Goal: Task Accomplishment & Management: Manage account settings

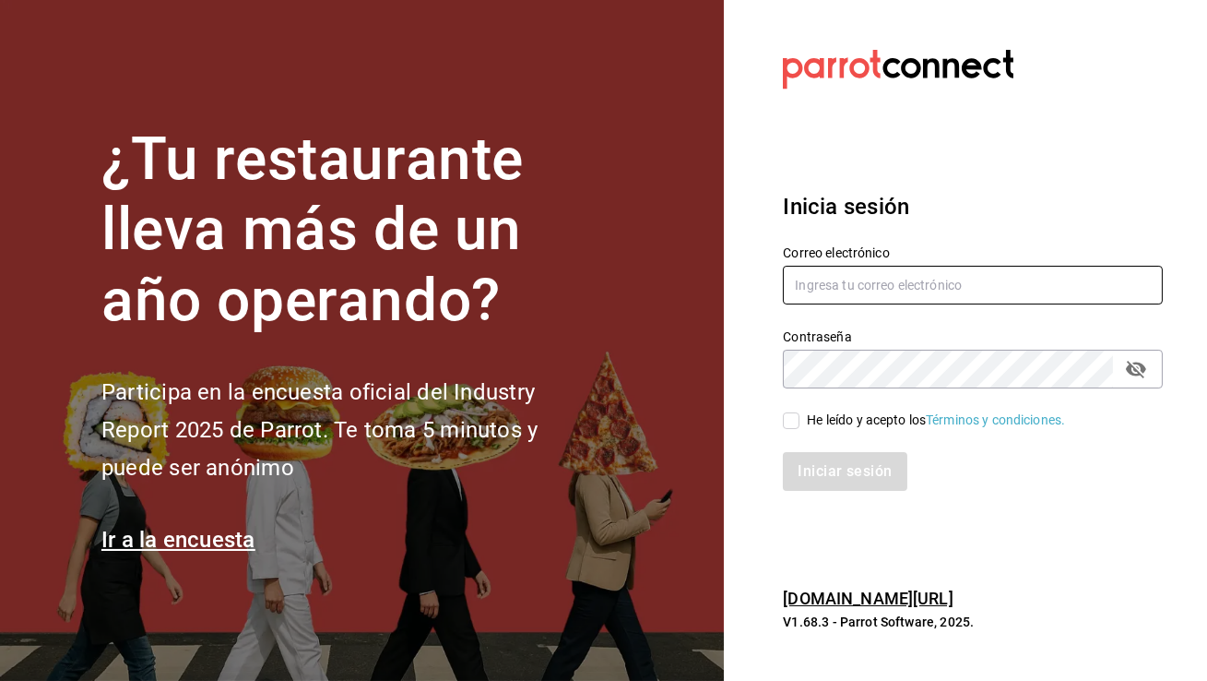
click at [874, 302] on input "text" at bounding box center [973, 285] width 380 height 39
type input "cafemoretto@veracruz.com"
click at [798, 419] on input "He leído y acepto los Términos y condiciones." at bounding box center [791, 420] width 17 height 17
checkbox input "true"
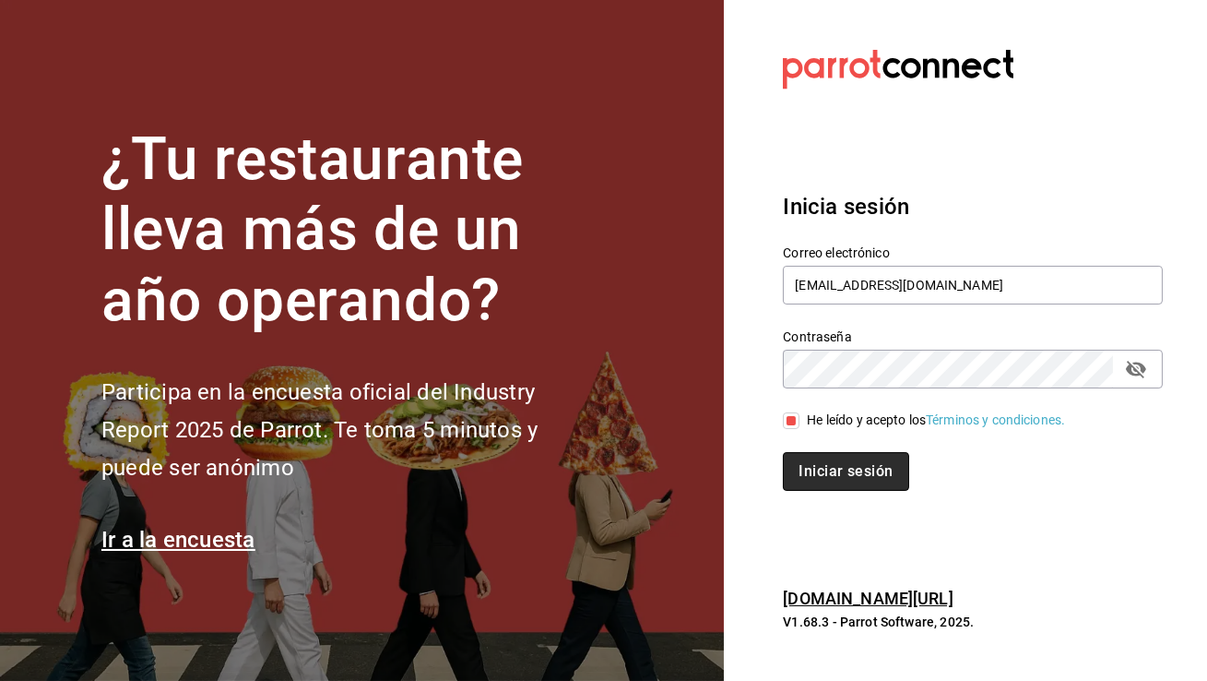
click at [815, 461] on button "Iniciar sesión" at bounding box center [845, 471] width 125 height 39
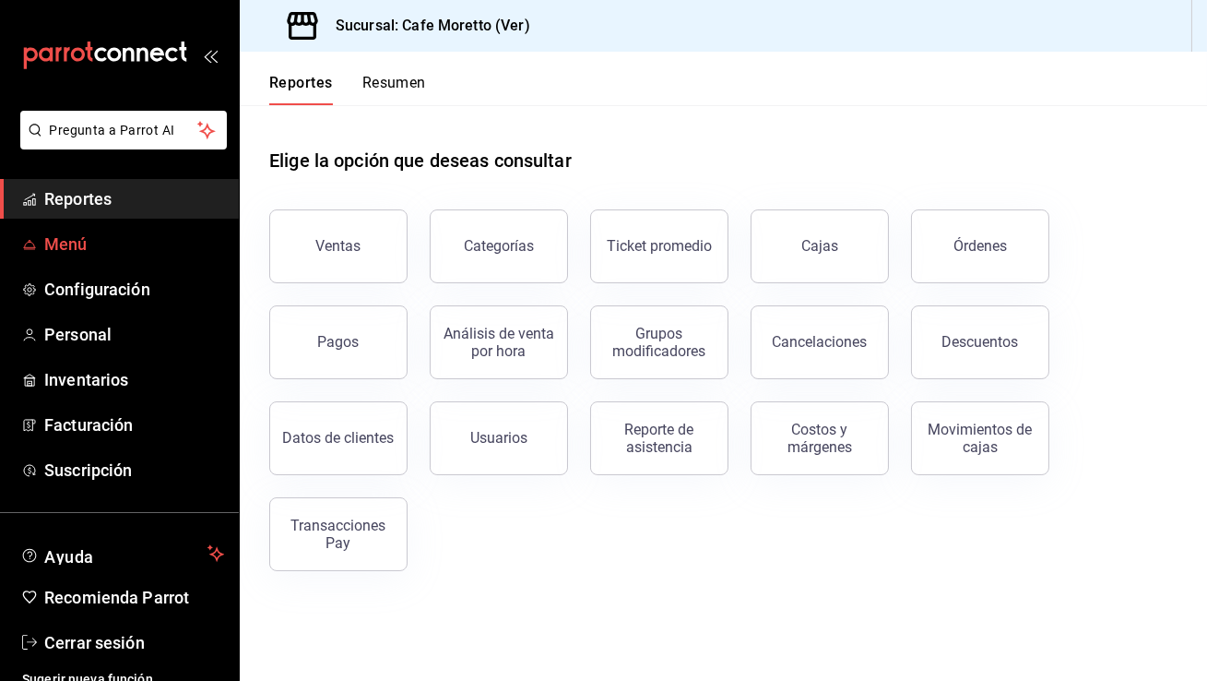
click at [99, 236] on span "Menú" at bounding box center [134, 243] width 180 height 25
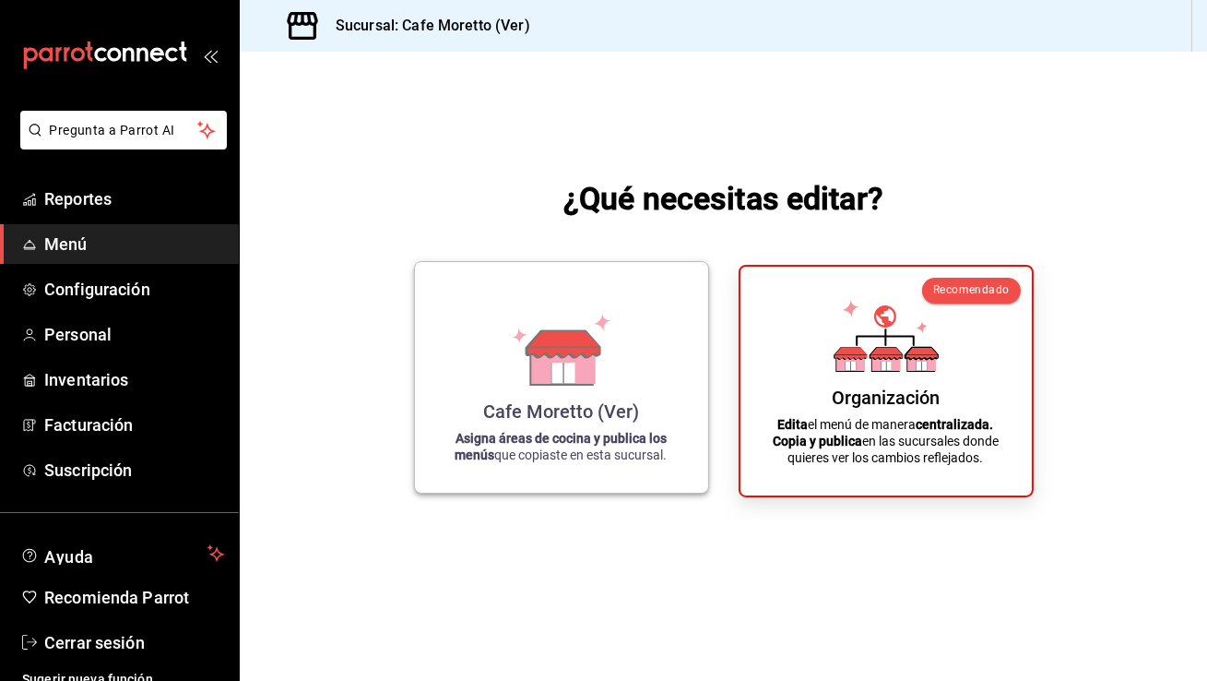
click at [659, 356] on div "Cafe [PERSON_NAME] (Ver) Asigna áreas de cocina y publica los menús que copiast…" at bounding box center [561, 377] width 249 height 201
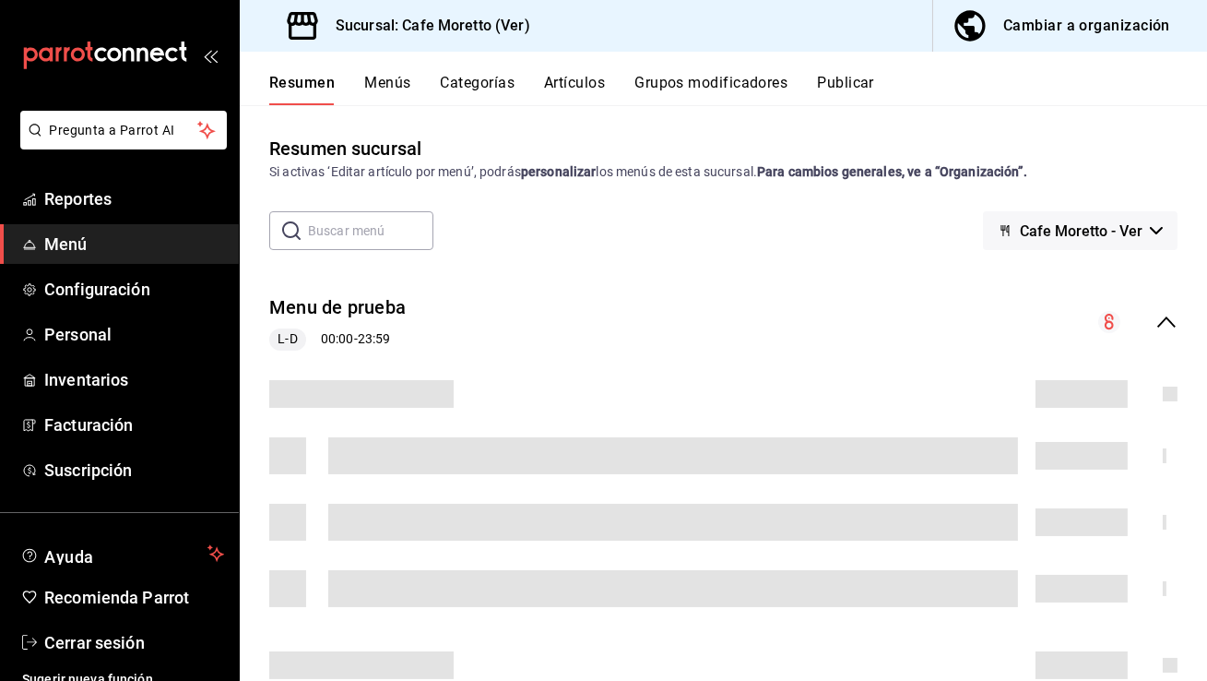
click at [481, 89] on button "Categorías" at bounding box center [478, 89] width 75 height 31
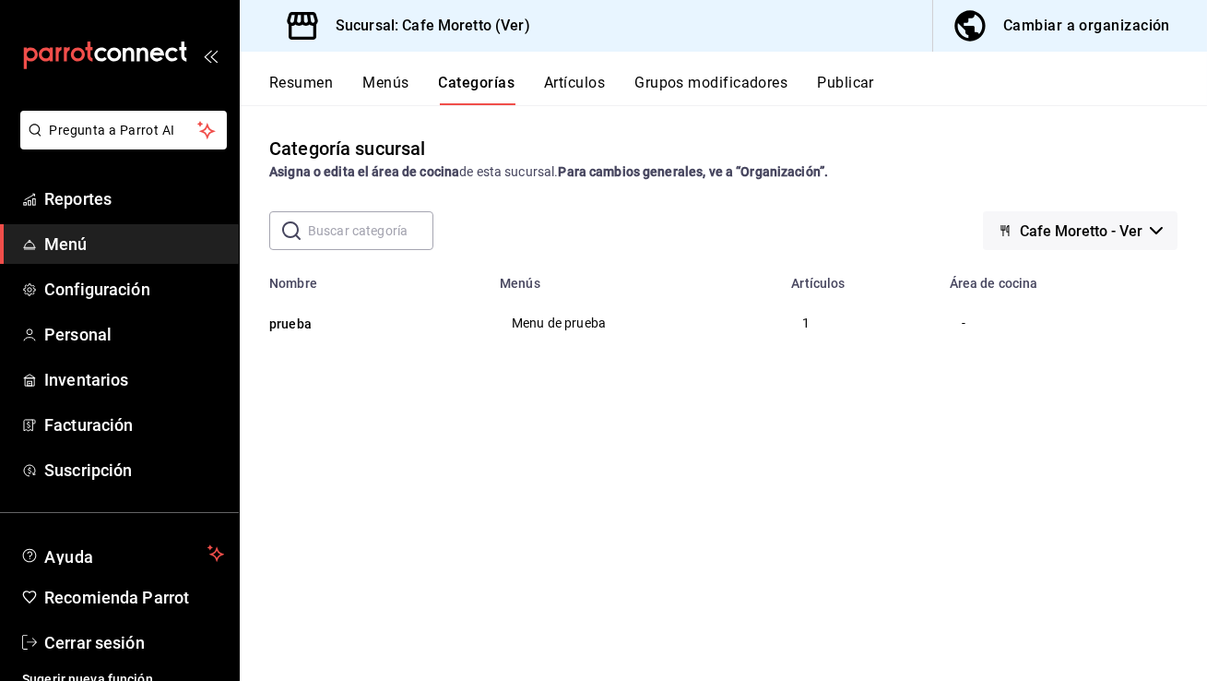
click at [394, 82] on button "Menús" at bounding box center [385, 89] width 46 height 31
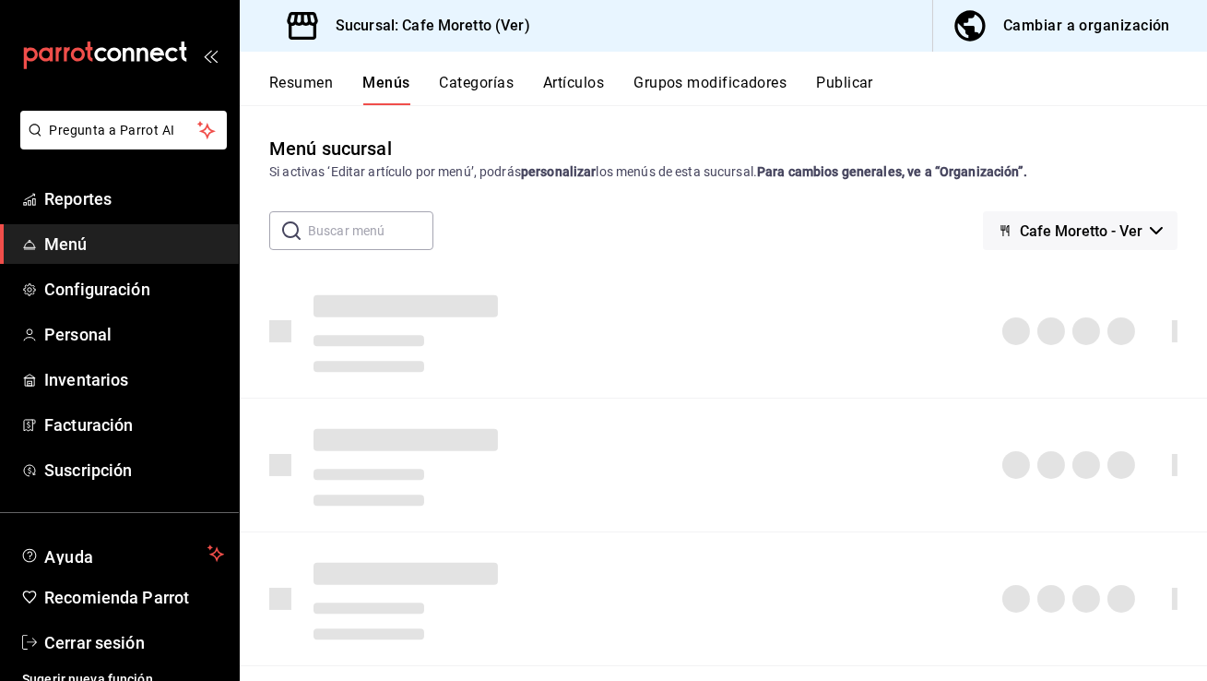
click at [1103, 20] on div "Cambiar a organización" at bounding box center [1086, 26] width 167 height 26
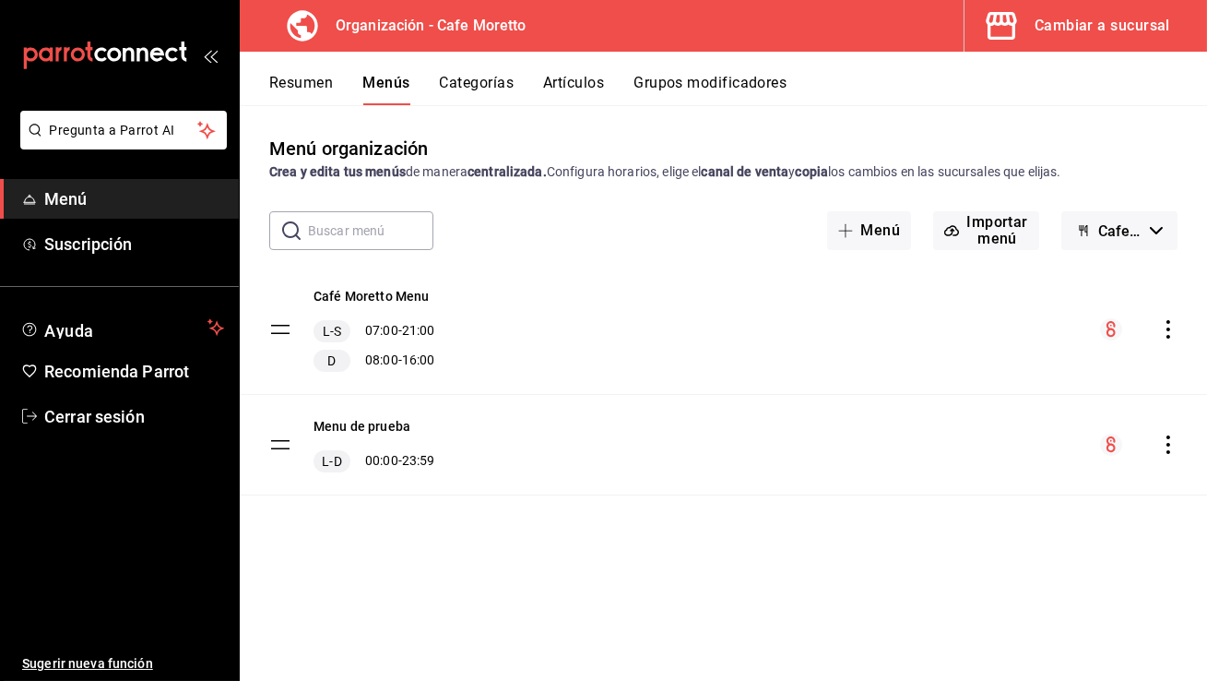
click at [1166, 328] on icon "actions" at bounding box center [1168, 329] width 18 height 18
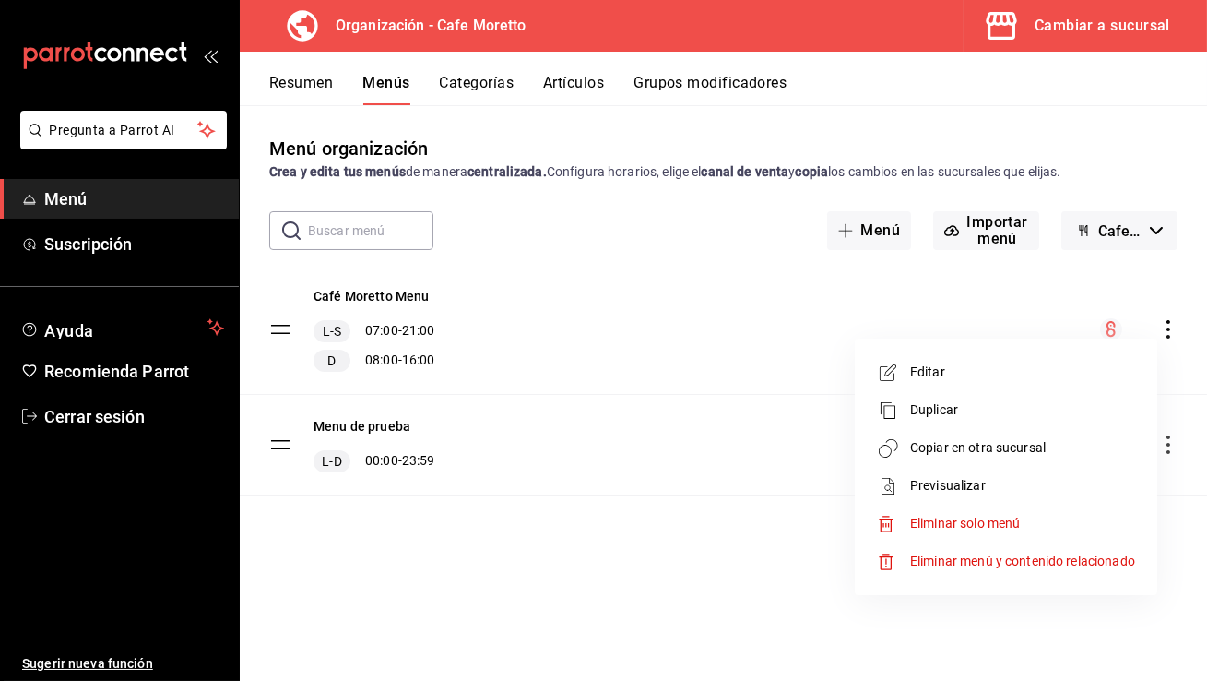
click at [1011, 453] on span "Copiar en otra sucursal" at bounding box center [1022, 447] width 225 height 19
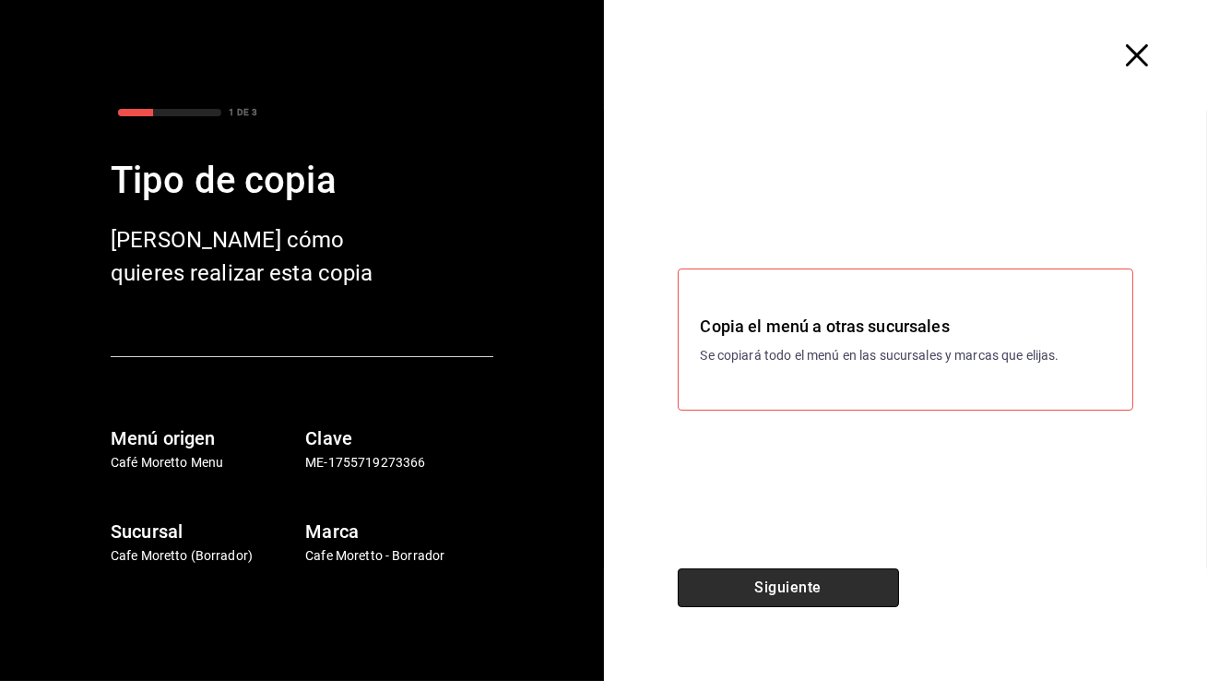
click at [794, 584] on button "Siguiente" at bounding box center [788, 587] width 221 height 39
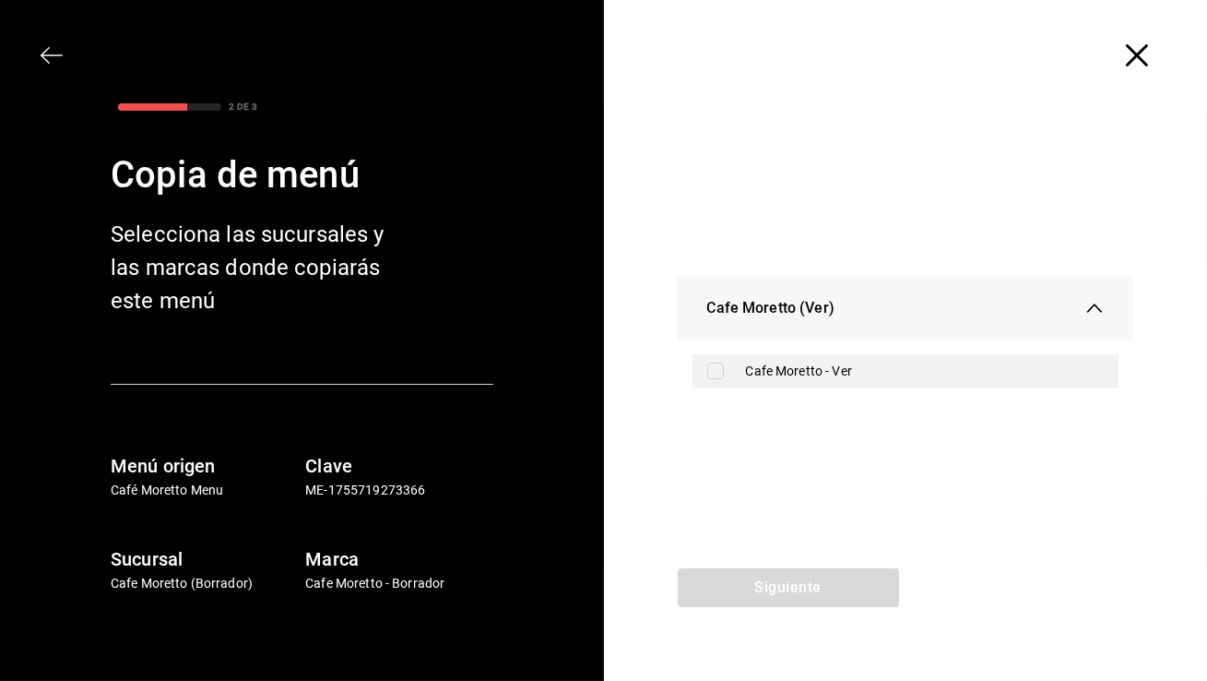
click at [812, 368] on div "Cafe Moretto - Ver" at bounding box center [925, 371] width 359 height 19
checkbox input "true"
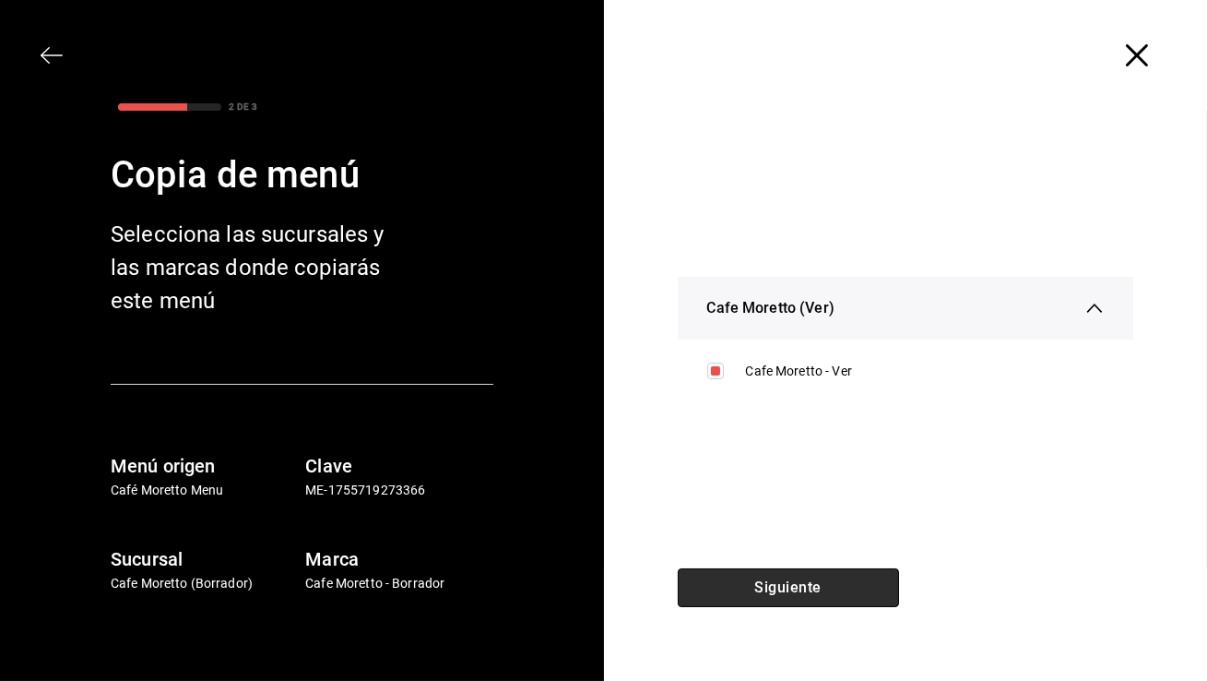
click at [781, 586] on button "Siguiente" at bounding box center [788, 587] width 221 height 39
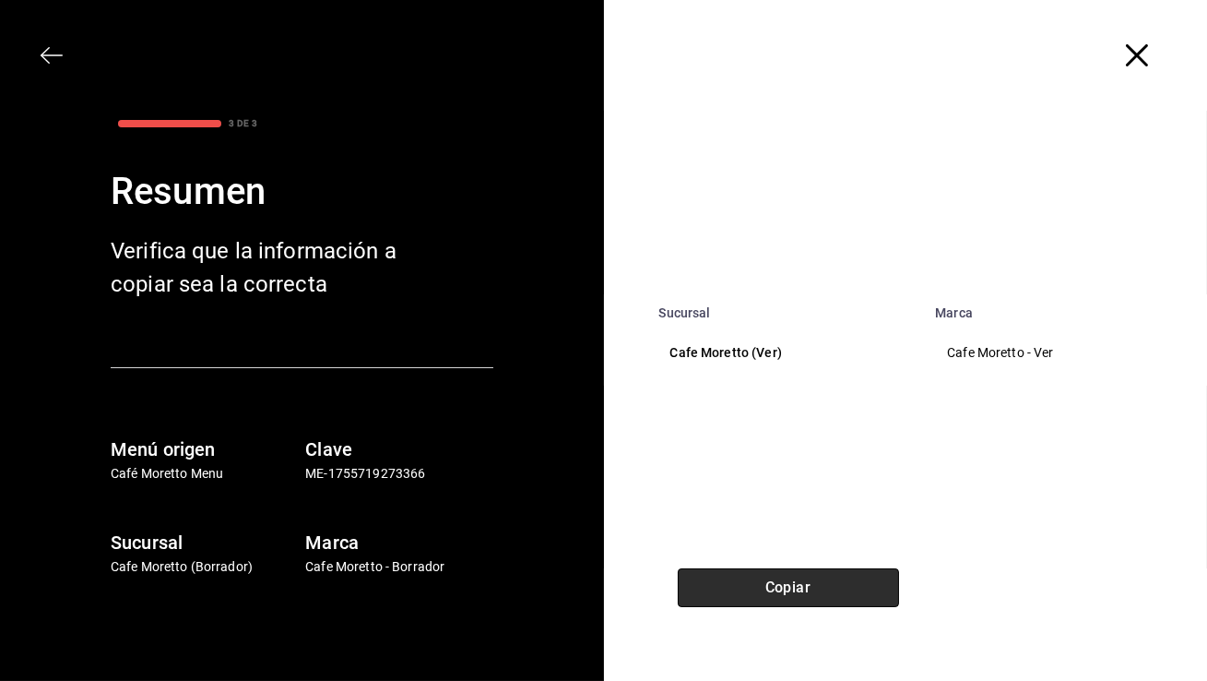
click at [781, 586] on button "Copiar" at bounding box center [788, 587] width 221 height 39
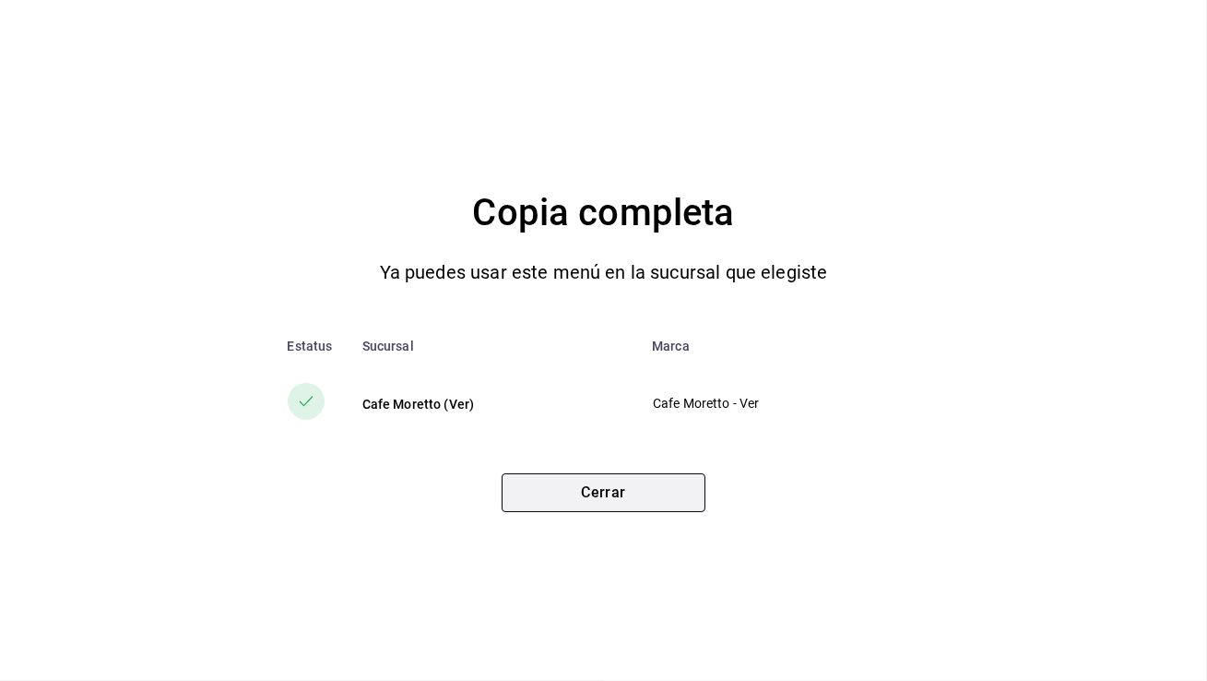
click at [588, 495] on button "Cerrar" at bounding box center [604, 492] width 204 height 39
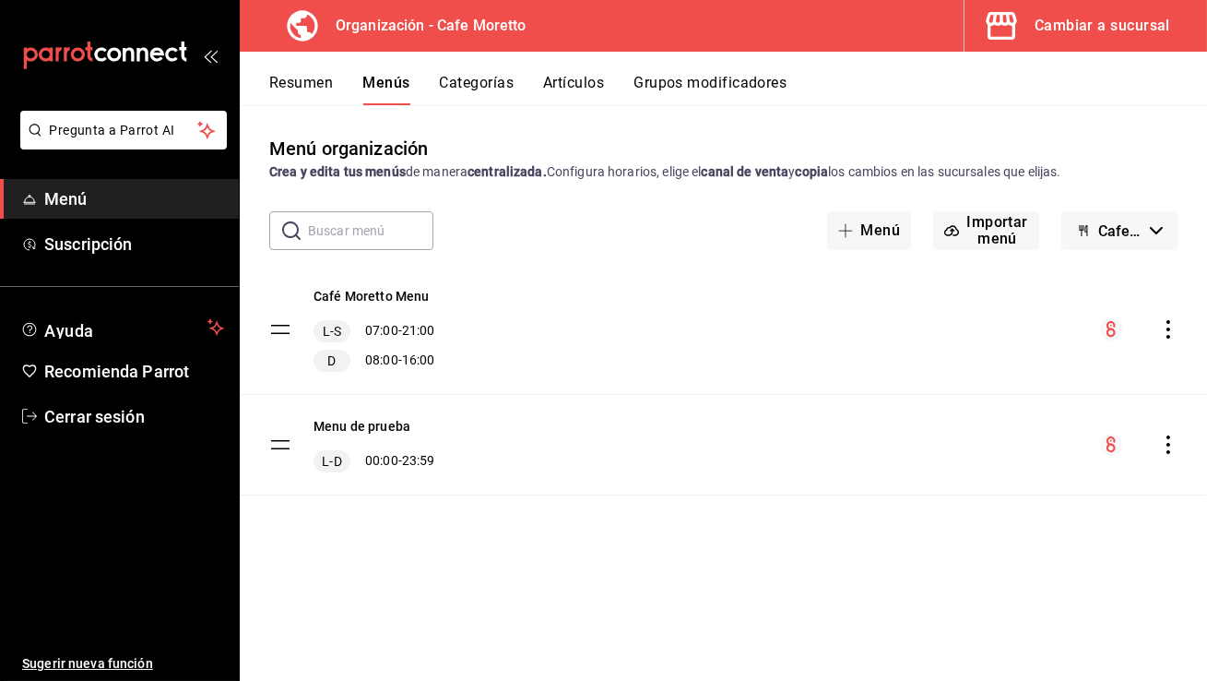
click at [1102, 30] on div "Cambiar a sucursal" at bounding box center [1103, 26] width 136 height 26
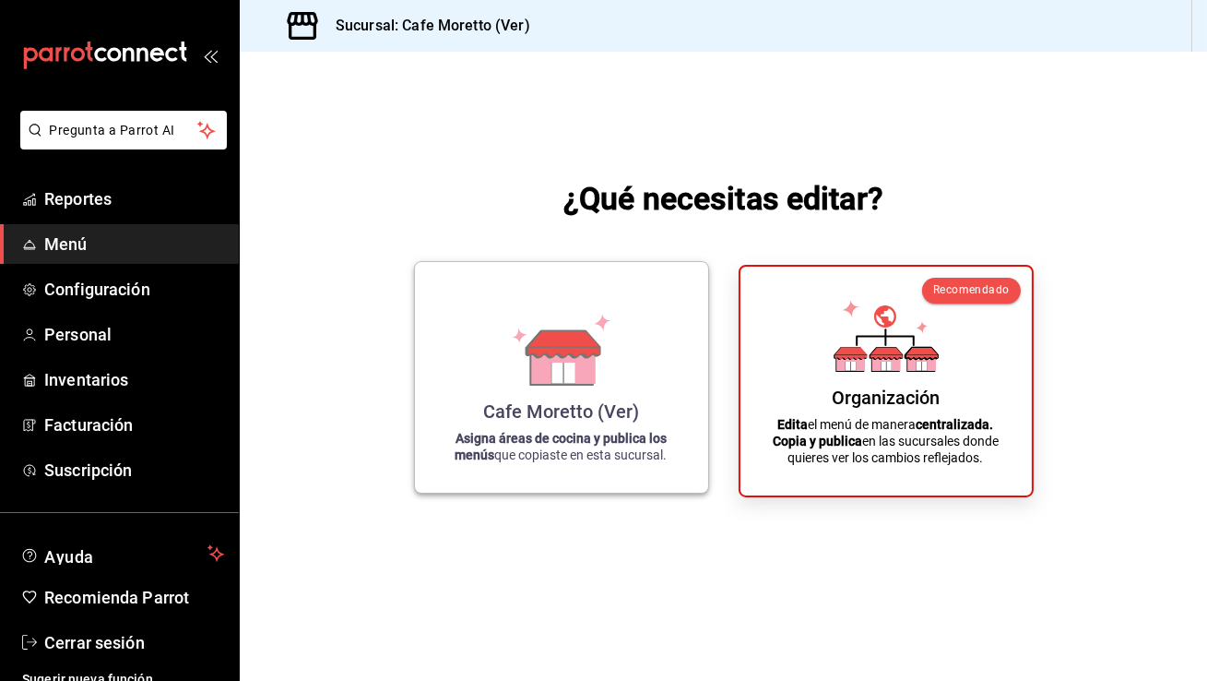
click at [528, 396] on div "Cafe [PERSON_NAME] (Ver) Asigna áreas de cocina y publica los menús que copiast…" at bounding box center [561, 377] width 249 height 201
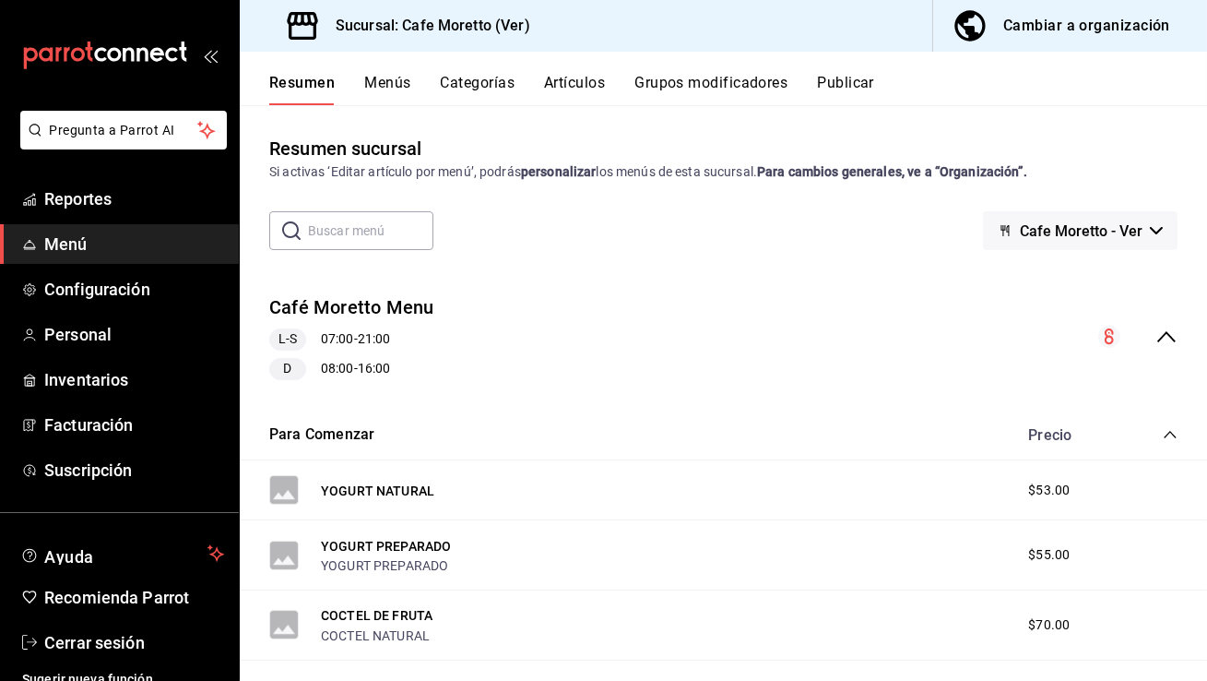
click at [480, 83] on button "Categorías" at bounding box center [478, 89] width 75 height 31
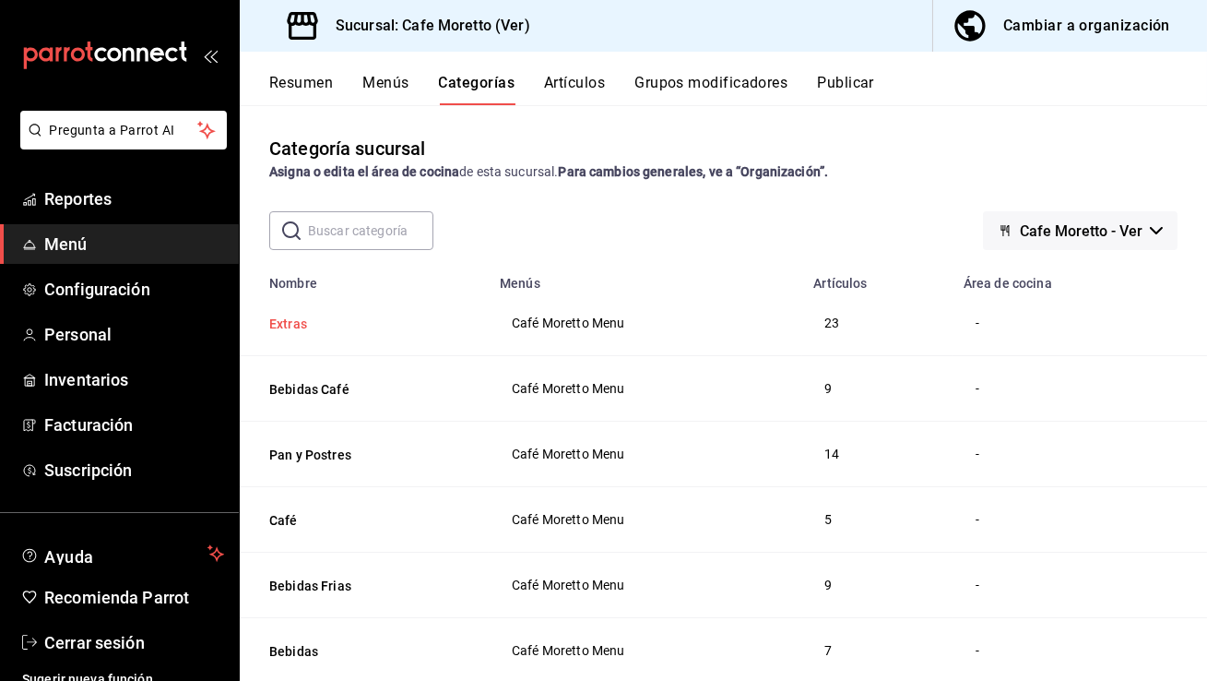
click at [299, 326] on button "Extras" at bounding box center [361, 323] width 184 height 18
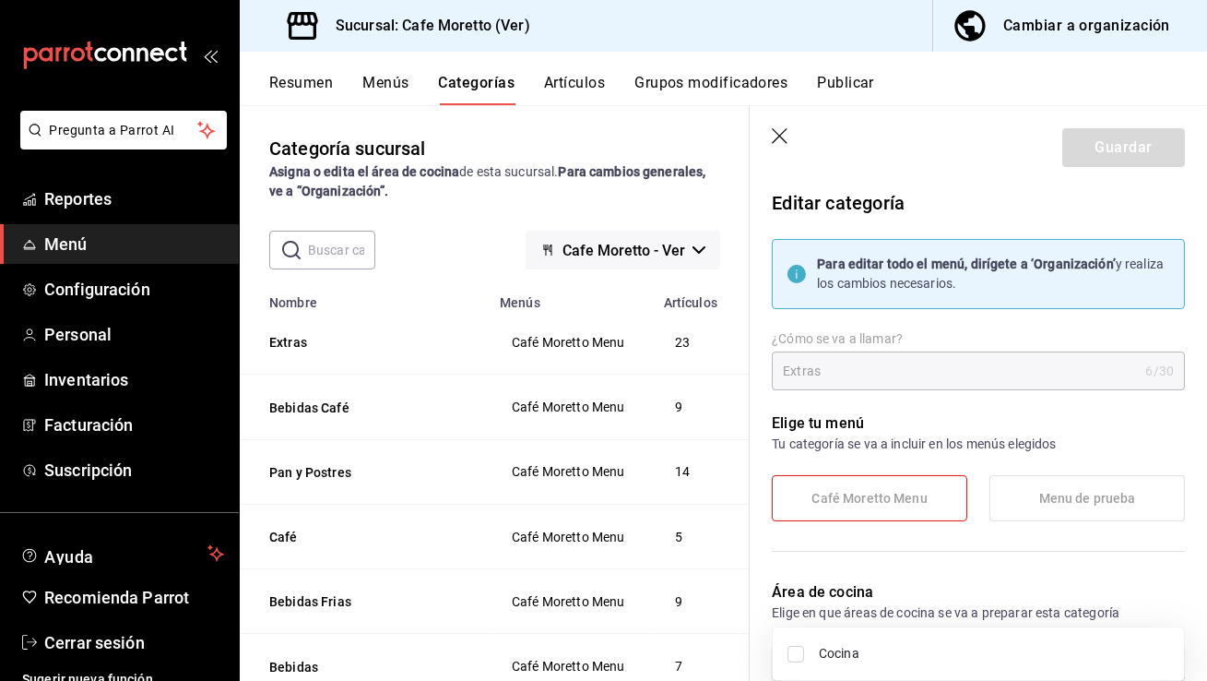
click at [870, 651] on body "Pregunta a Parrot AI Reportes Menú Configuración Personal Inventarios Facturaci…" at bounding box center [603, 340] width 1207 height 681
click at [822, 648] on span "Cocina" at bounding box center [994, 653] width 350 height 19
type input "28dde872-560e-4182-9e89-7e58fde0ccb0"
checkbox input "true"
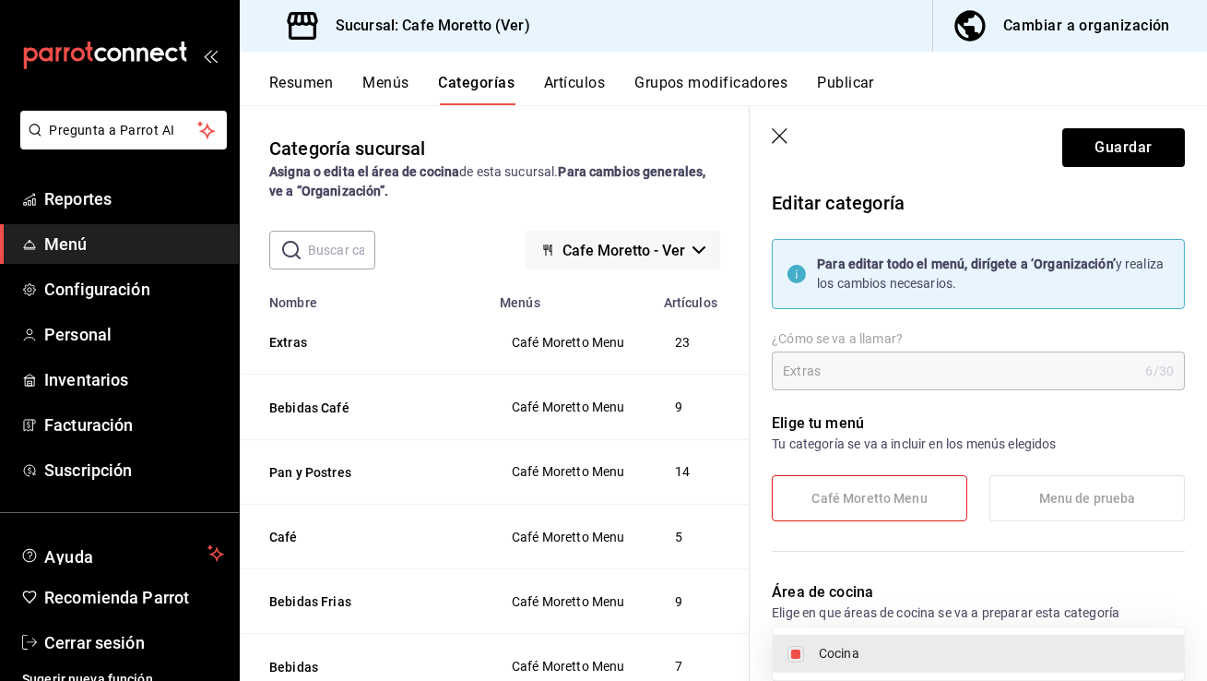
click at [1086, 155] on div at bounding box center [603, 340] width 1207 height 681
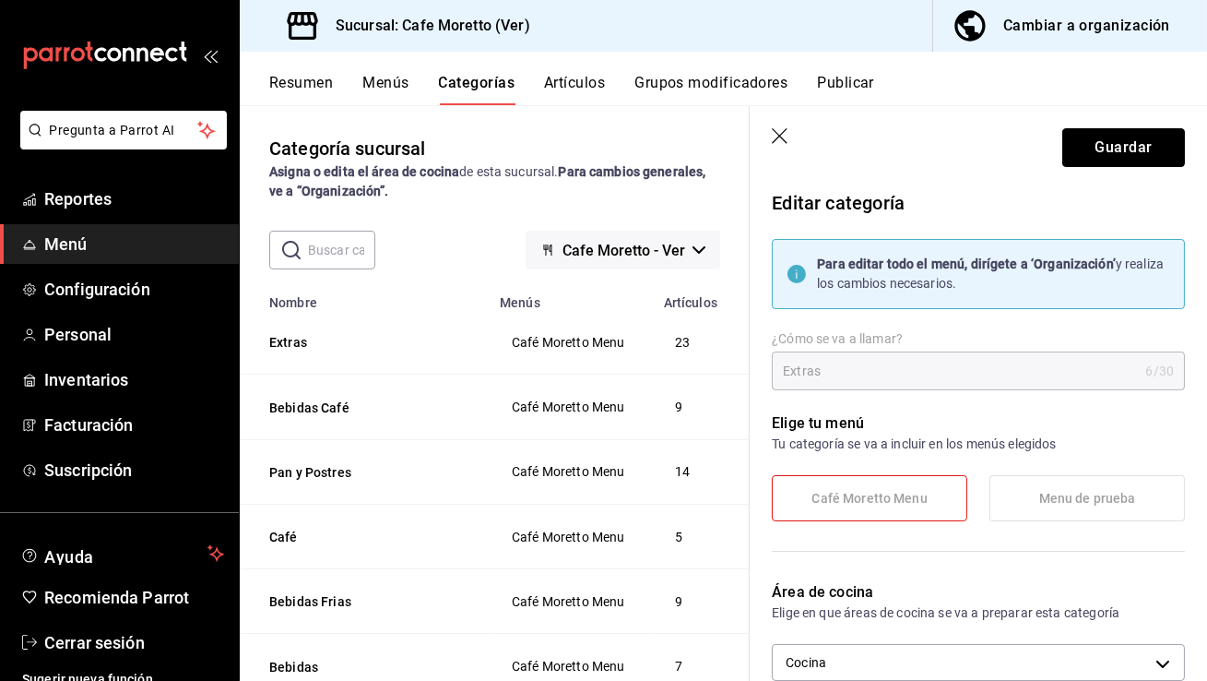
click at [1086, 155] on button "Guardar" at bounding box center [1123, 147] width 123 height 39
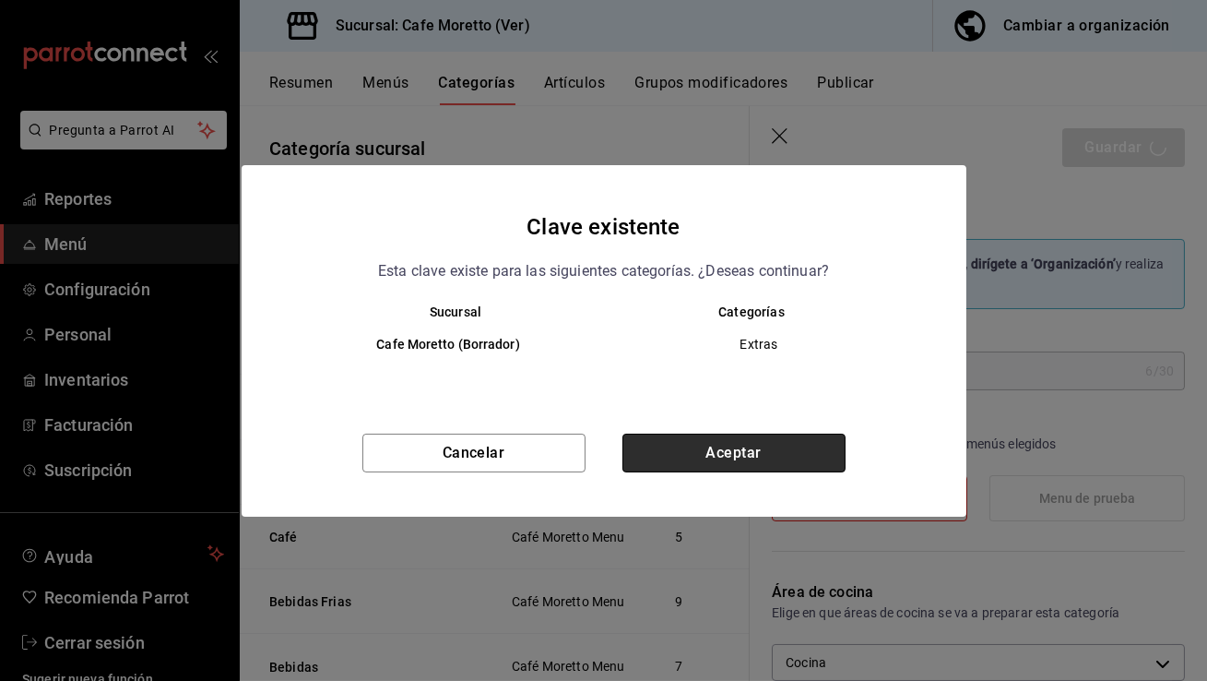
click at [790, 443] on button "Aceptar" at bounding box center [733, 452] width 223 height 39
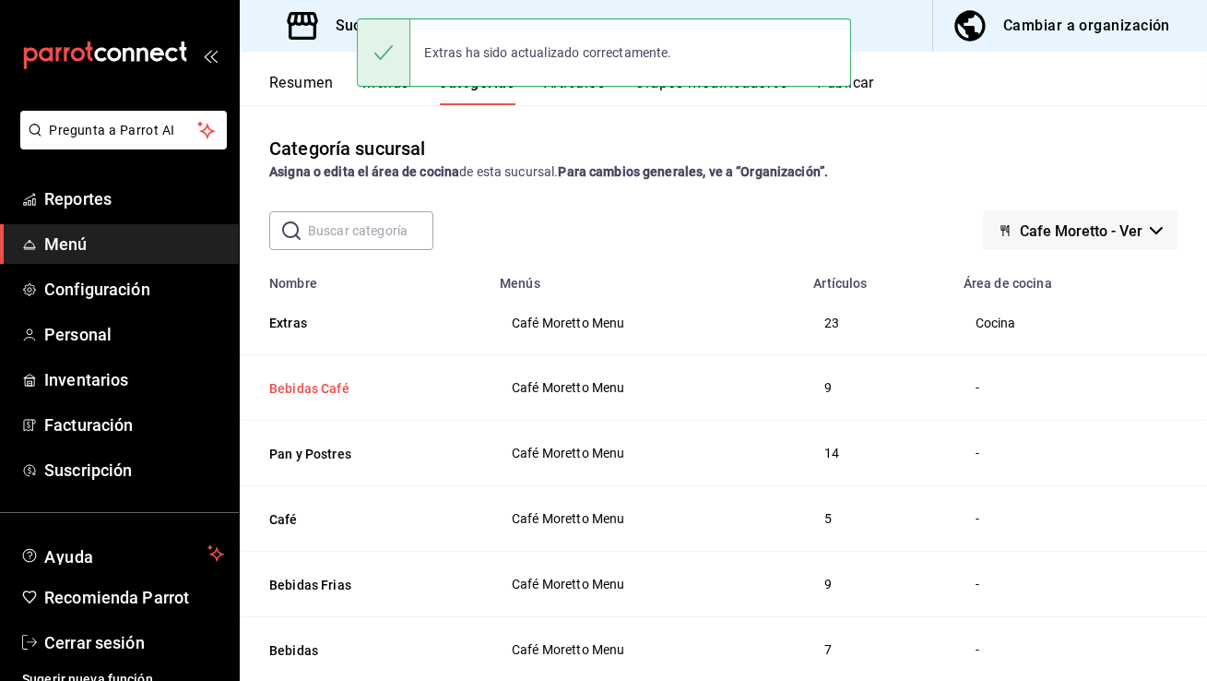
click at [306, 384] on button "Bebidas Café" at bounding box center [361, 388] width 184 height 18
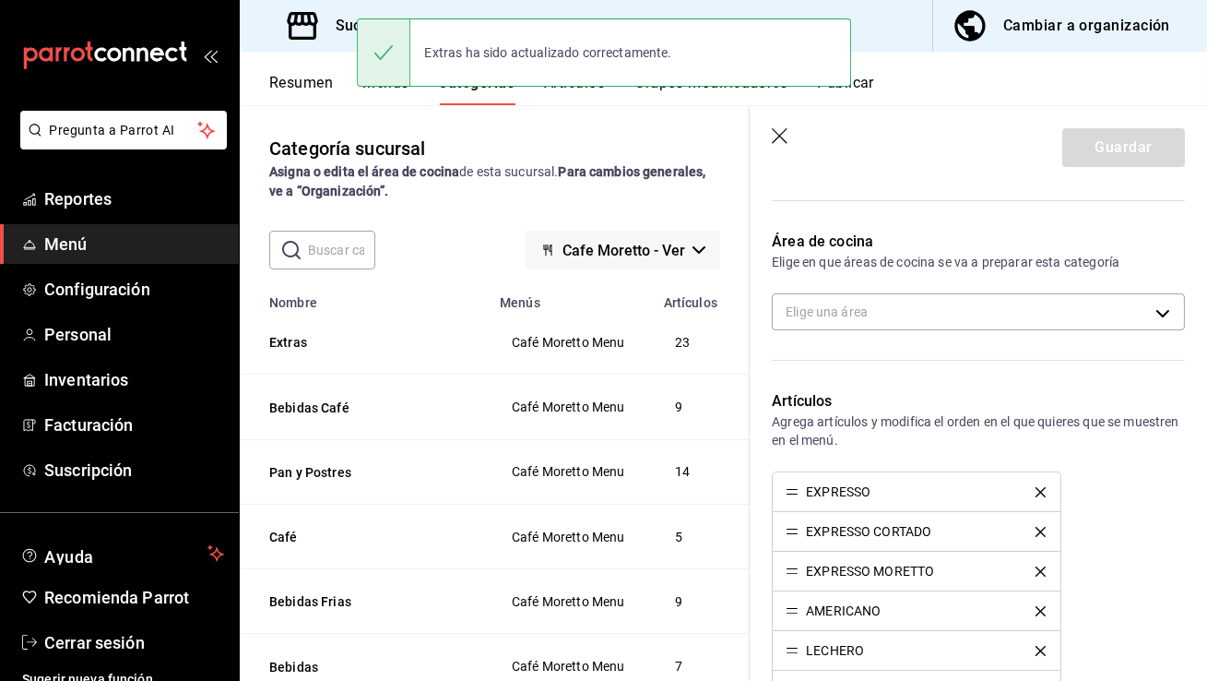
scroll to position [332, 0]
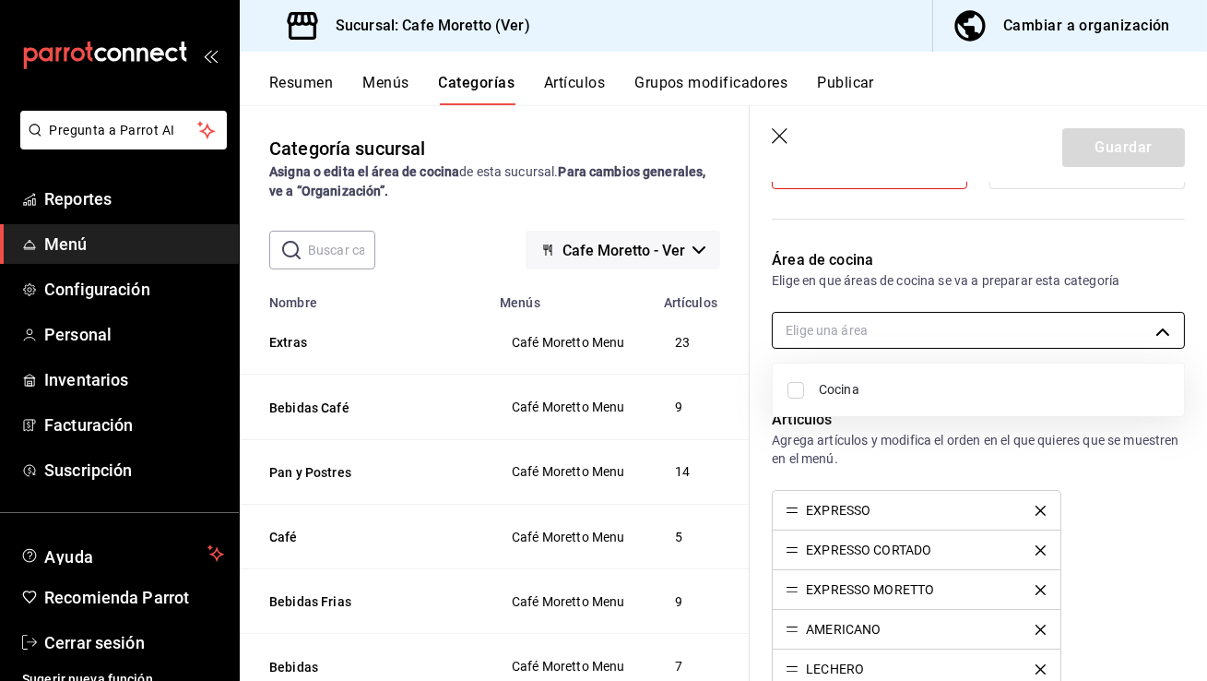
click at [873, 326] on body "Pregunta a Parrot AI Reportes Menú Configuración Personal Inventarios Facturaci…" at bounding box center [603, 340] width 1207 height 681
click at [873, 390] on span "Cocina" at bounding box center [994, 389] width 350 height 19
type input "28dde872-560e-4182-9e89-7e58fde0ccb0"
checkbox input "true"
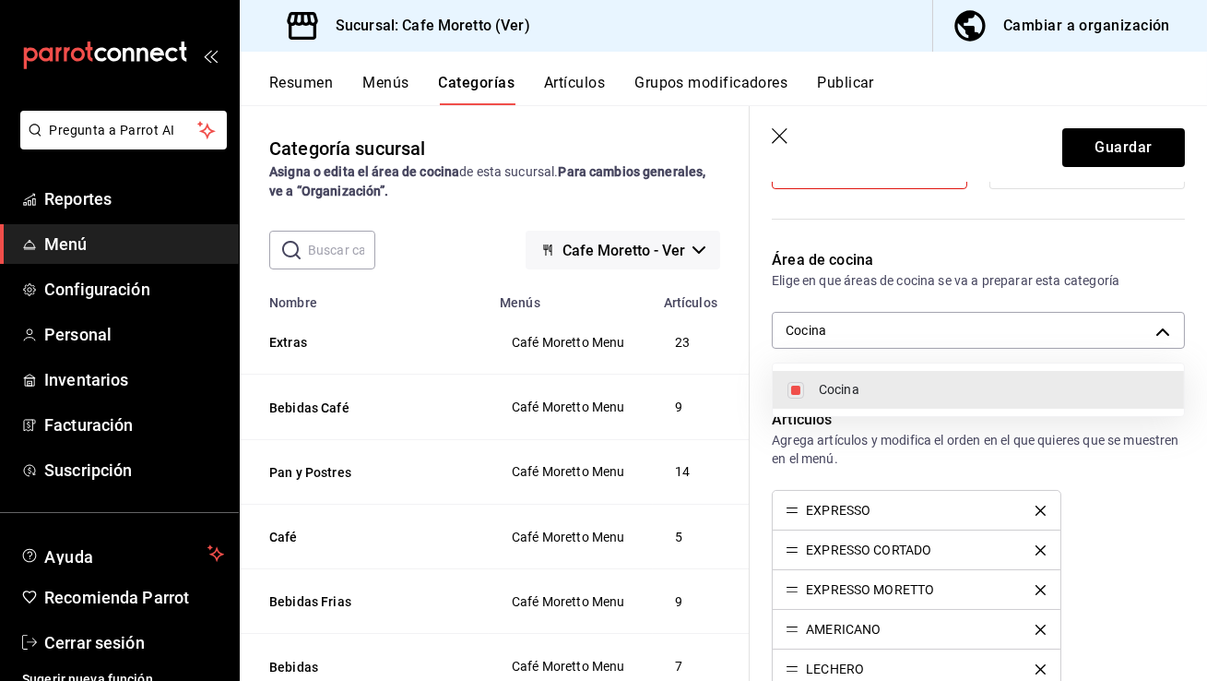
click at [1116, 148] on div at bounding box center [603, 340] width 1207 height 681
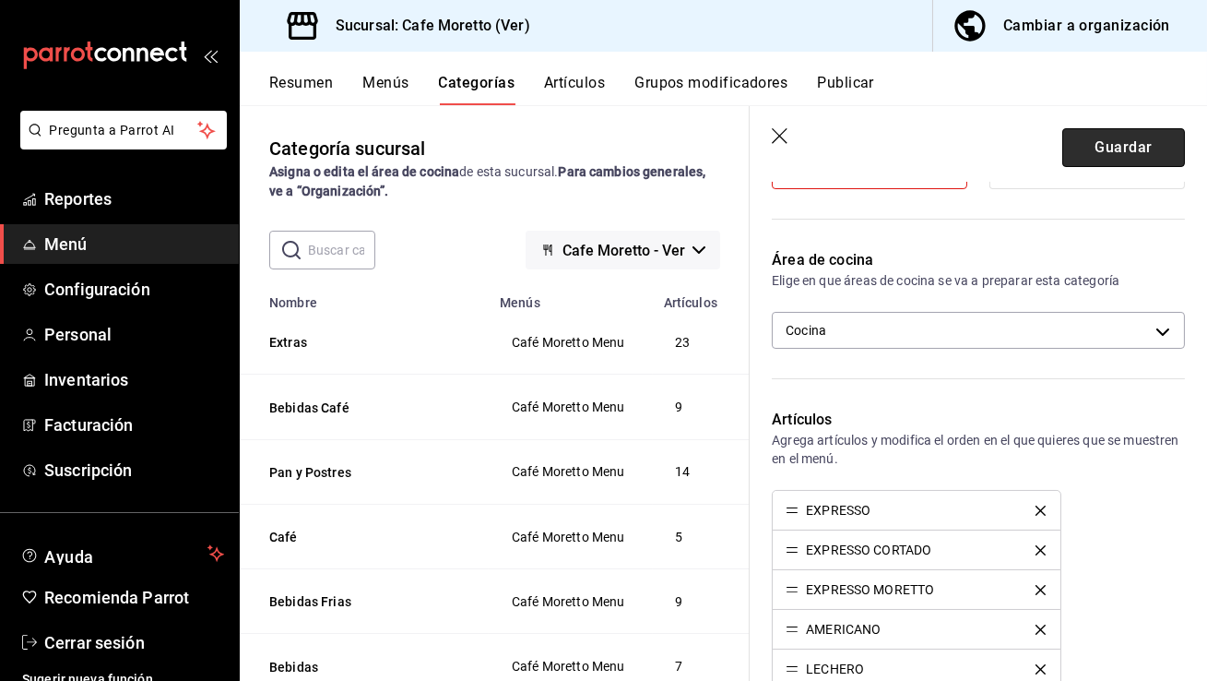
click at [1116, 157] on button "Guardar" at bounding box center [1123, 147] width 123 height 39
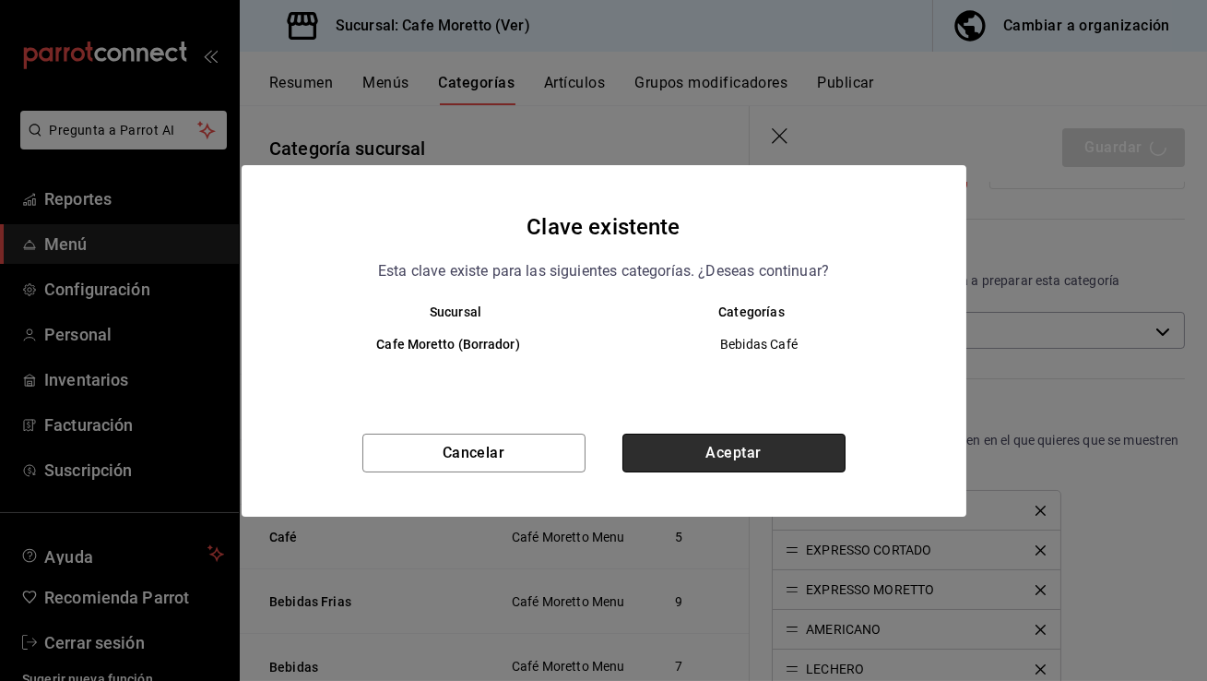
click at [783, 462] on button "Aceptar" at bounding box center [733, 452] width 223 height 39
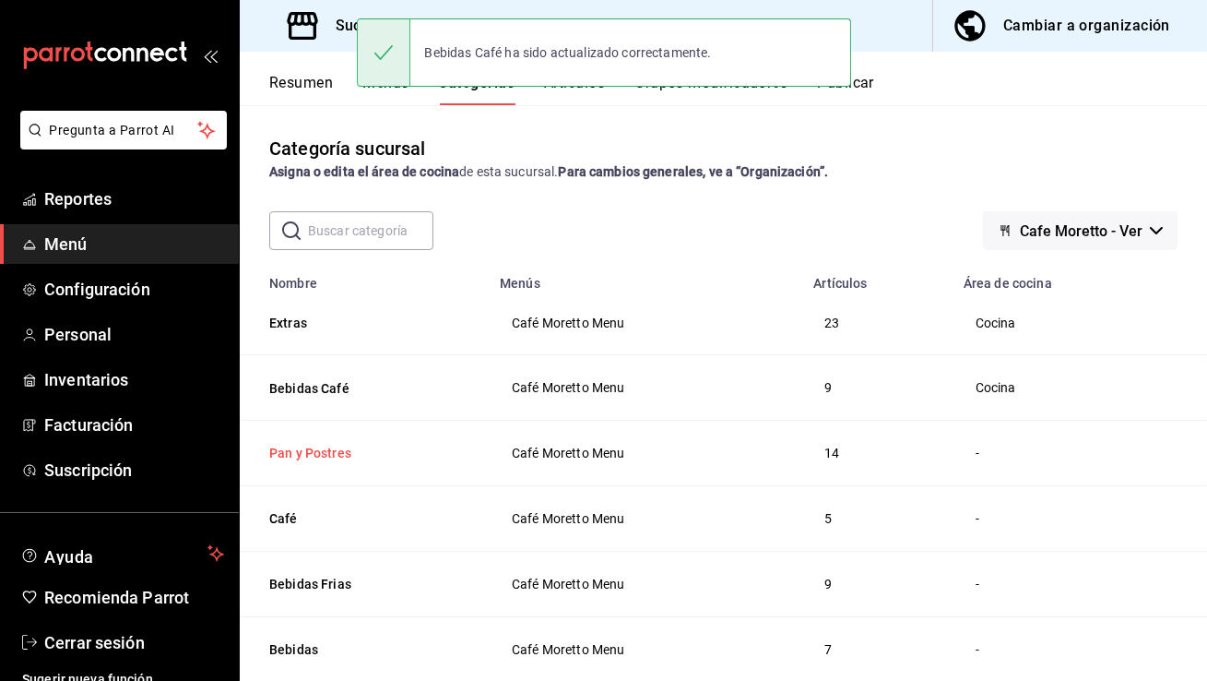
click at [324, 460] on button "Pan y Postres" at bounding box center [361, 453] width 184 height 18
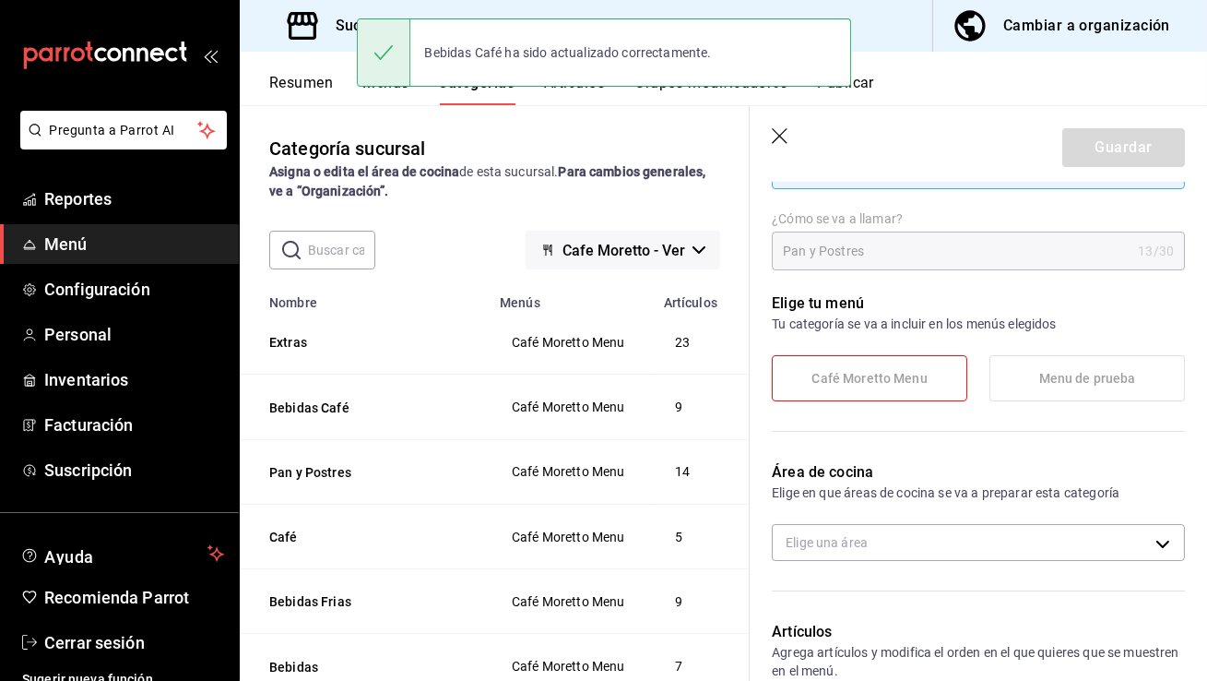
scroll to position [328, 0]
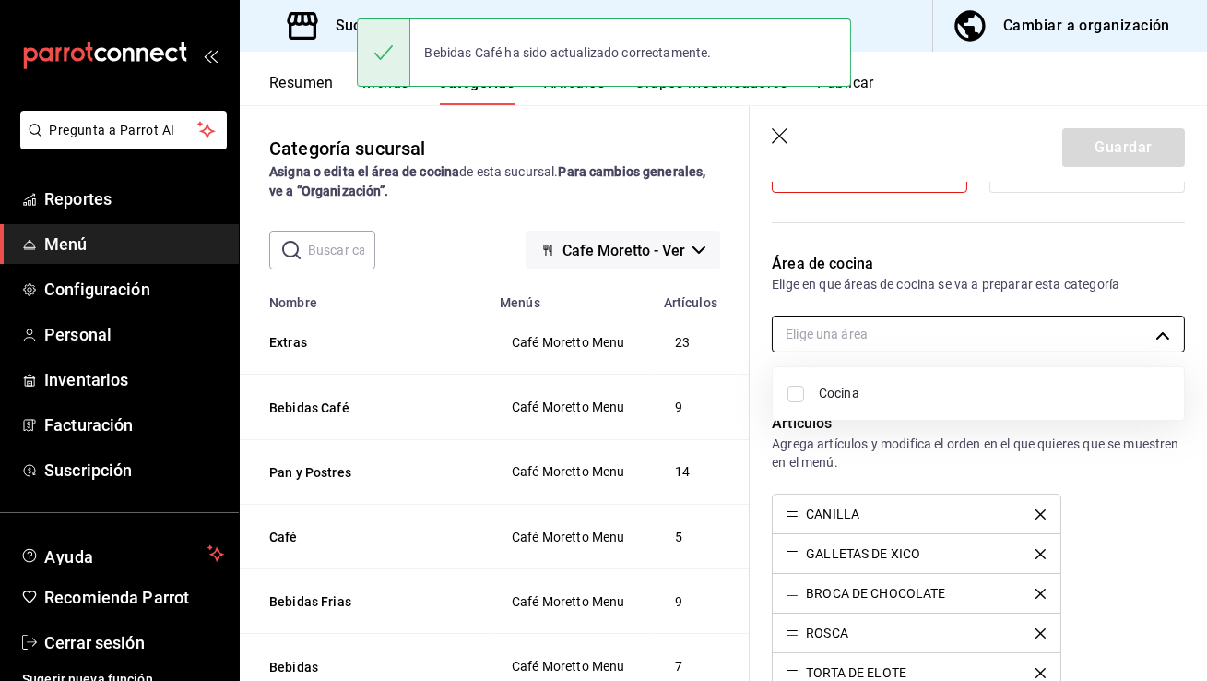
click at [878, 341] on body "Pregunta a Parrot AI Reportes Menú Configuración Personal Inventarios Facturaci…" at bounding box center [603, 340] width 1207 height 681
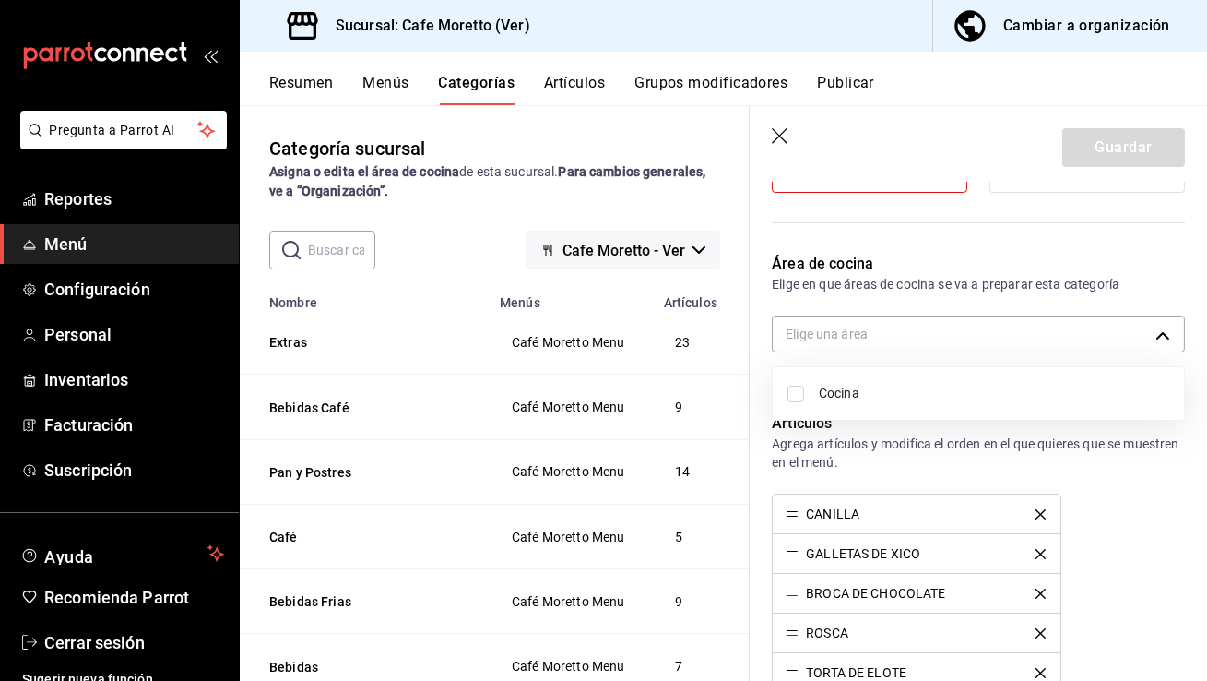
click at [862, 394] on span "Cocina" at bounding box center [994, 393] width 350 height 19
type input "28dde872-560e-4182-9e89-7e58fde0ccb0"
checkbox input "true"
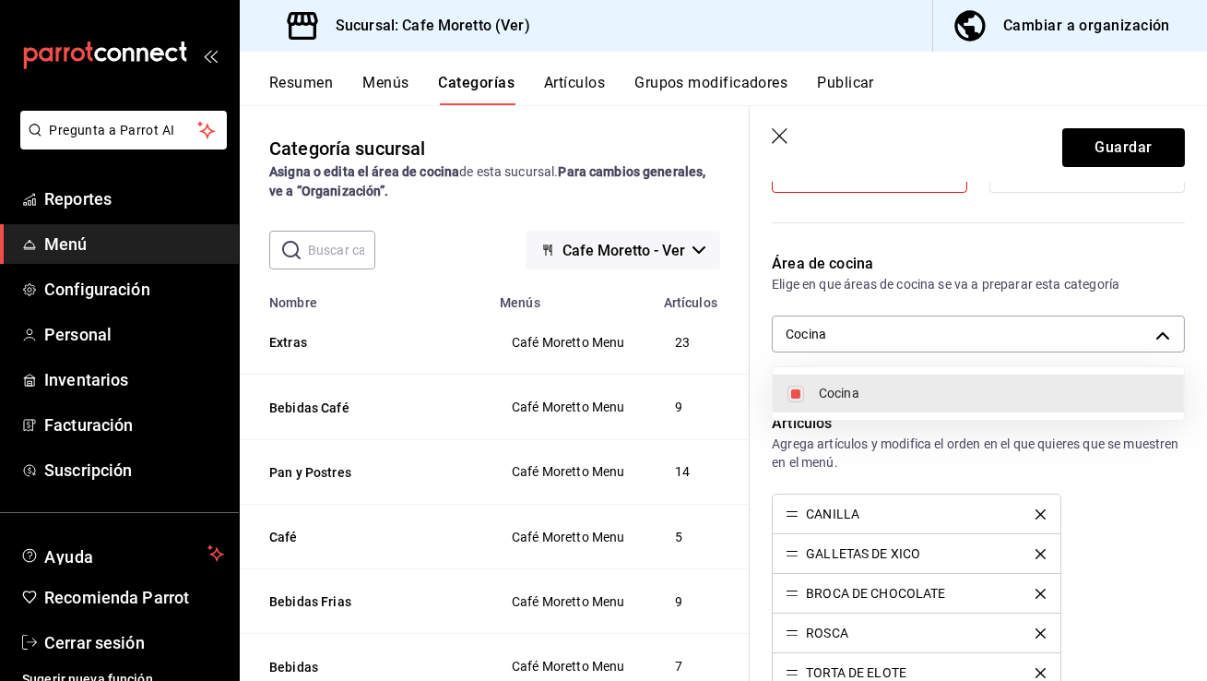
click at [1110, 152] on div at bounding box center [603, 340] width 1207 height 681
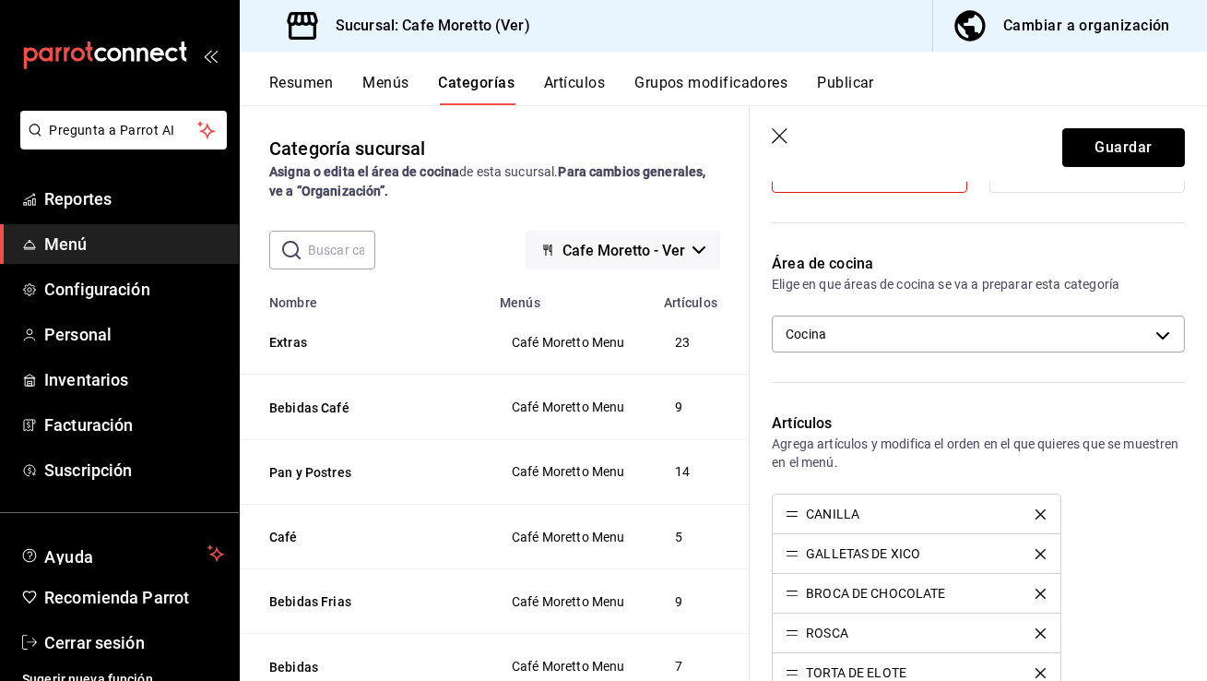
click at [1110, 152] on button "Guardar" at bounding box center [1123, 147] width 123 height 39
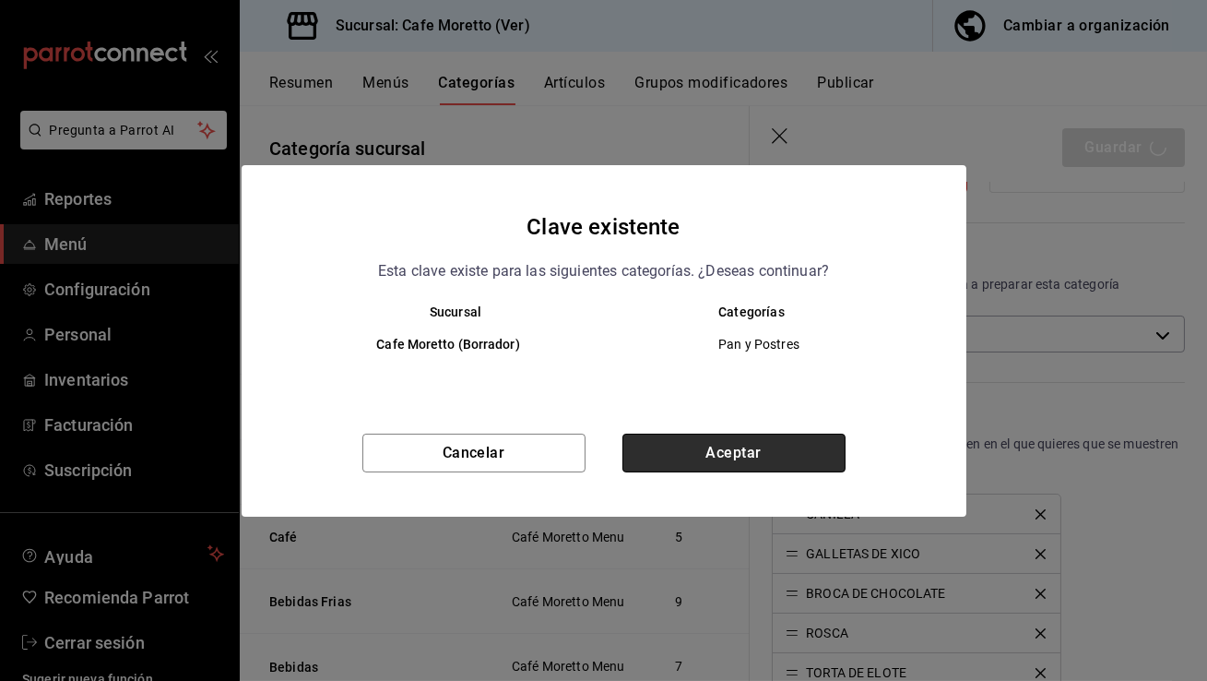
click at [753, 467] on button "Aceptar" at bounding box center [733, 452] width 223 height 39
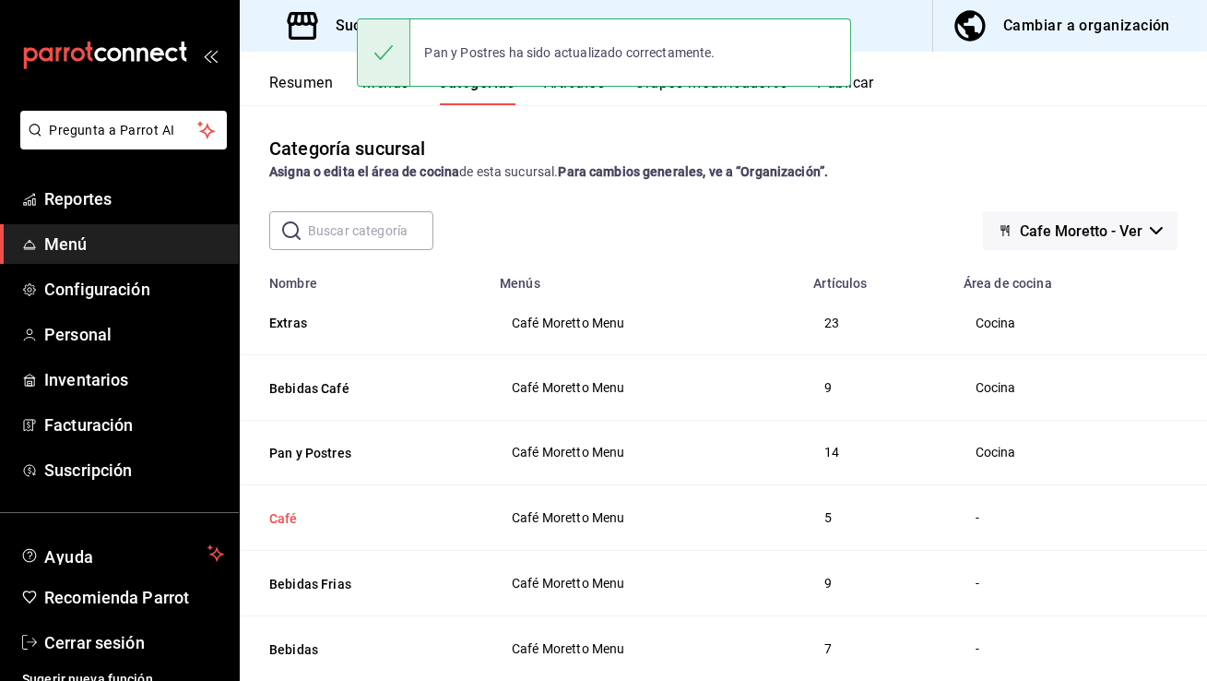
click at [291, 511] on button "Café" at bounding box center [361, 518] width 184 height 18
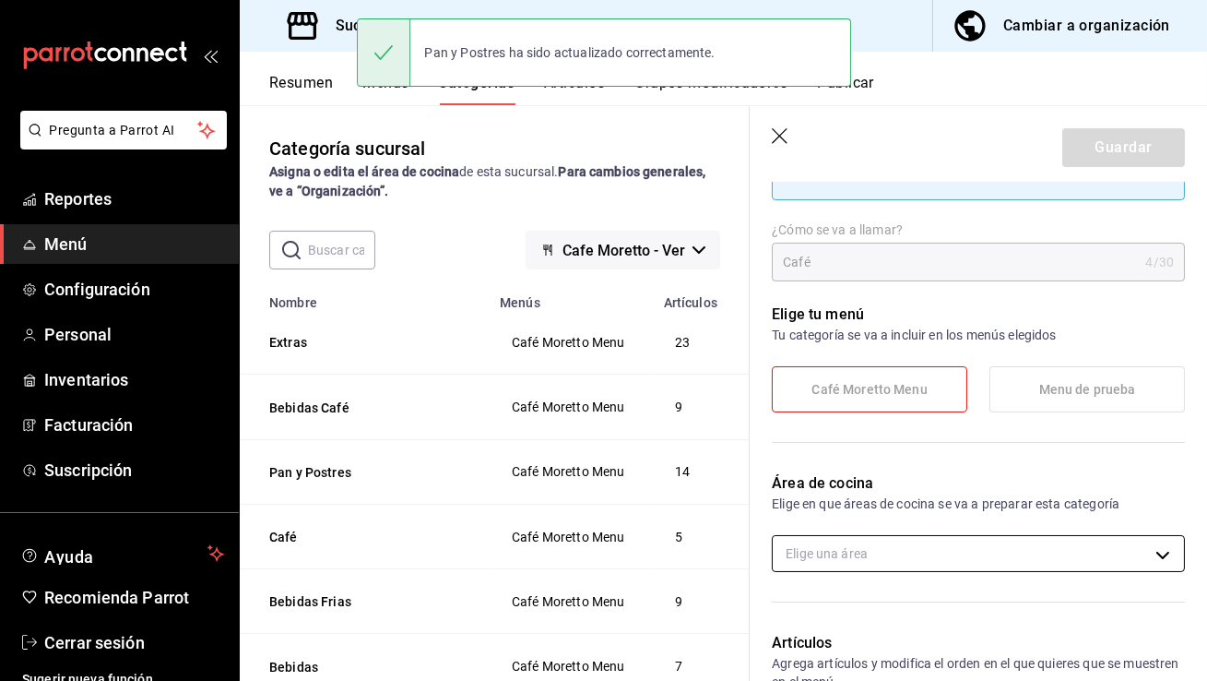
scroll to position [186, 0]
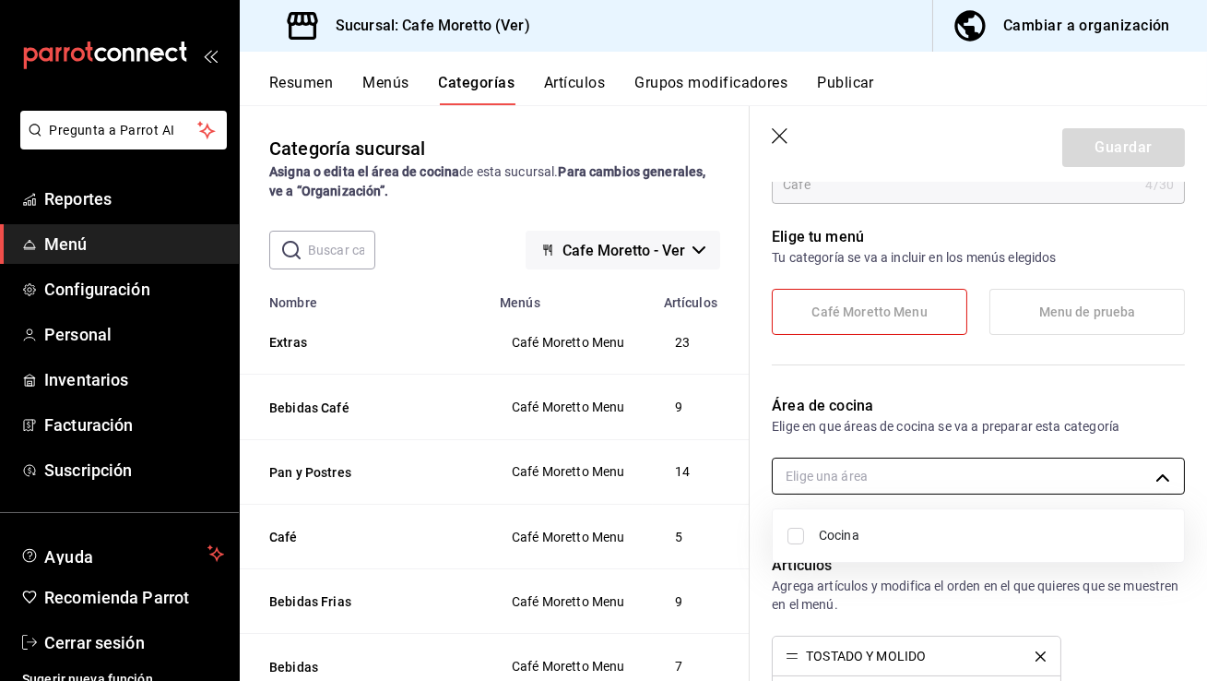
click at [849, 468] on body "Pregunta a Parrot AI Reportes Menú Configuración Personal Inventarios Facturaci…" at bounding box center [603, 340] width 1207 height 681
click at [837, 527] on span "Cocina" at bounding box center [994, 535] width 350 height 19
type input "28dde872-560e-4182-9e89-7e58fde0ccb0"
checkbox input "true"
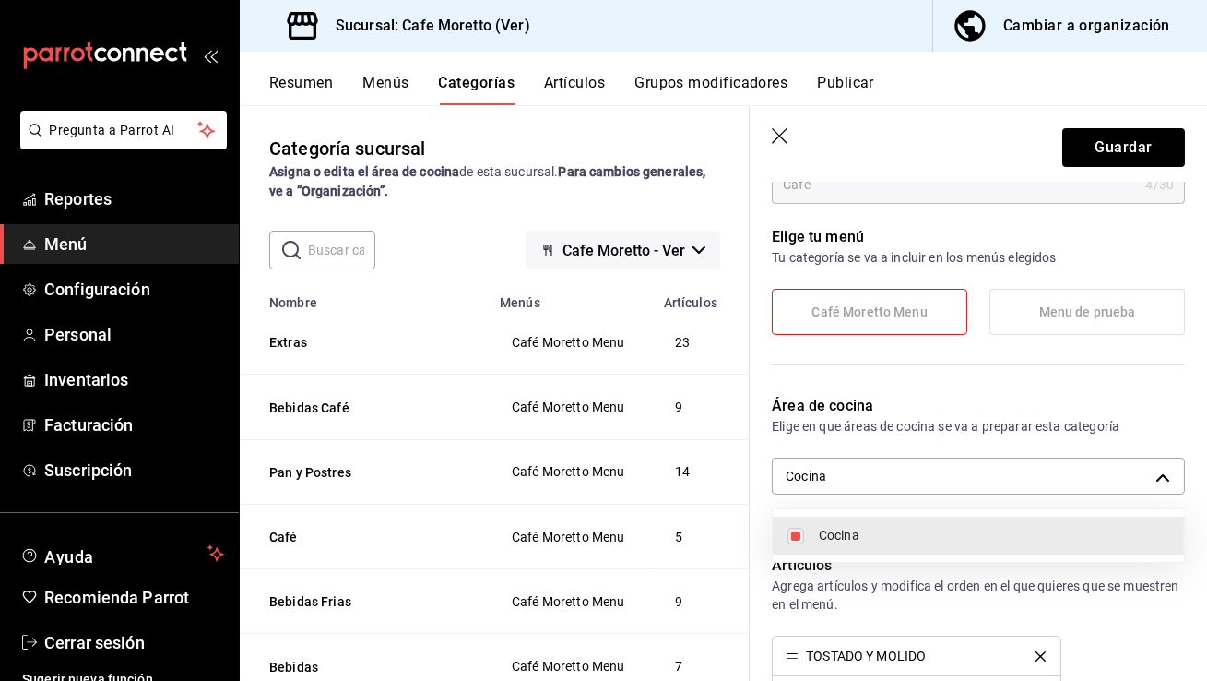
click at [1101, 135] on div at bounding box center [603, 340] width 1207 height 681
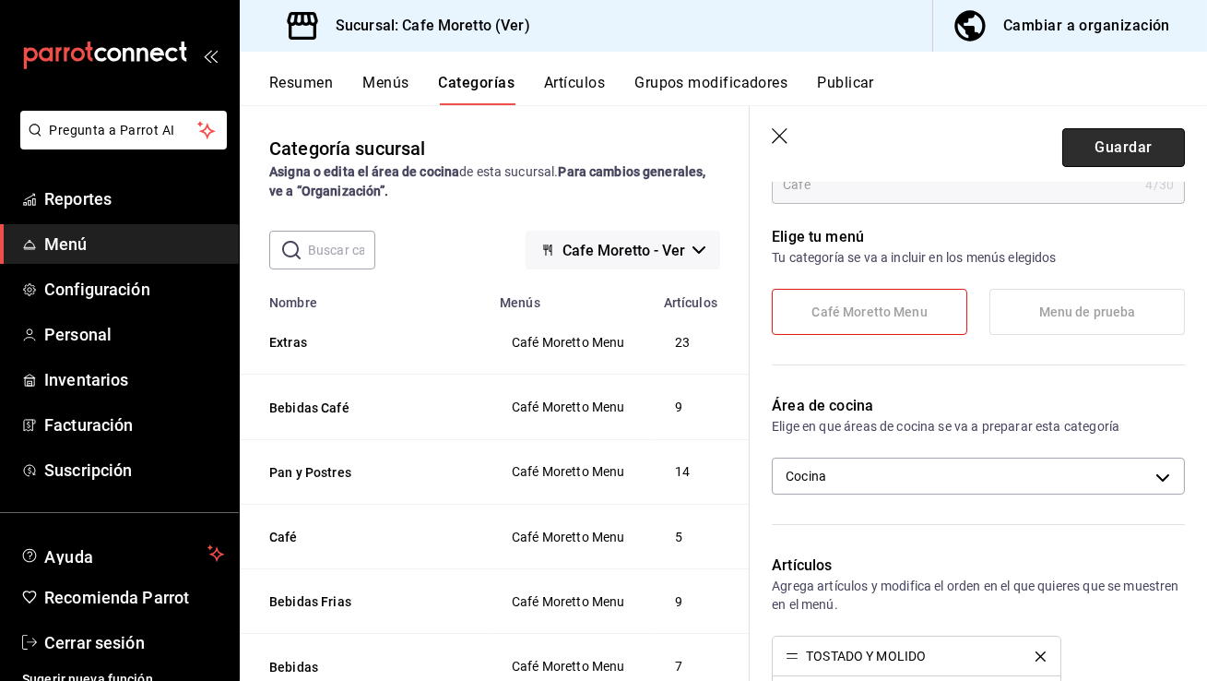
click at [1102, 140] on button "Guardar" at bounding box center [1123, 147] width 123 height 39
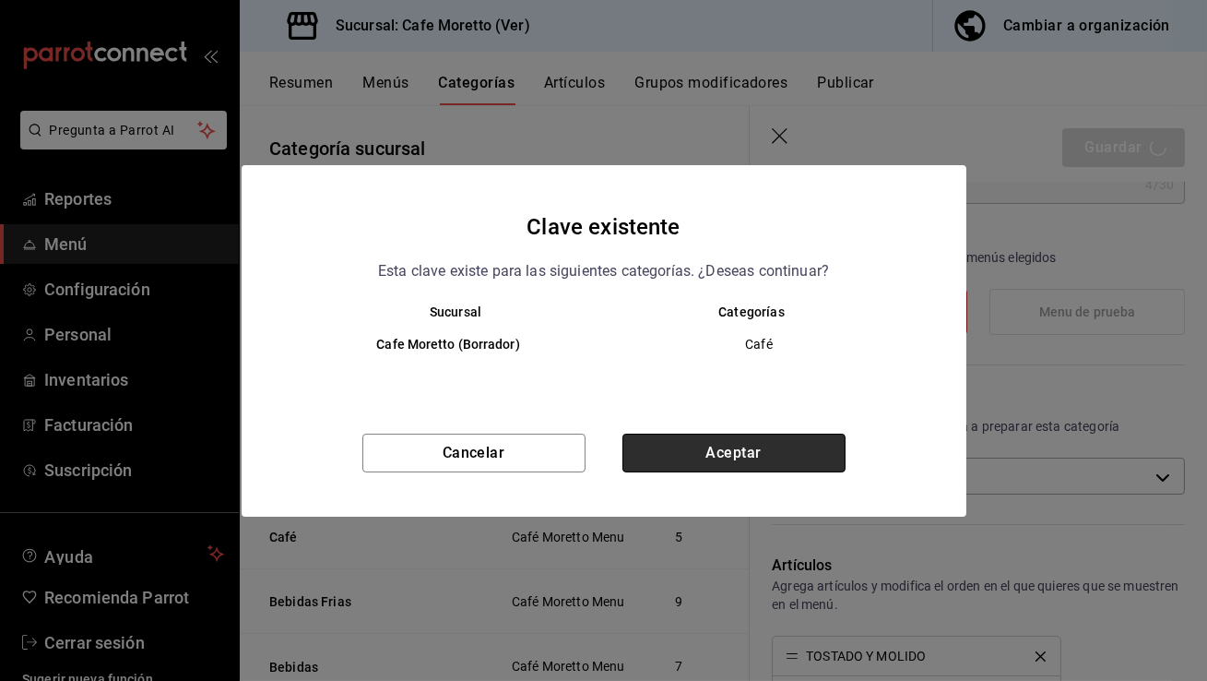
click at [765, 457] on button "Aceptar" at bounding box center [733, 452] width 223 height 39
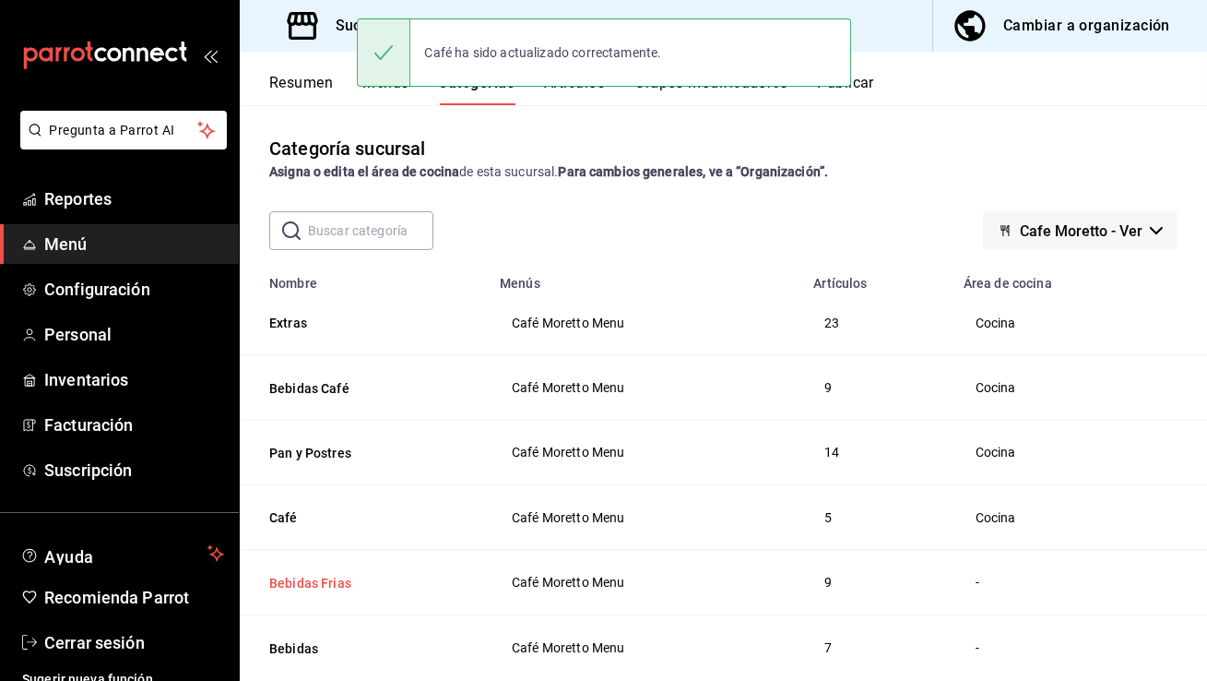
click at [313, 592] on th "Bebidas Frias" at bounding box center [364, 582] width 249 height 65
click at [313, 585] on button "Bebidas Frias" at bounding box center [361, 583] width 184 height 18
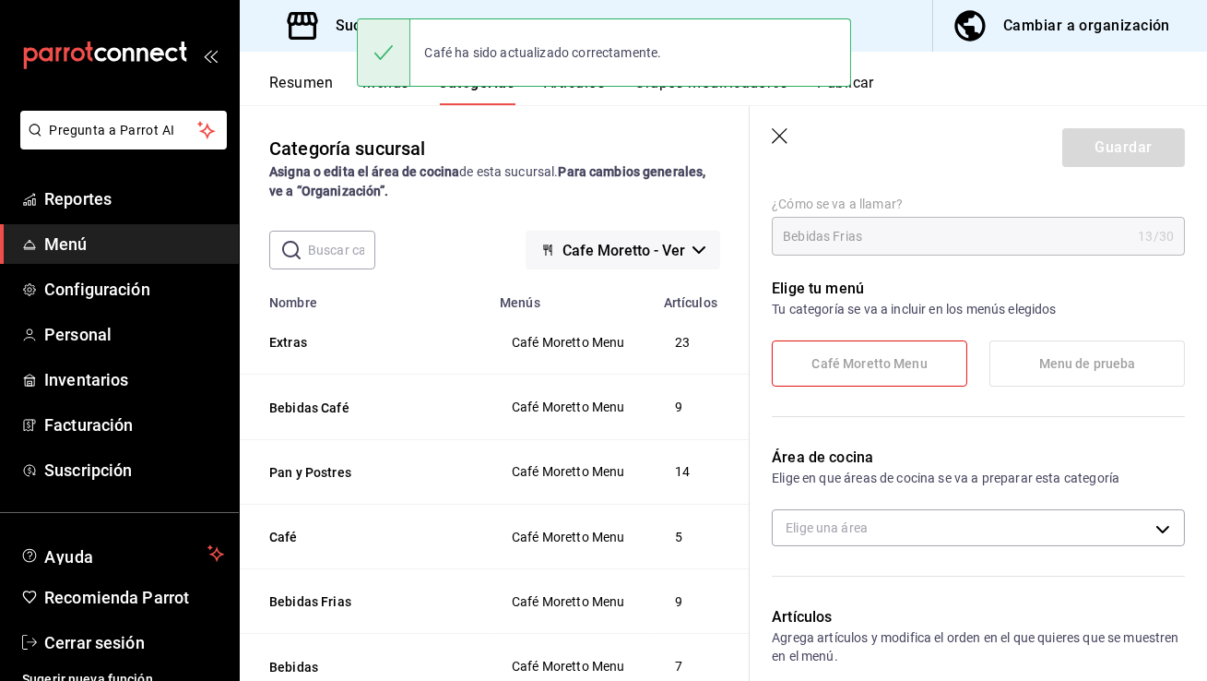
scroll to position [173, 0]
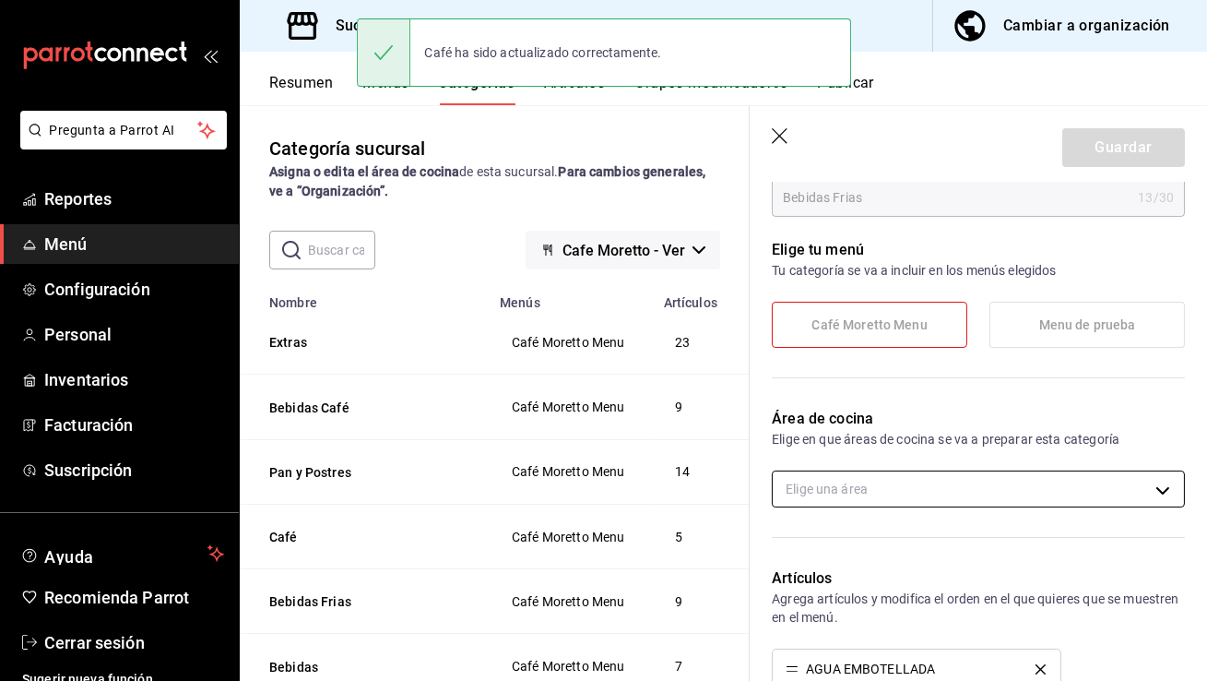
click at [834, 486] on body "Pregunta a Parrot AI Reportes Menú Configuración Personal Inventarios Facturaci…" at bounding box center [603, 340] width 1207 height 681
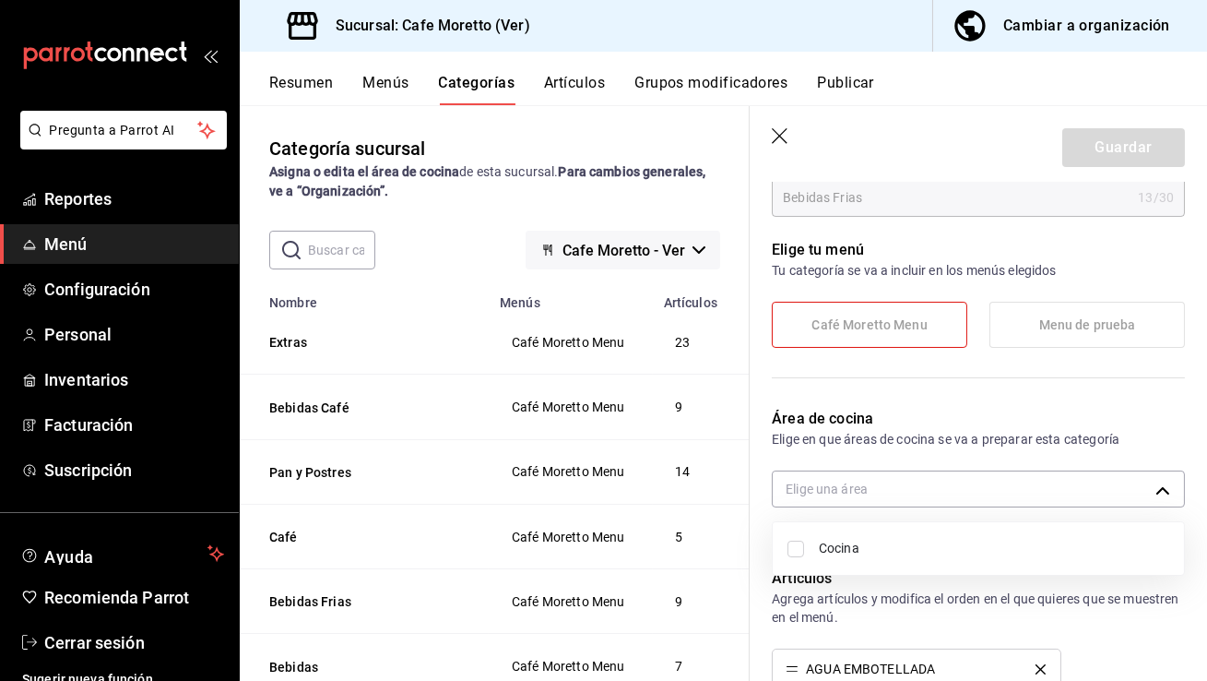
click at [838, 547] on span "Cocina" at bounding box center [994, 548] width 350 height 19
type input "28dde872-560e-4182-9e89-7e58fde0ccb0"
checkbox input "true"
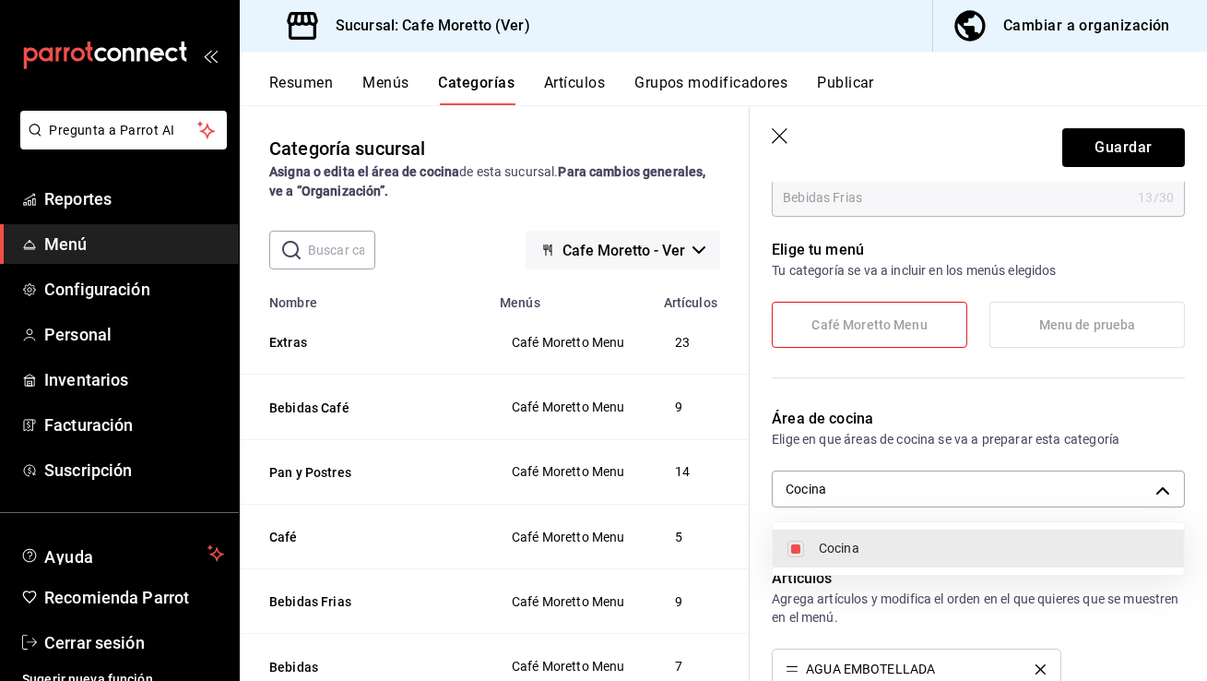
click at [1110, 149] on div at bounding box center [603, 340] width 1207 height 681
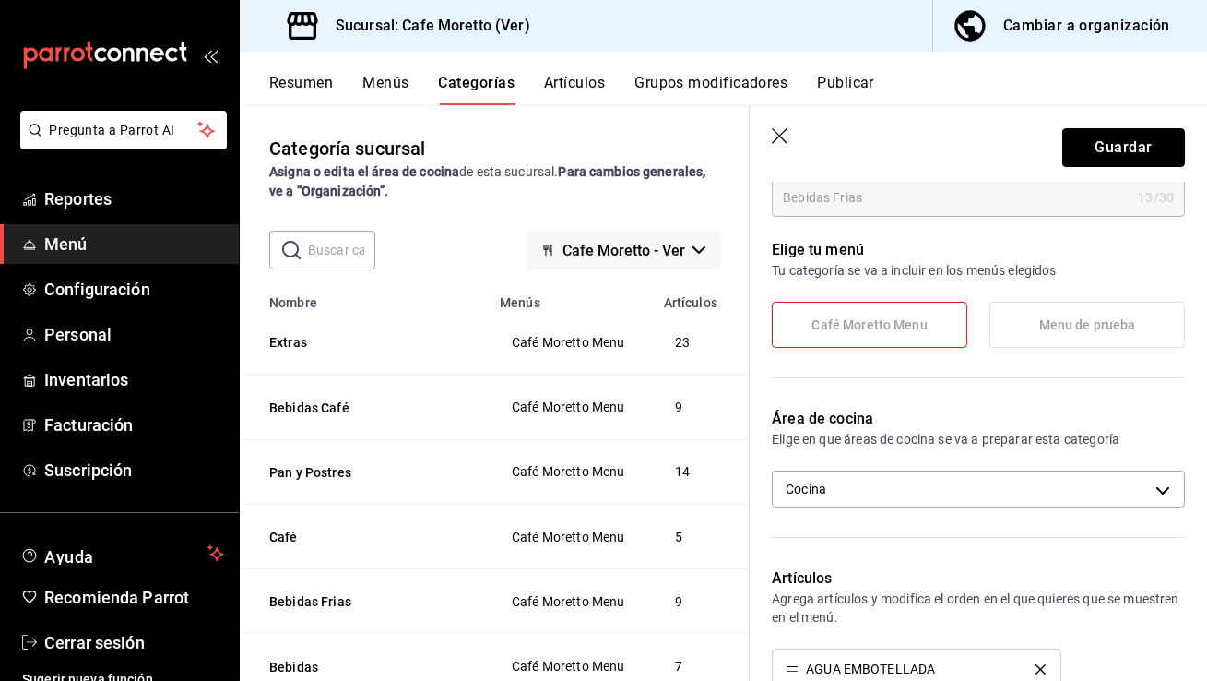
click at [1110, 149] on button "Guardar" at bounding box center [1123, 147] width 123 height 39
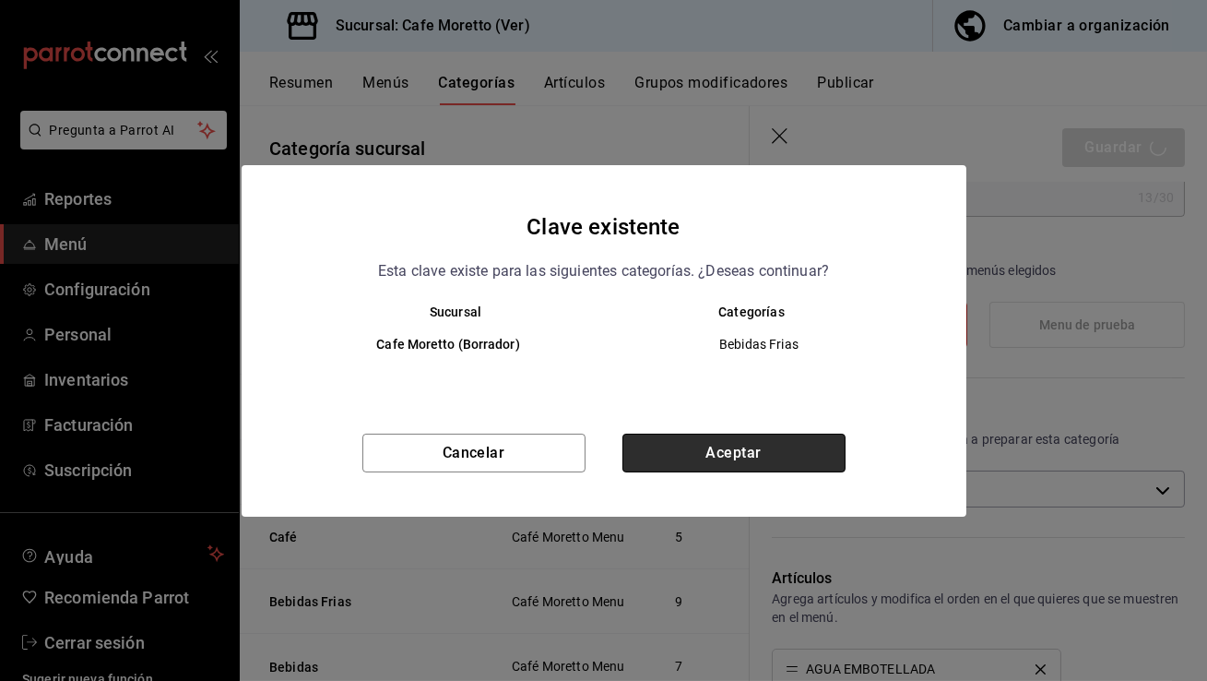
click at [757, 452] on button "Aceptar" at bounding box center [733, 452] width 223 height 39
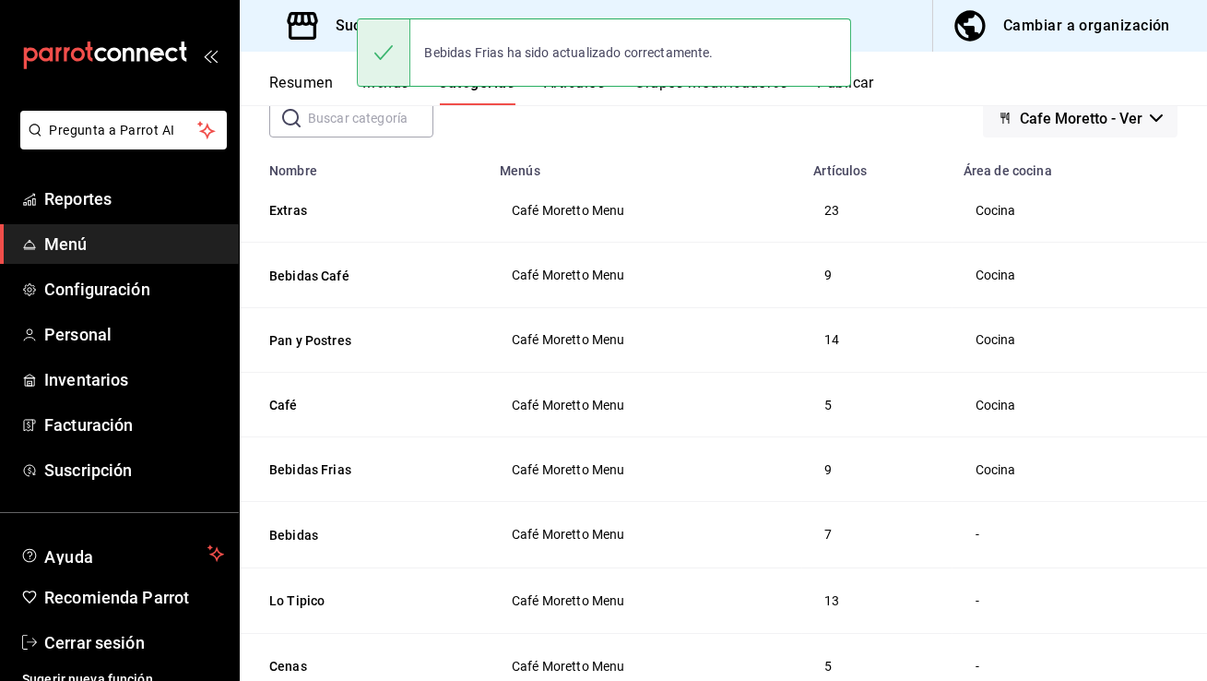
scroll to position [142, 0]
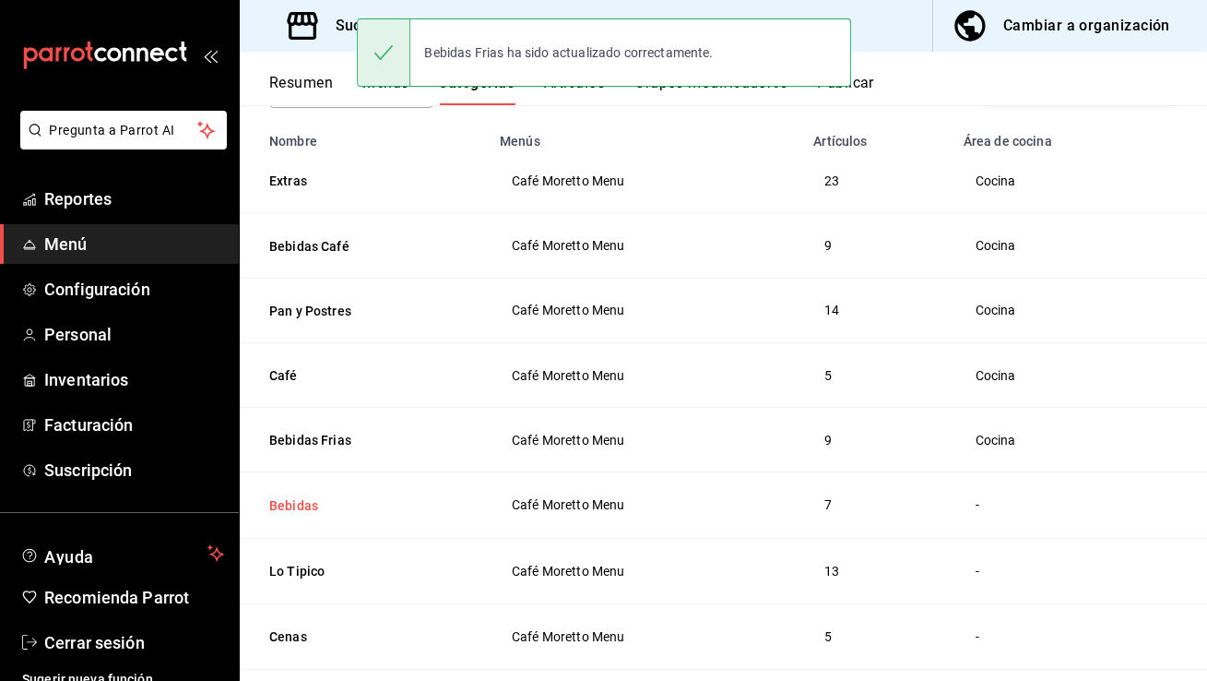
click at [305, 505] on button "Bebidas" at bounding box center [361, 505] width 184 height 18
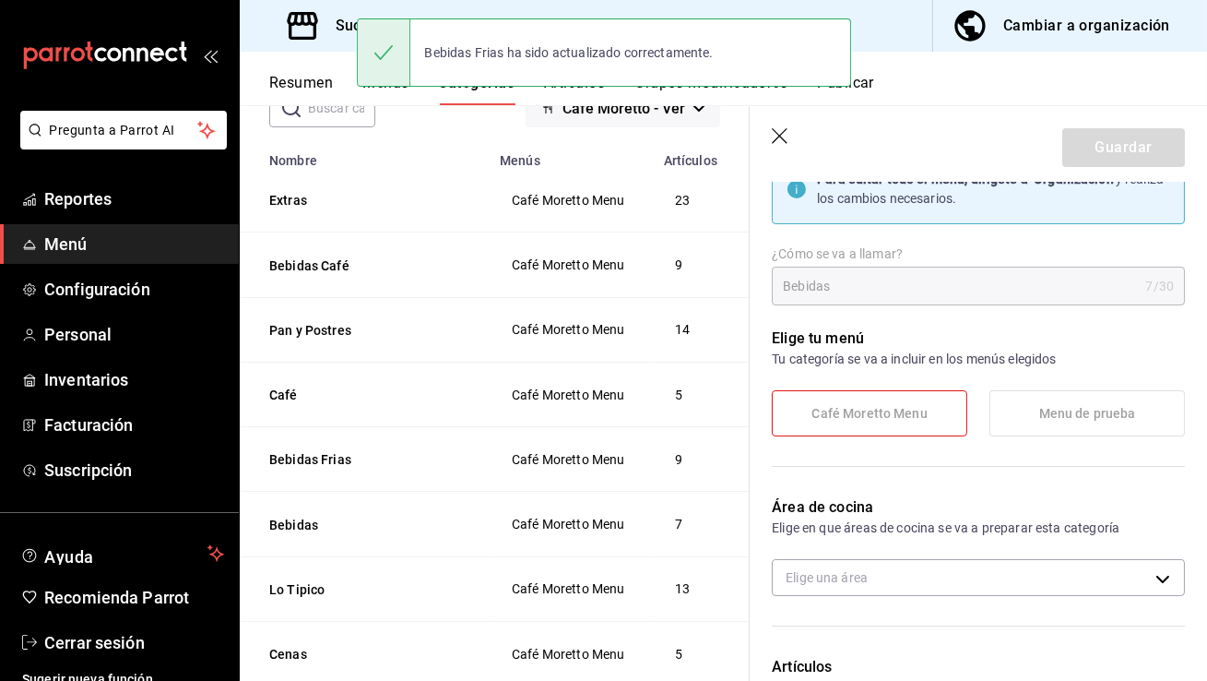
scroll to position [186, 0]
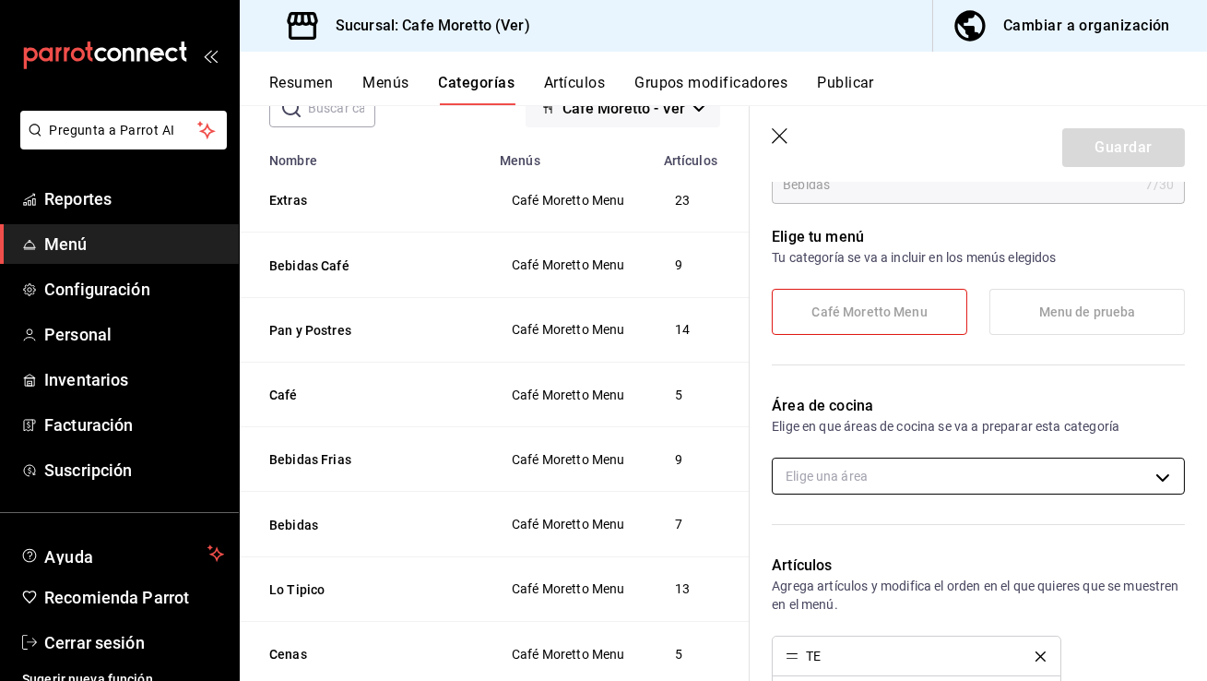
click at [908, 479] on body "Pregunta a Parrot AI Reportes Menú Configuración Personal Inventarios Facturaci…" at bounding box center [603, 340] width 1207 height 681
click at [870, 527] on span "Cocina" at bounding box center [994, 535] width 350 height 19
type input "28dde872-560e-4182-9e89-7e58fde0ccb0"
checkbox input "true"
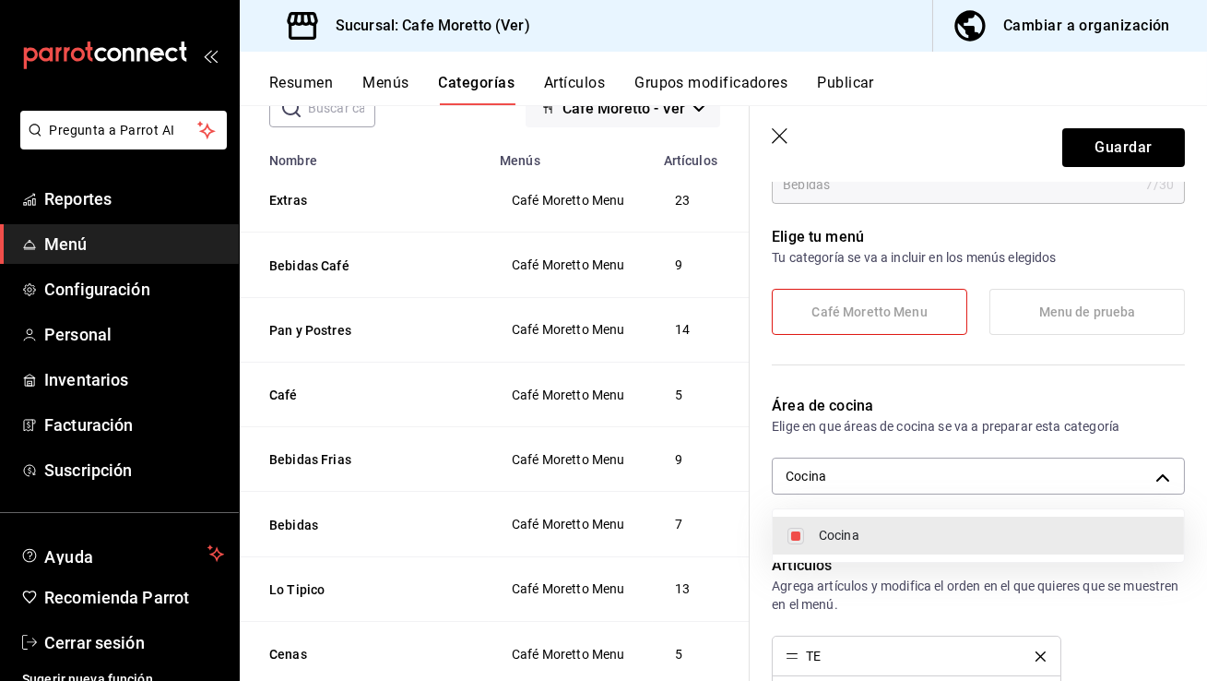
click at [1094, 149] on div at bounding box center [603, 340] width 1207 height 681
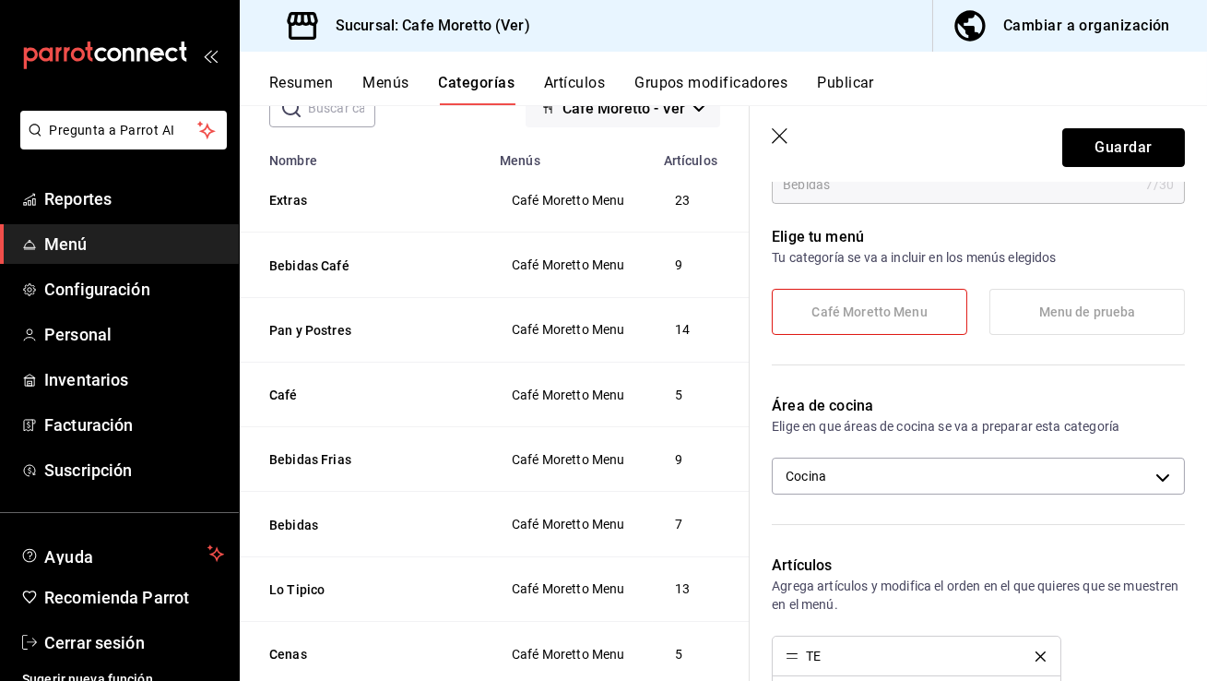
click at [1094, 149] on button "Guardar" at bounding box center [1123, 147] width 123 height 39
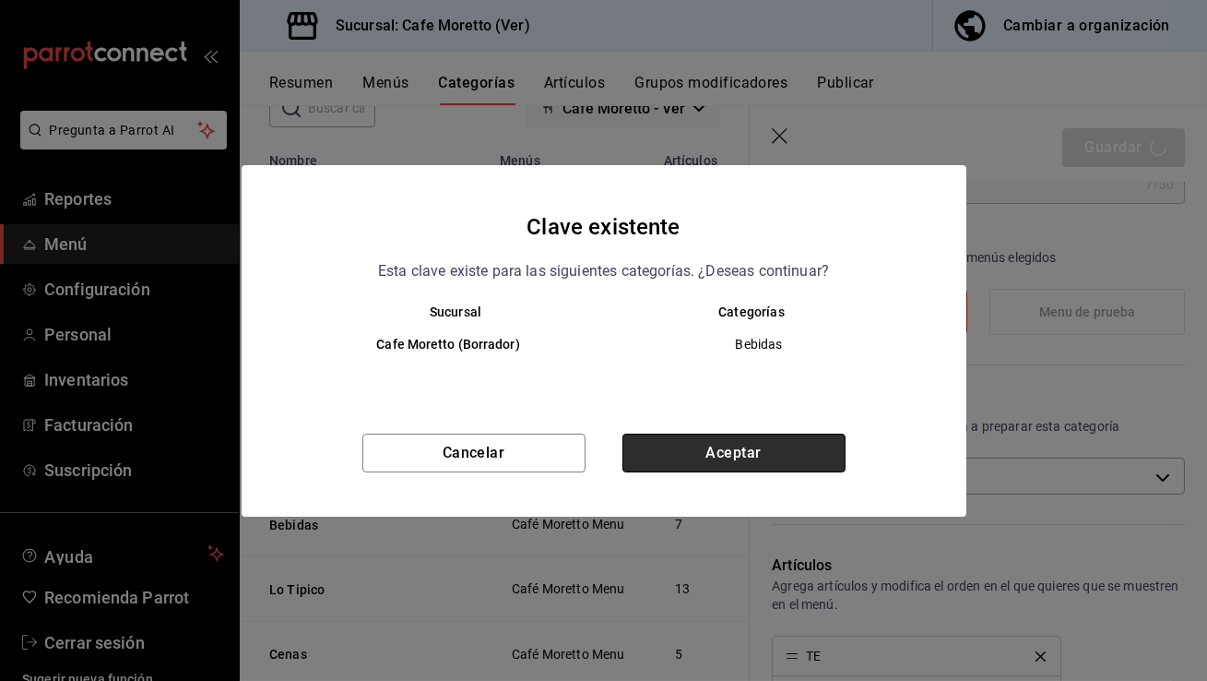
click at [756, 459] on button "Aceptar" at bounding box center [733, 452] width 223 height 39
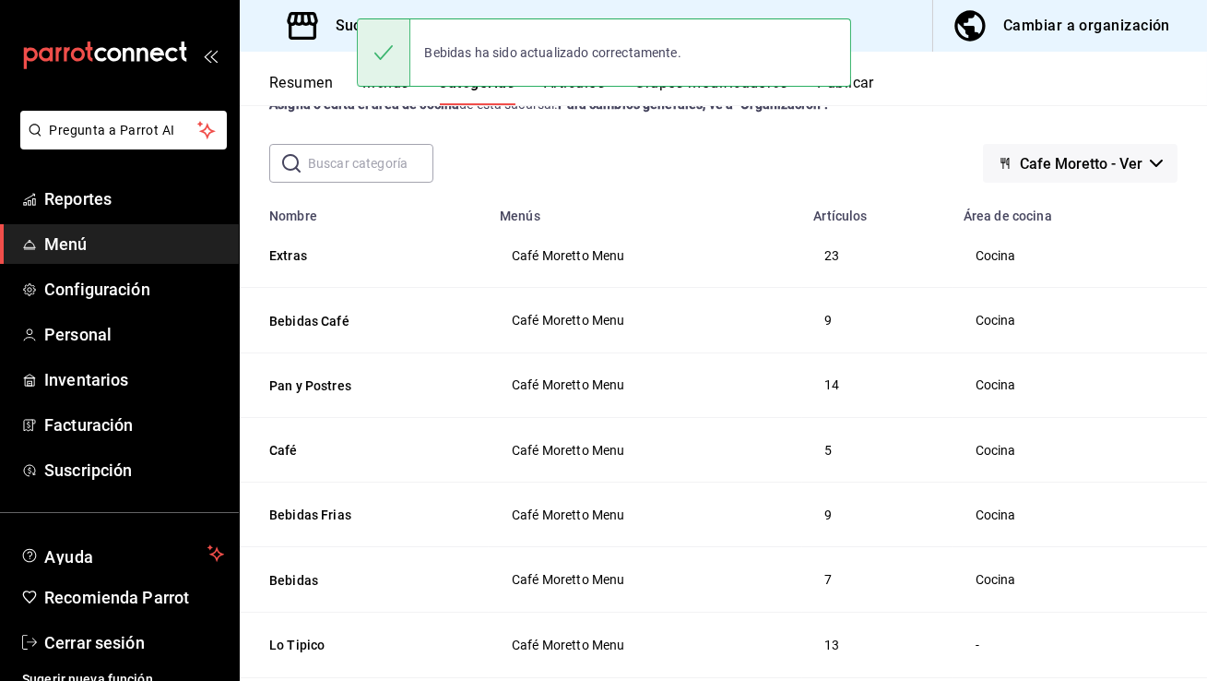
scroll to position [137, 0]
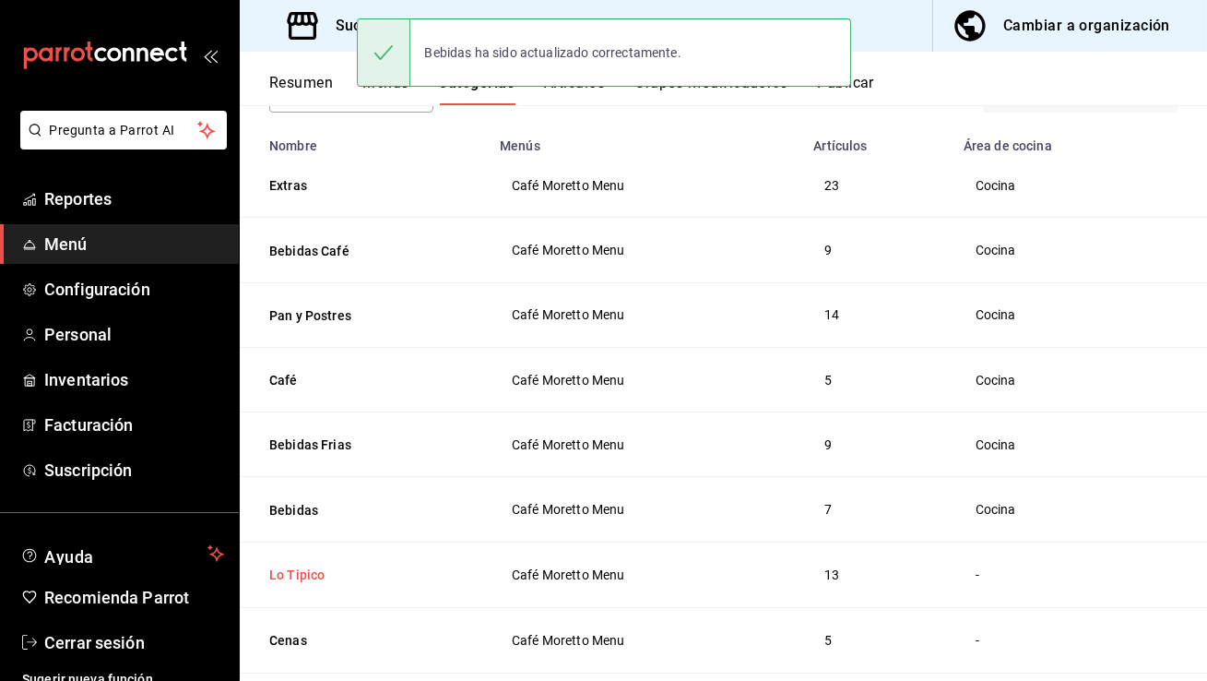
click at [302, 568] on button "Lo Tipico" at bounding box center [361, 574] width 184 height 18
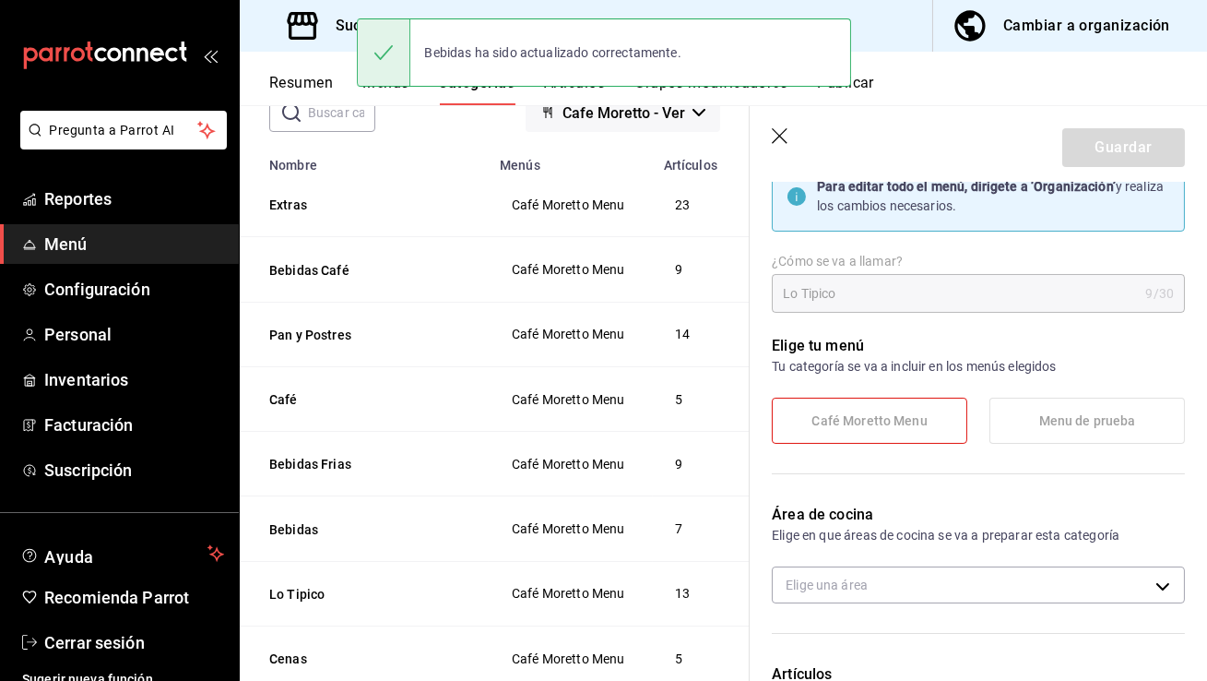
scroll to position [203, 0]
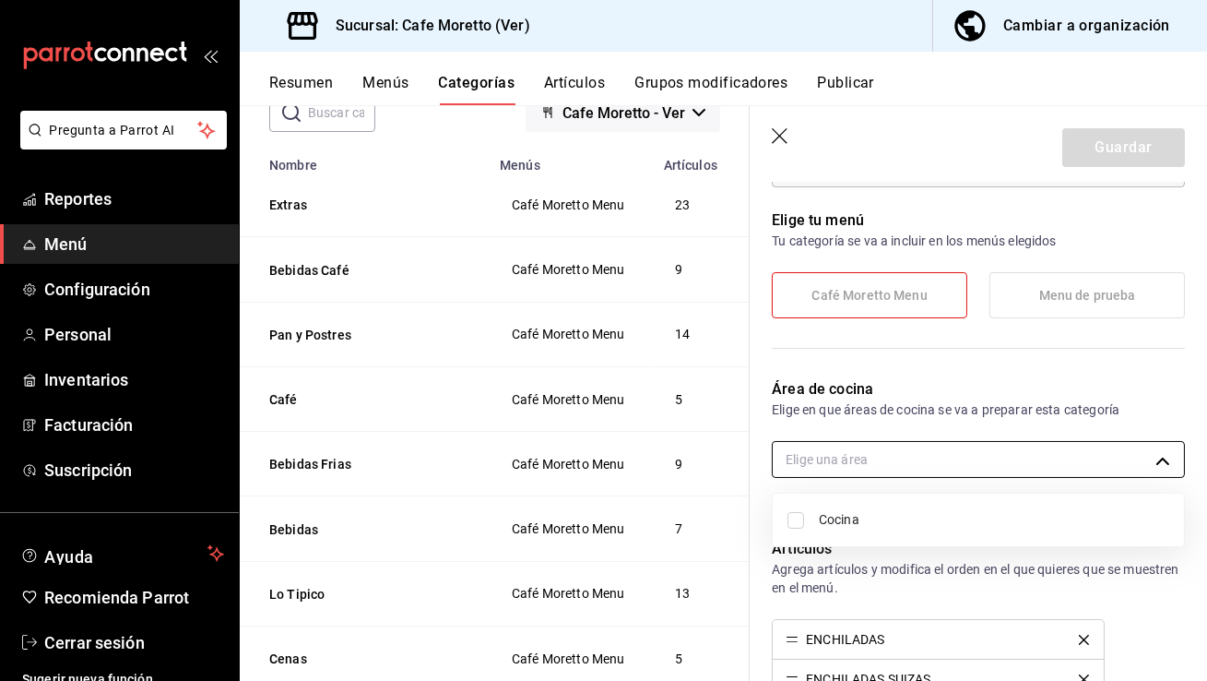
click at [883, 468] on body "Pregunta a Parrot AI Reportes Menú Configuración Personal Inventarios Facturaci…" at bounding box center [603, 340] width 1207 height 681
click at [847, 518] on span "Cocina" at bounding box center [994, 519] width 350 height 19
type input "28dde872-560e-4182-9e89-7e58fde0ccb0"
checkbox input "true"
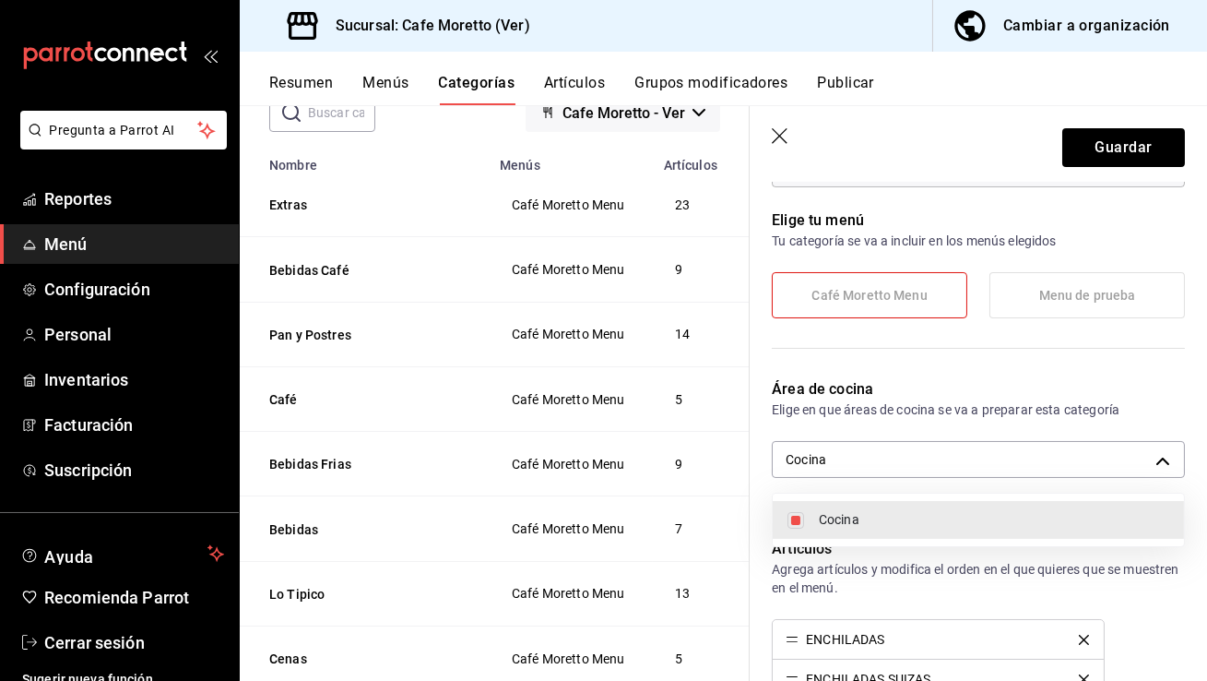
click at [1098, 145] on div at bounding box center [603, 340] width 1207 height 681
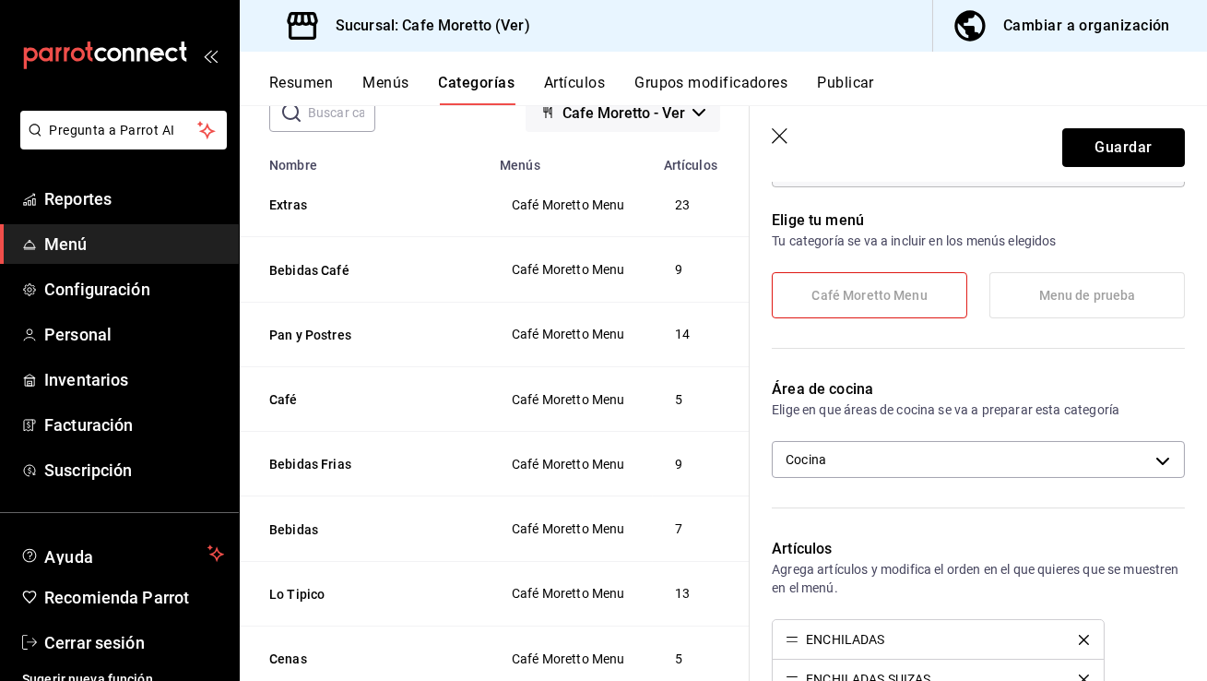
click at [1098, 145] on button "Guardar" at bounding box center [1123, 147] width 123 height 39
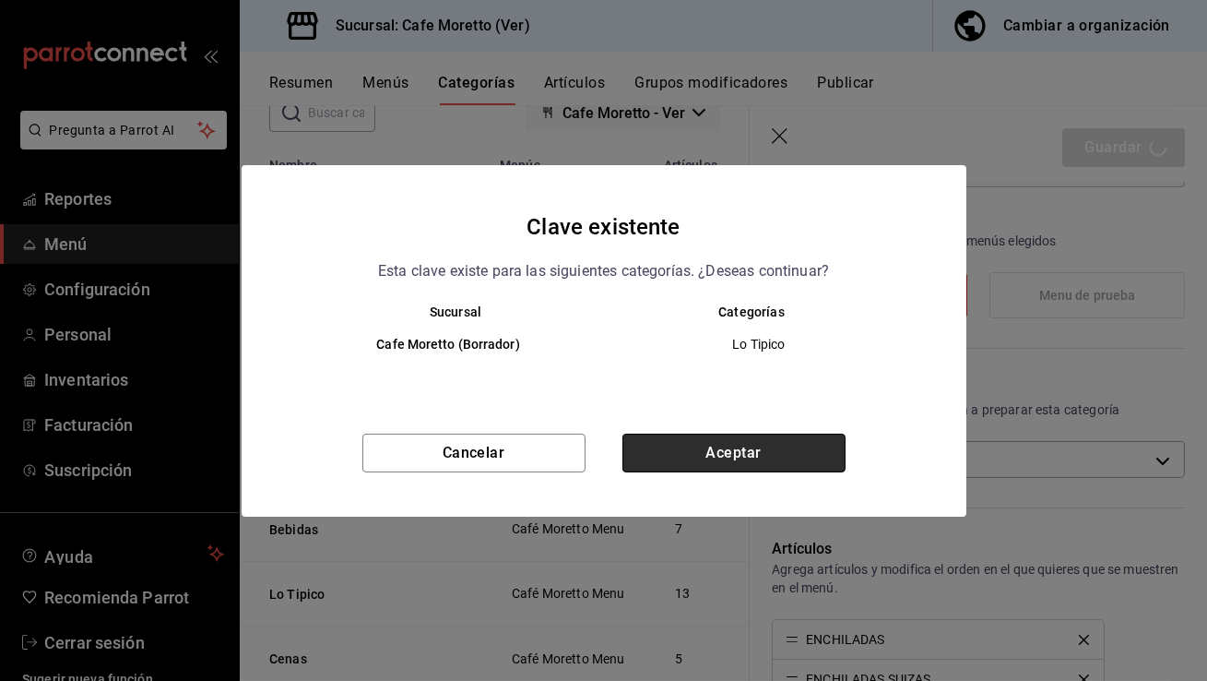
click at [824, 454] on button "Aceptar" at bounding box center [733, 452] width 223 height 39
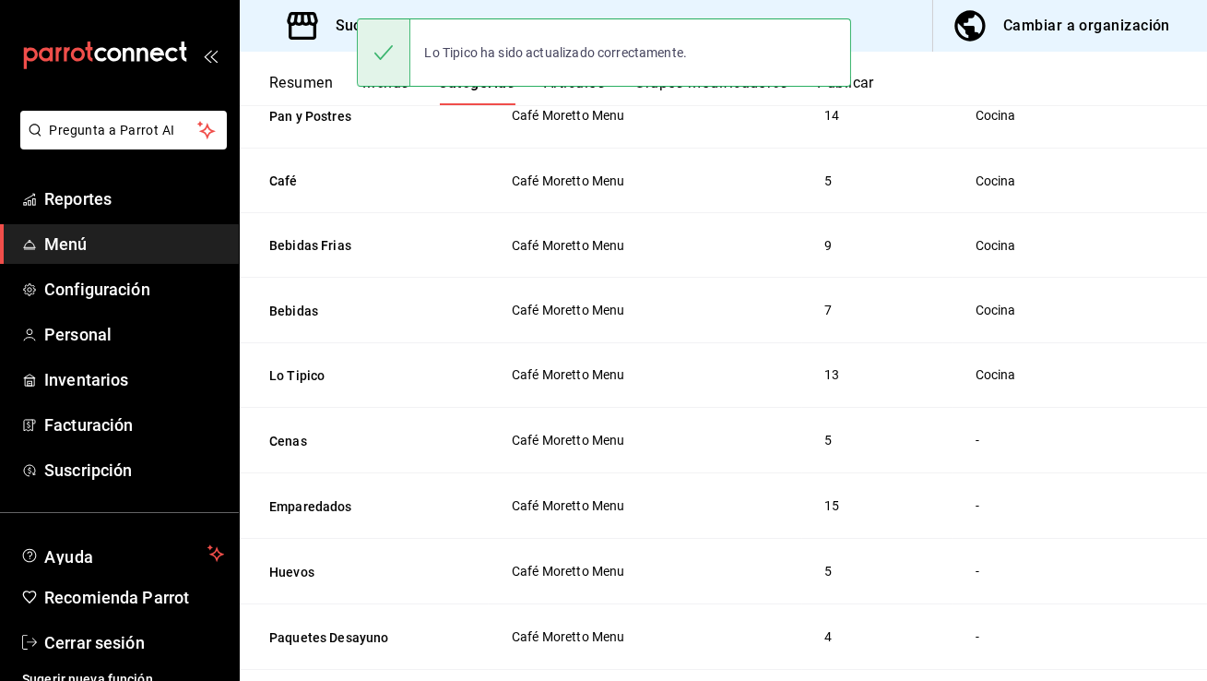
scroll to position [358, 0]
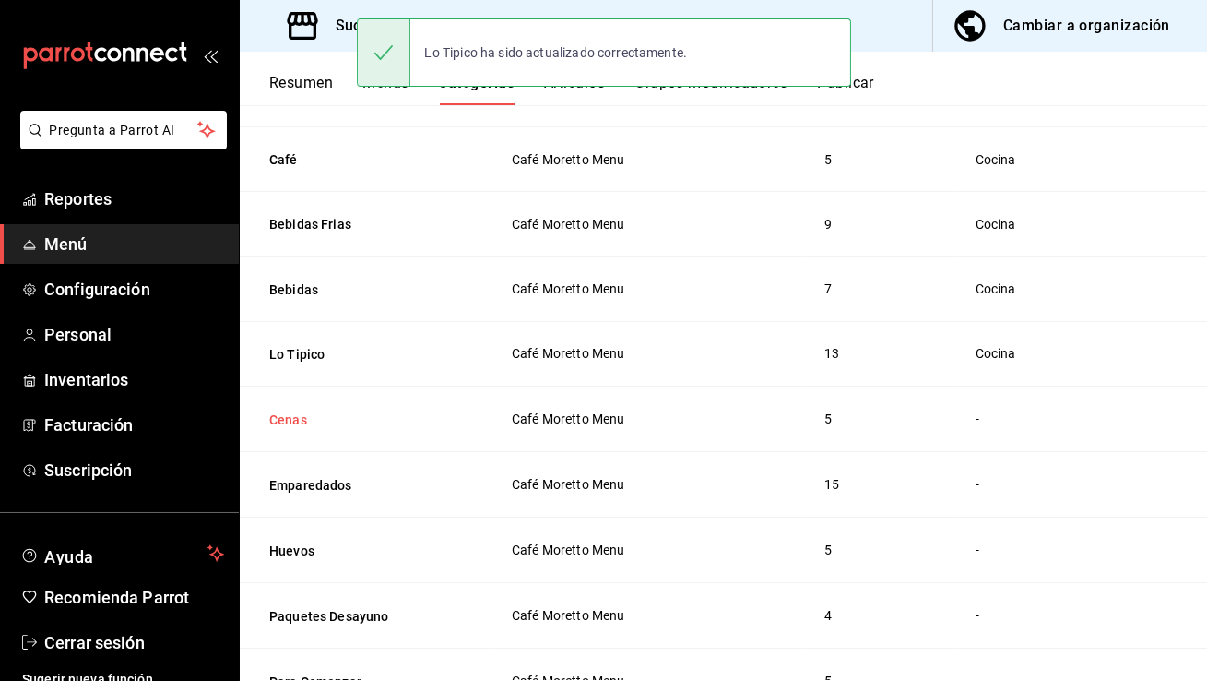
click at [287, 410] on button "Cenas" at bounding box center [361, 419] width 184 height 18
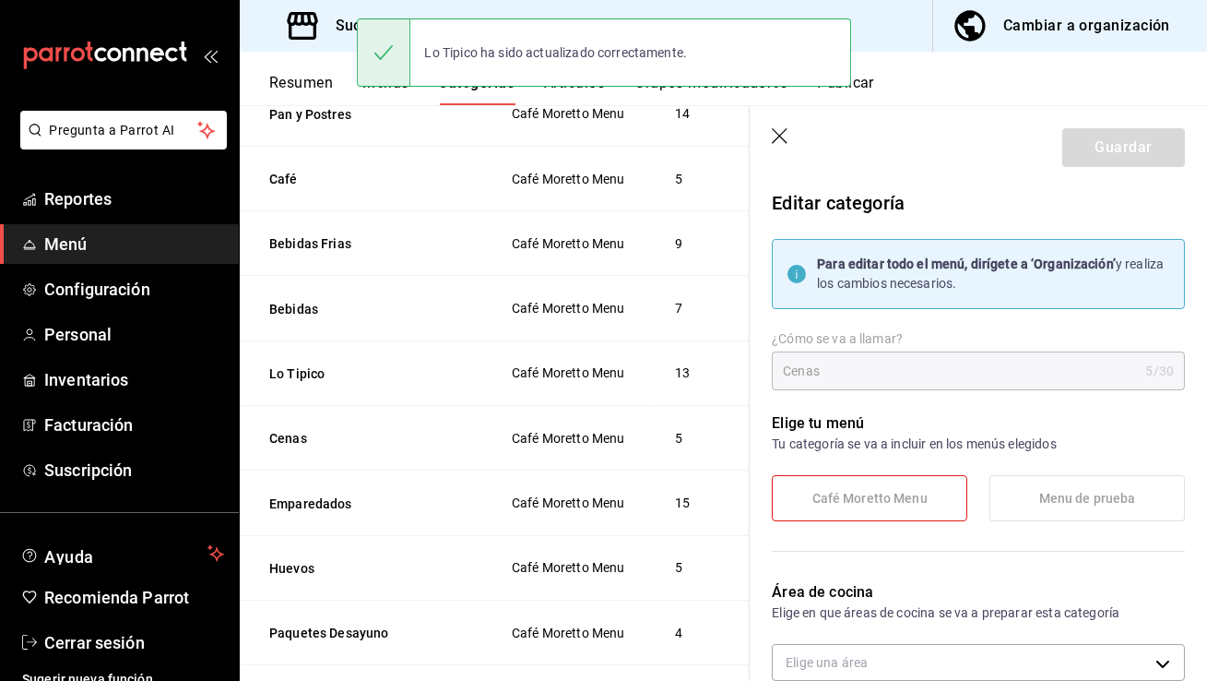
click at [286, 417] on th "Cenas" at bounding box center [364, 438] width 249 height 65
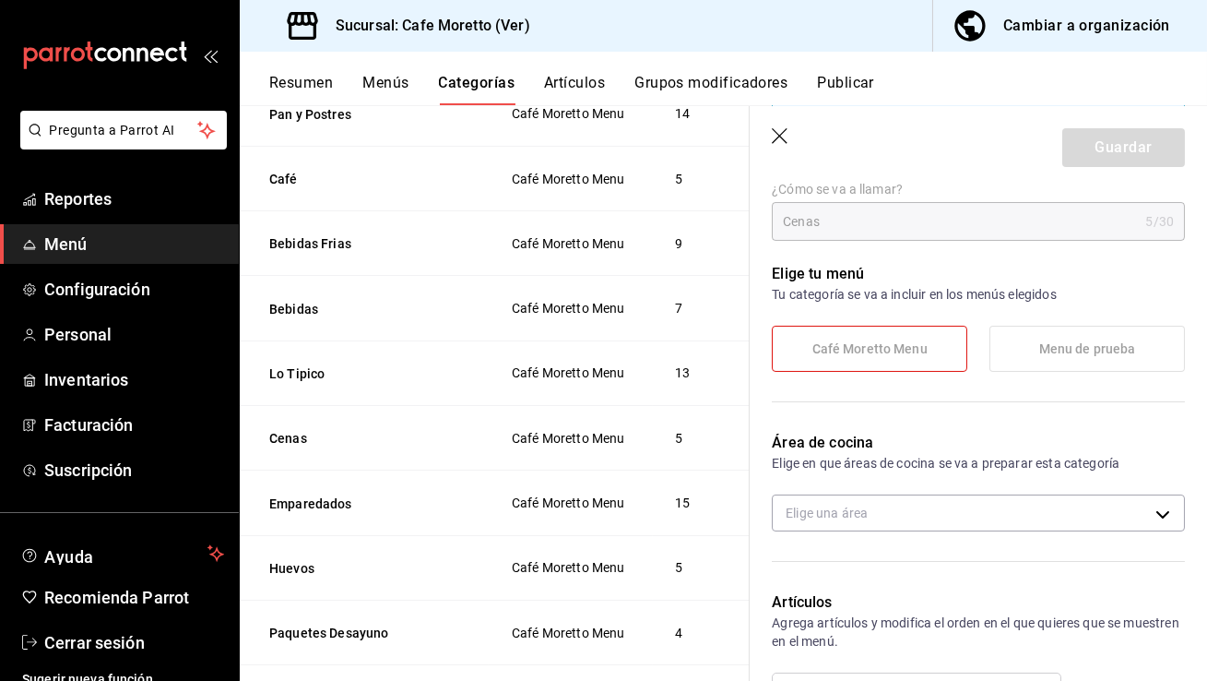
scroll to position [304, 0]
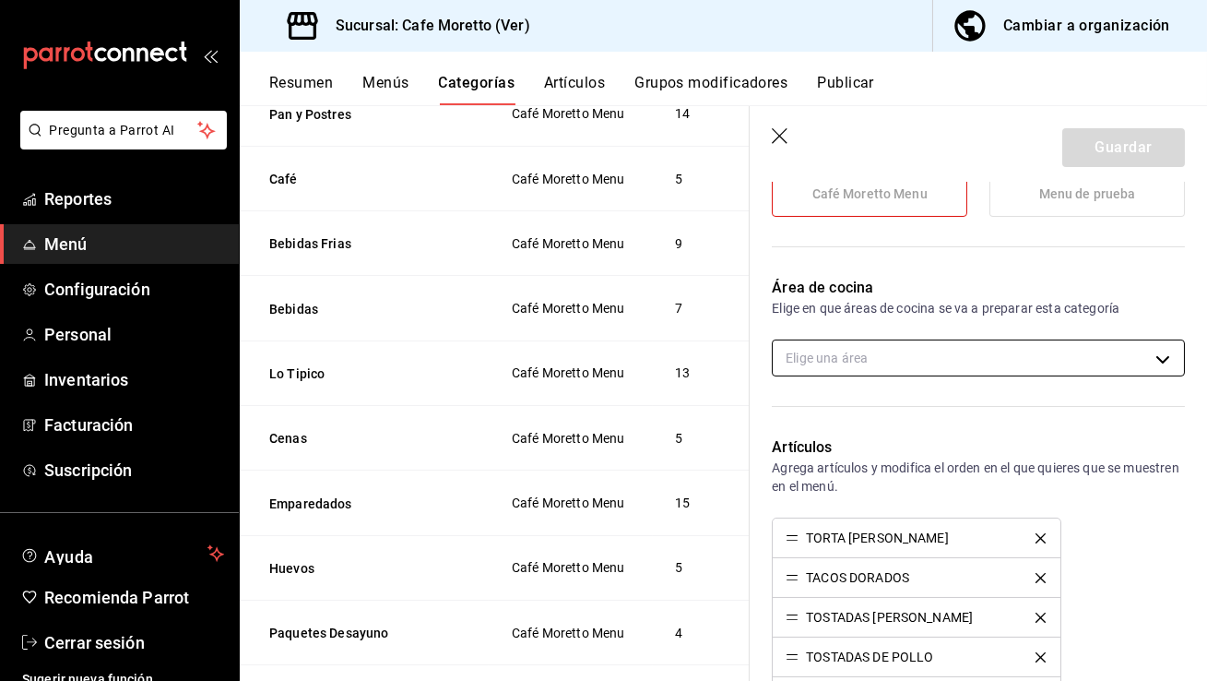
click at [963, 350] on body "Pregunta a Parrot AI Reportes Menú Configuración Personal Inventarios Facturaci…" at bounding box center [603, 340] width 1207 height 681
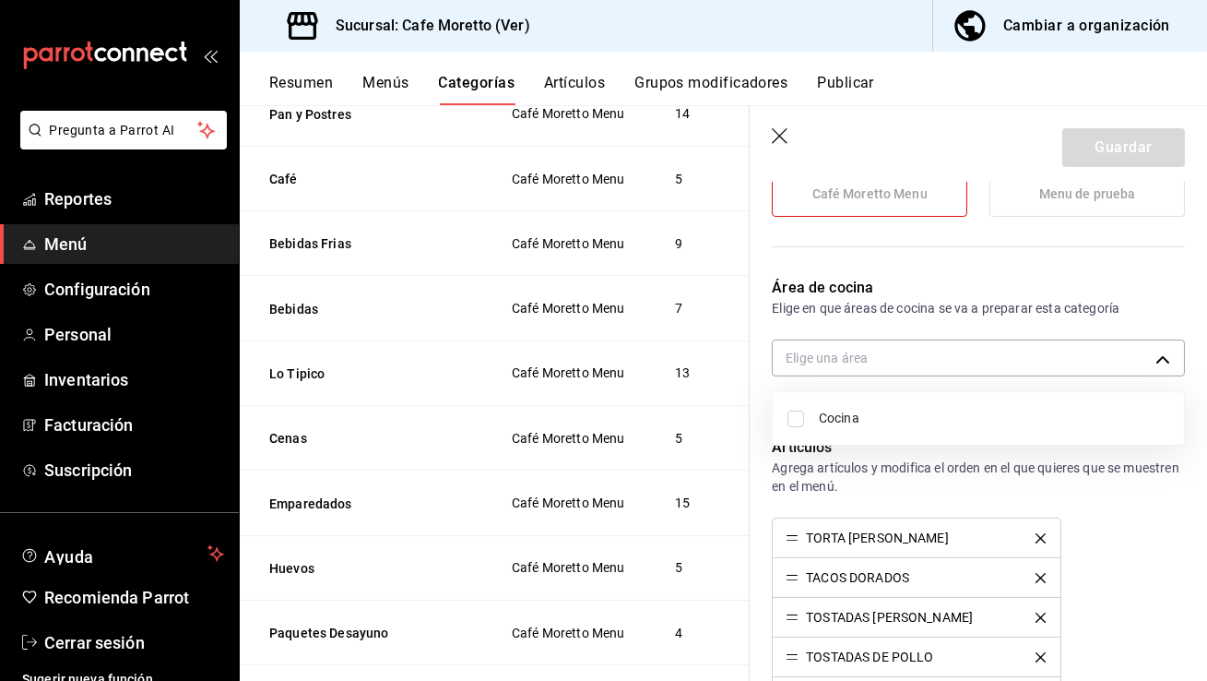
click at [891, 413] on span "Cocina" at bounding box center [994, 418] width 350 height 19
type input "28dde872-560e-4182-9e89-7e58fde0ccb0"
checkbox input "true"
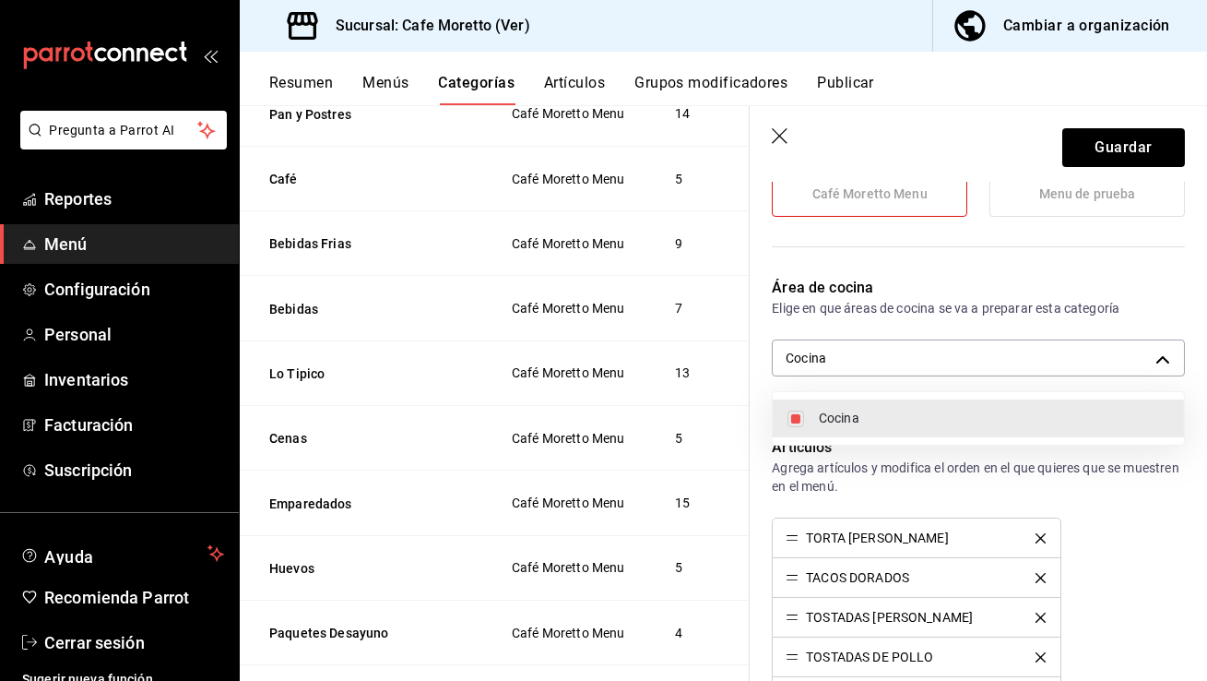
click at [1125, 136] on div at bounding box center [603, 340] width 1207 height 681
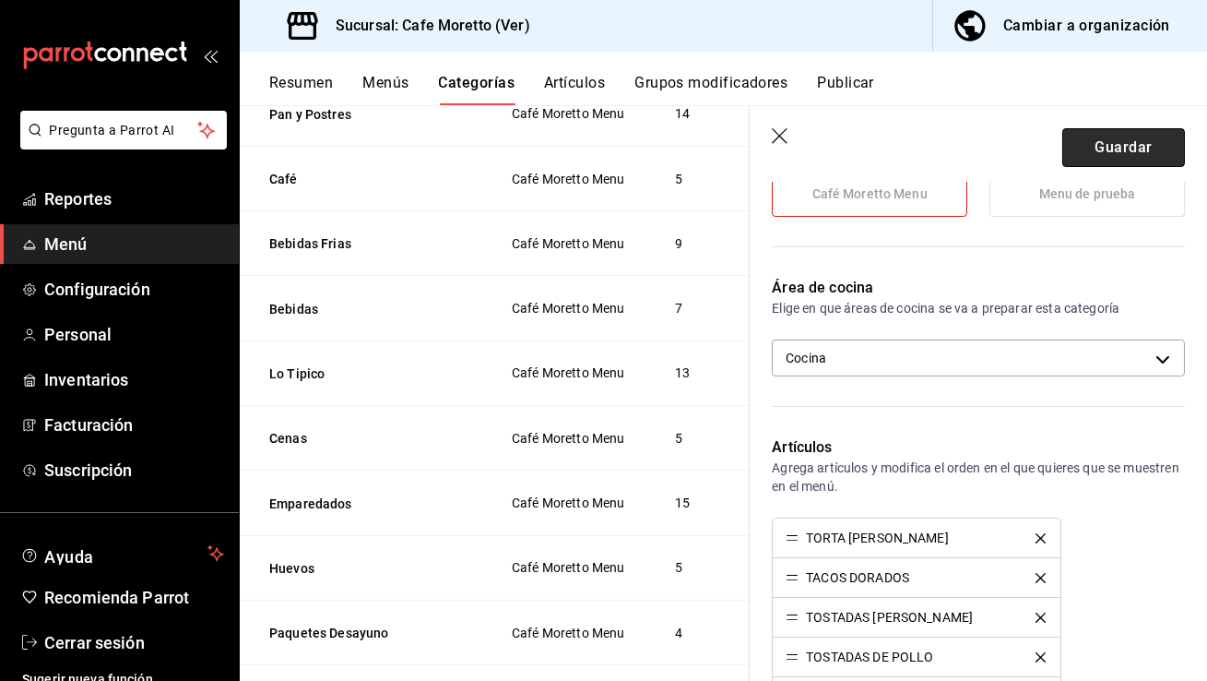
click at [1121, 148] on button "Guardar" at bounding box center [1123, 147] width 123 height 39
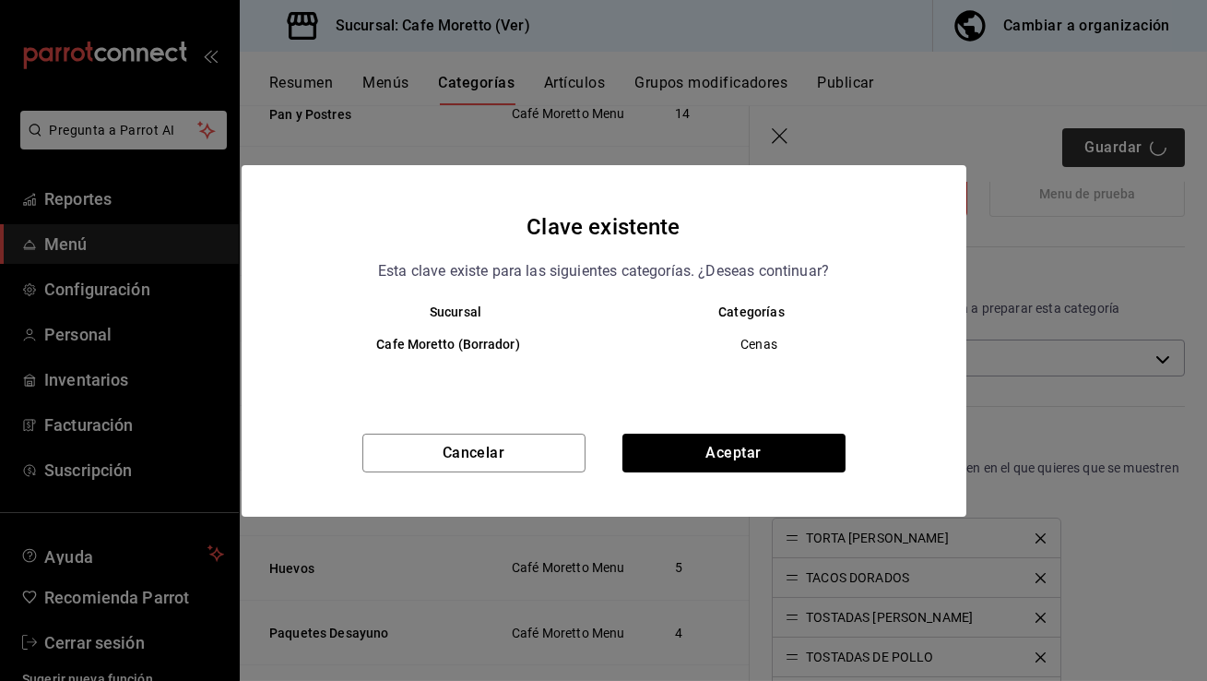
click at [1121, 148] on div "Clave existente Esta clave existe para las siguientes categorías. ¿Deseas conti…" at bounding box center [603, 340] width 1207 height 681
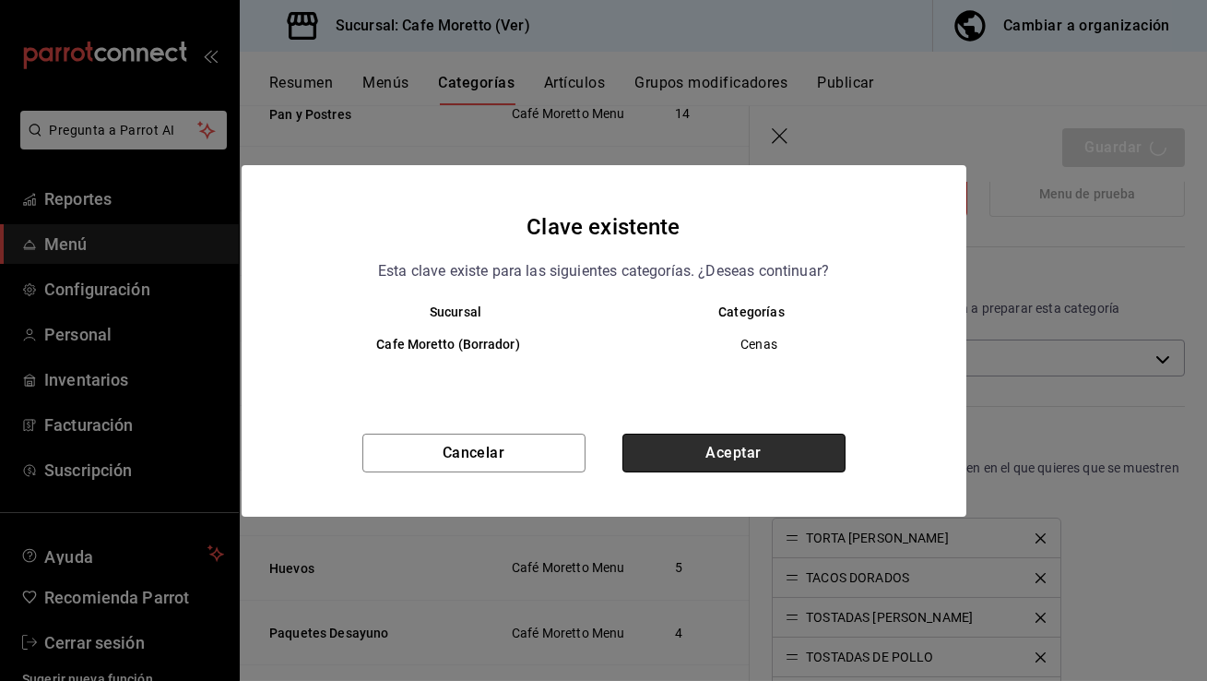
click at [784, 454] on button "Aceptar" at bounding box center [733, 452] width 223 height 39
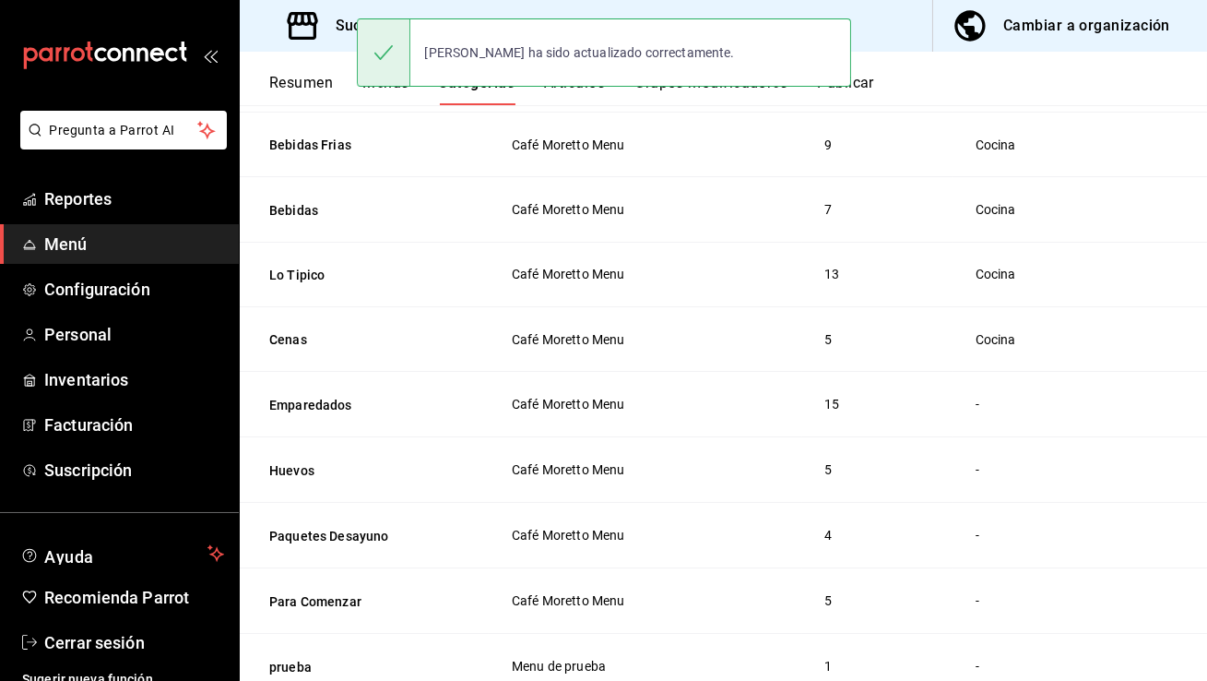
scroll to position [456, 0]
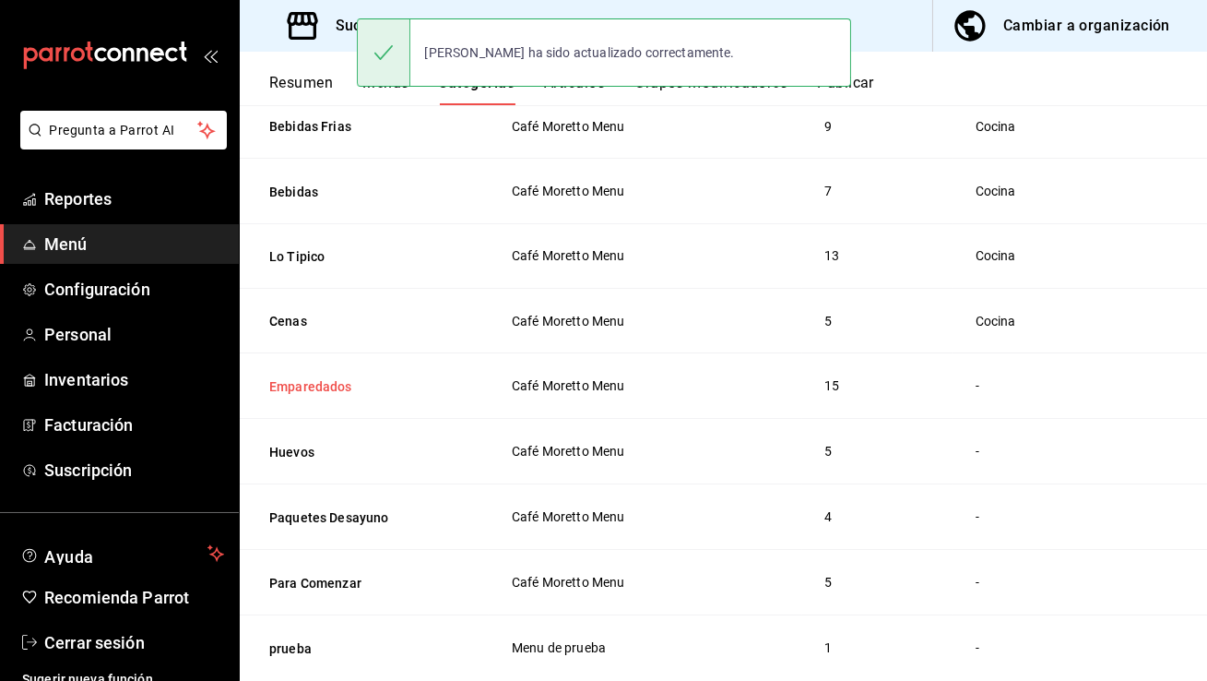
click at [340, 387] on button "Emparedados" at bounding box center [361, 386] width 184 height 18
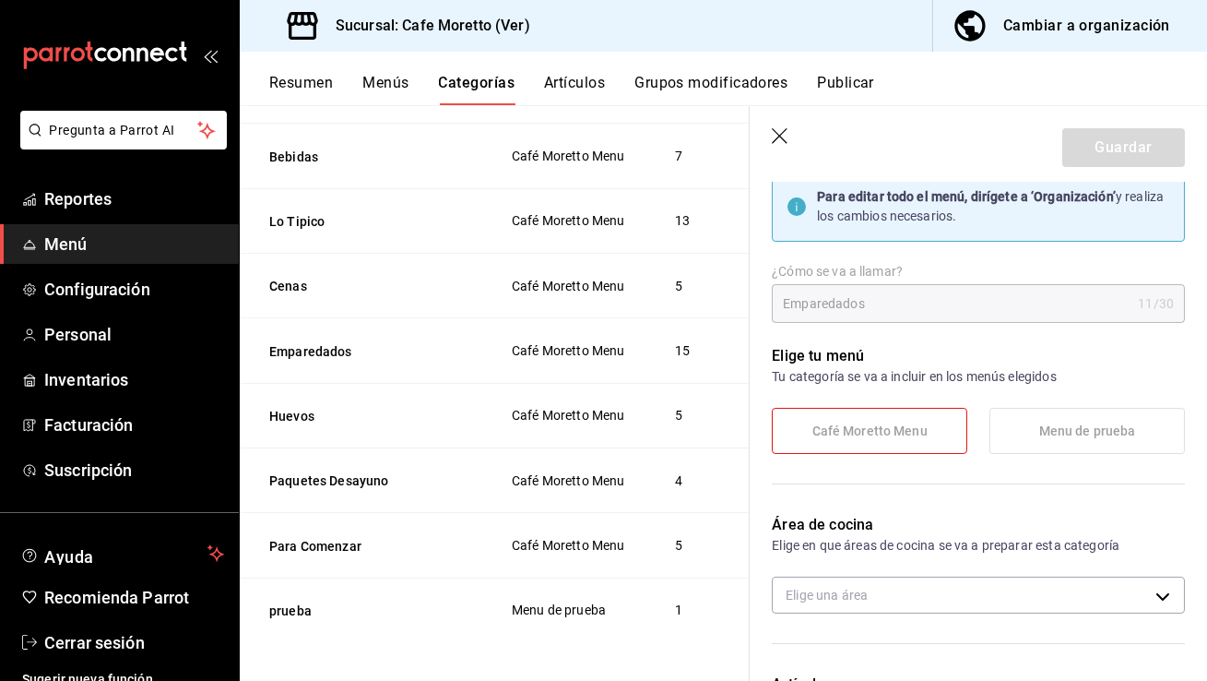
scroll to position [343, 0]
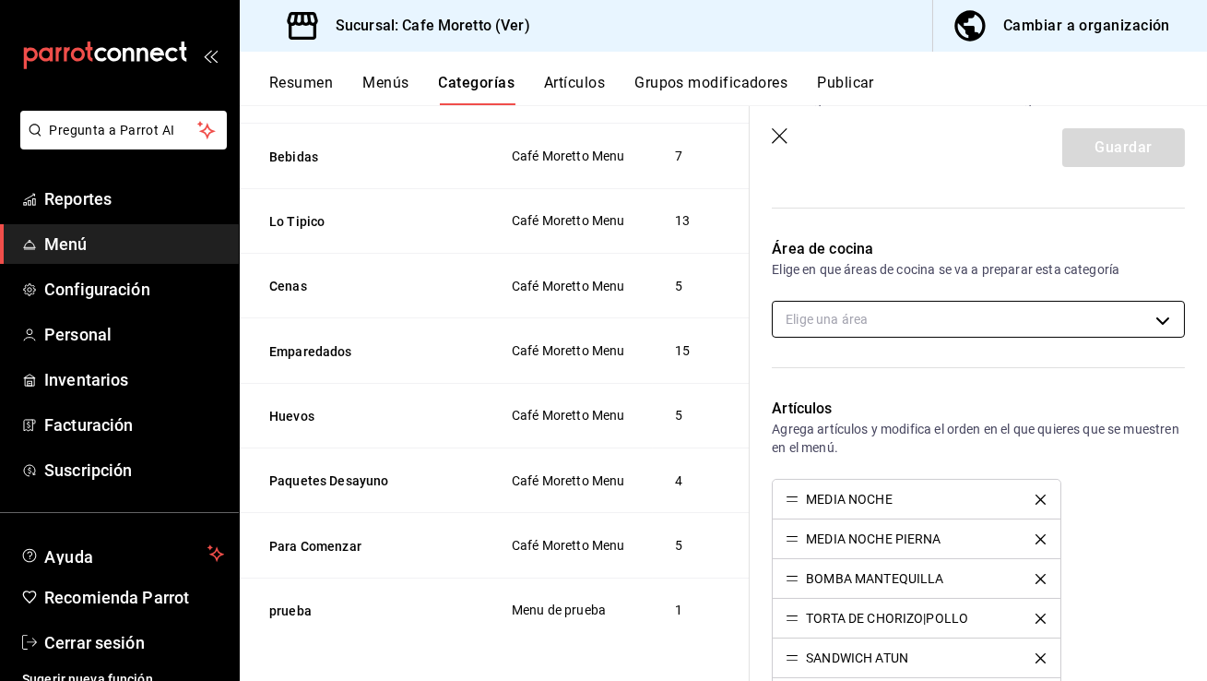
click at [930, 319] on body "Pregunta a Parrot AI Reportes Menú Configuración Personal Inventarios Facturaci…" at bounding box center [603, 340] width 1207 height 681
click at [864, 372] on span "Cocina" at bounding box center [994, 378] width 350 height 19
type input "28dde872-560e-4182-9e89-7e58fde0ccb0"
checkbox input "true"
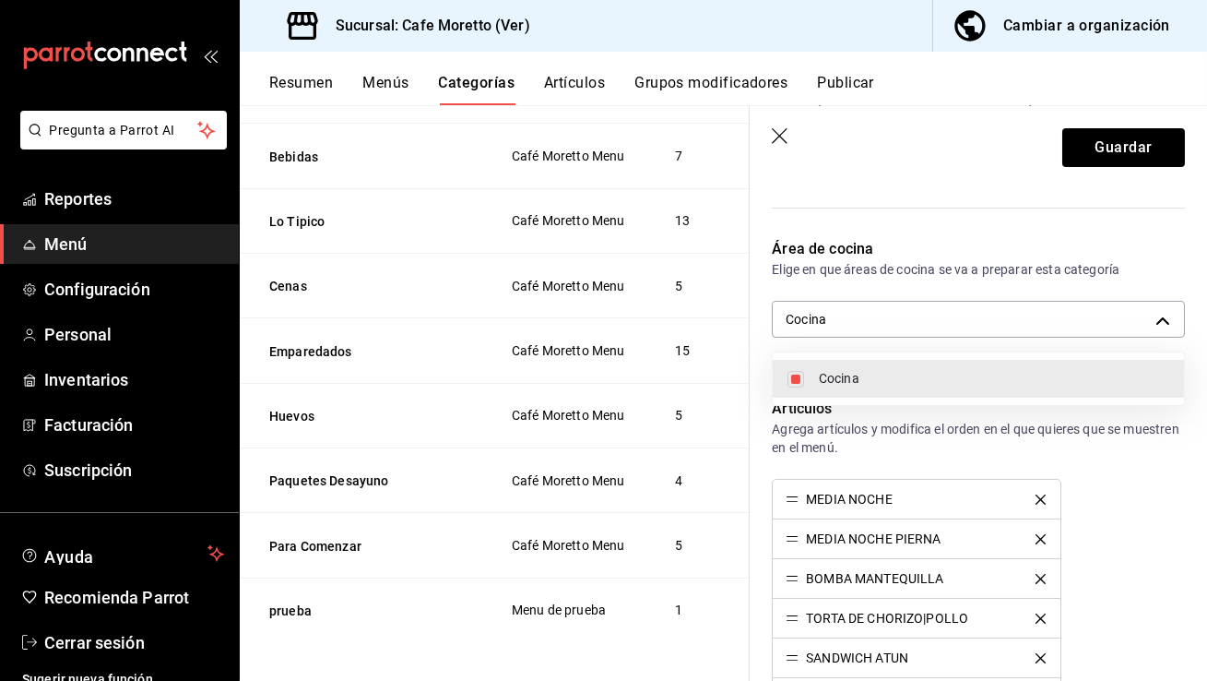
click at [1116, 155] on div at bounding box center [603, 340] width 1207 height 681
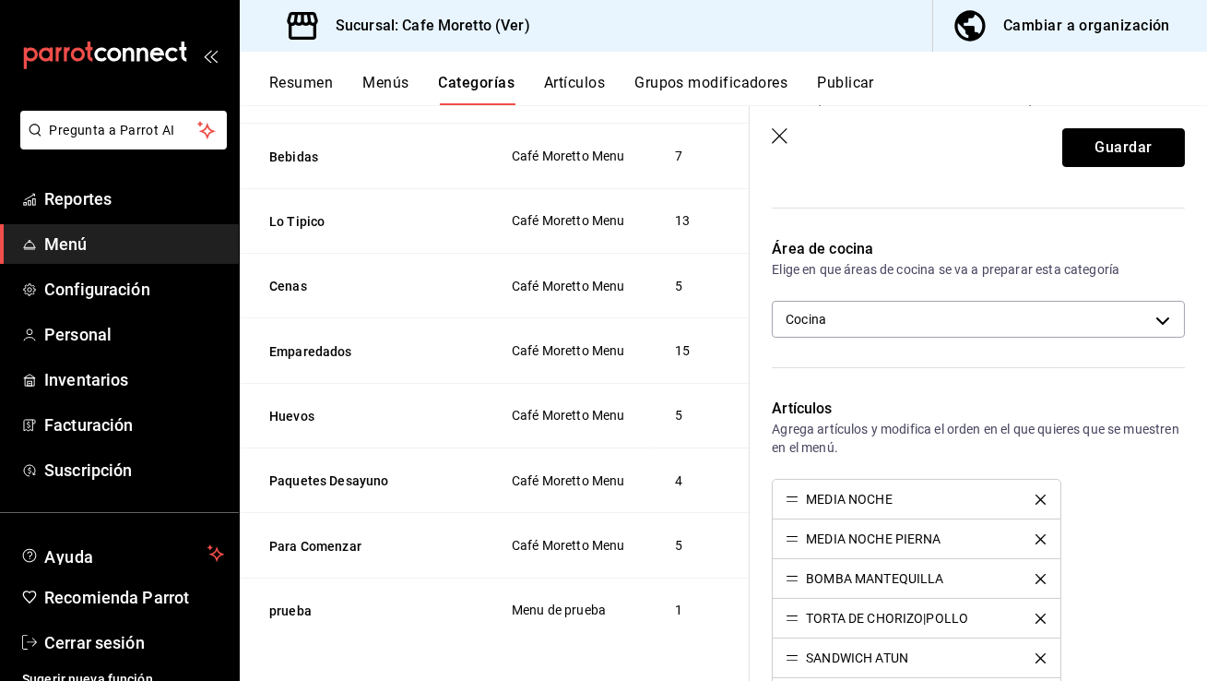
click at [1116, 155] on button "Guardar" at bounding box center [1123, 147] width 123 height 39
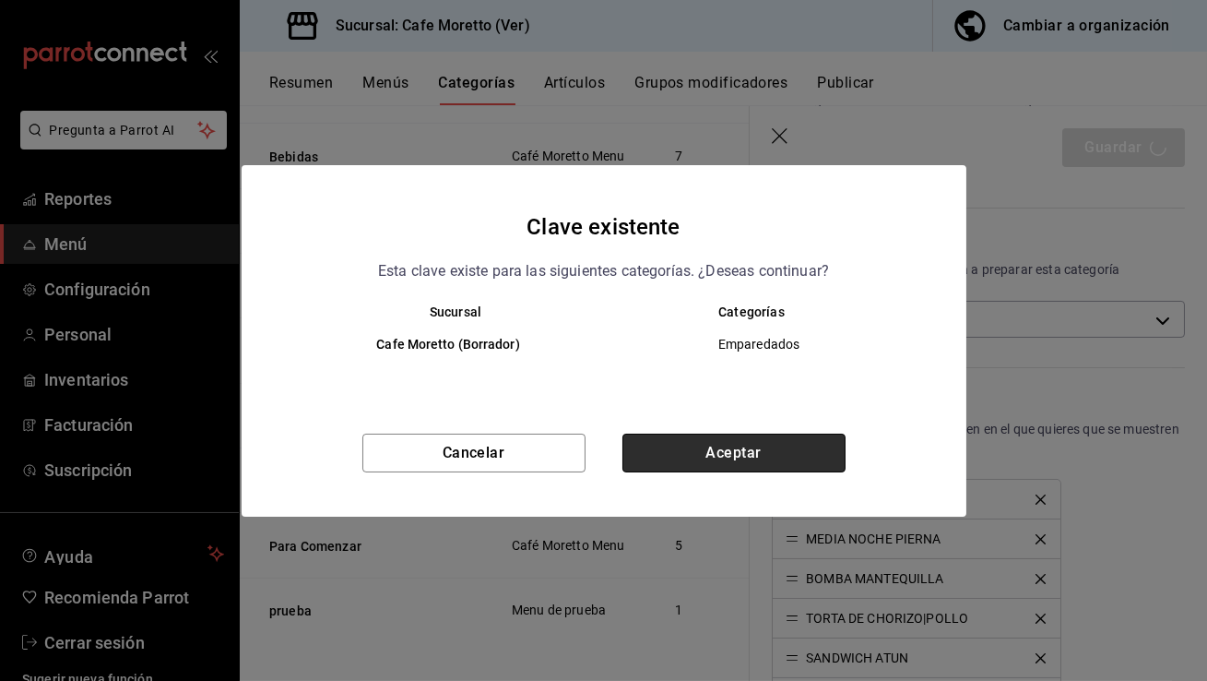
click at [801, 461] on button "Aceptar" at bounding box center [733, 452] width 223 height 39
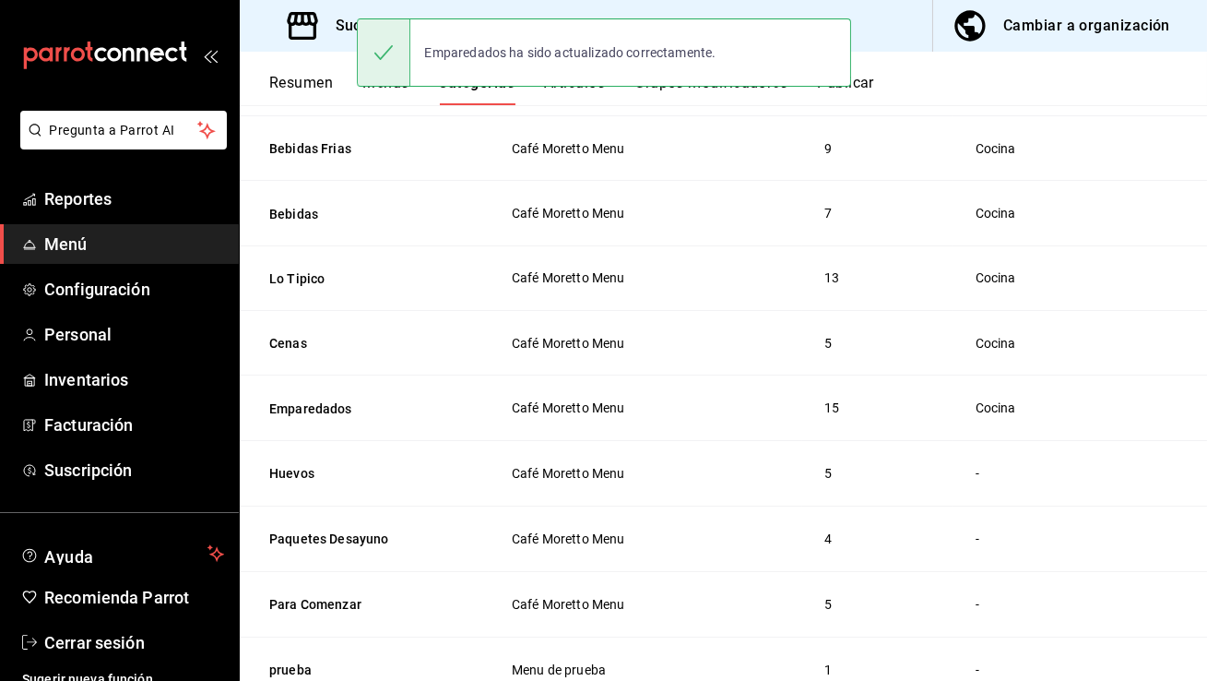
scroll to position [495, 0]
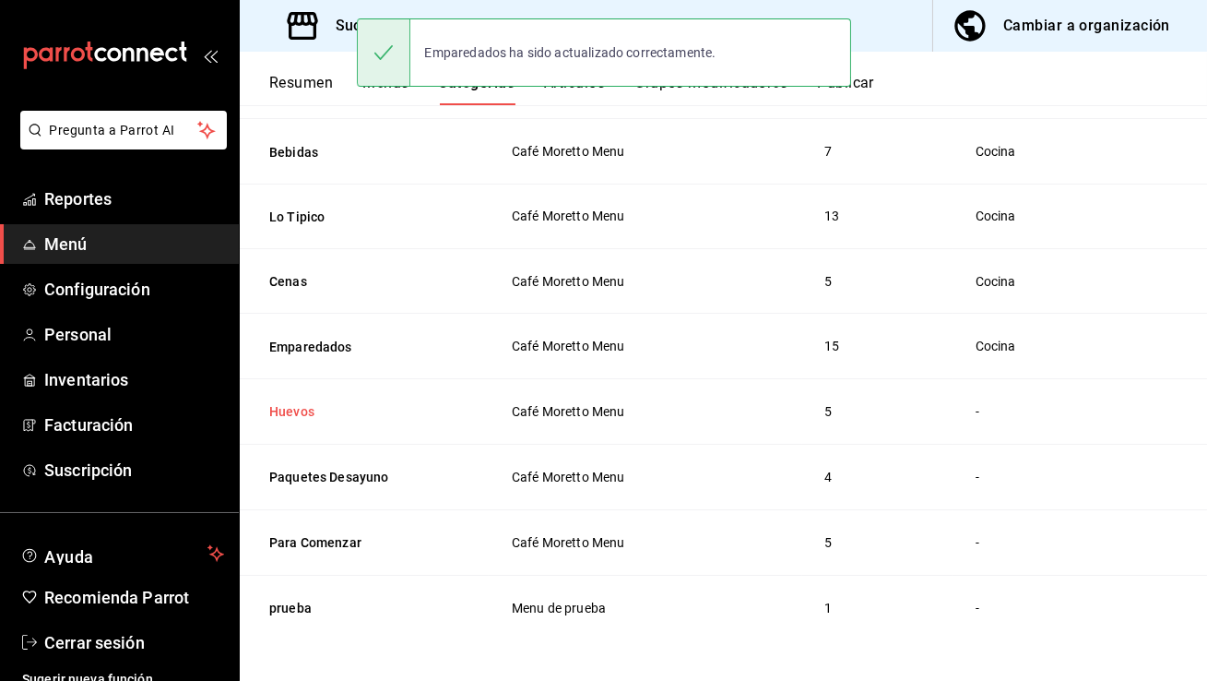
click at [294, 405] on button "Huevos" at bounding box center [361, 411] width 184 height 18
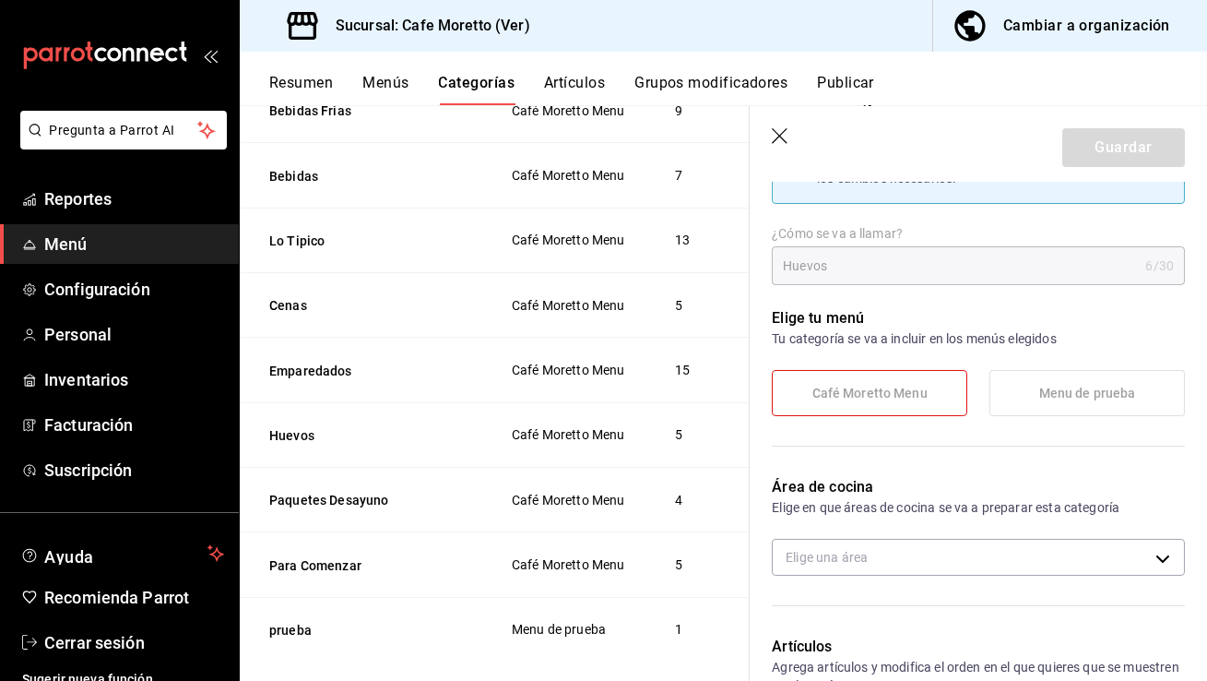
scroll to position [194, 0]
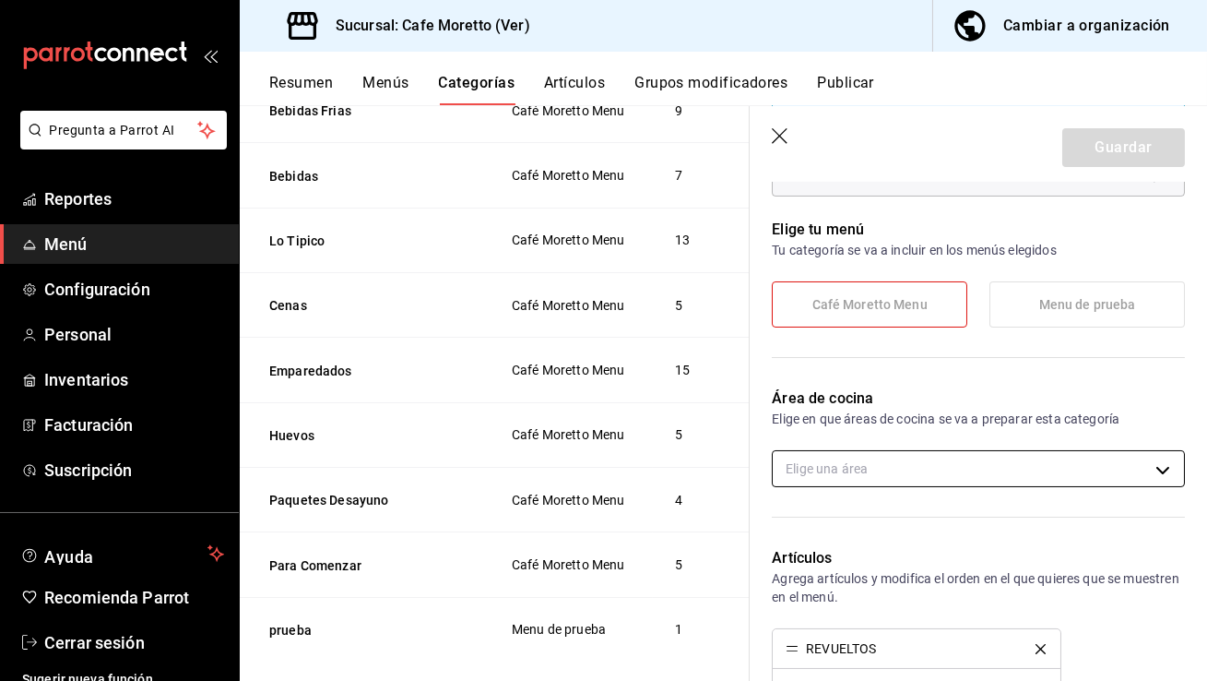
click at [863, 467] on body "Pregunta a Parrot AI Reportes Menú Configuración Personal Inventarios Facturaci…" at bounding box center [603, 340] width 1207 height 681
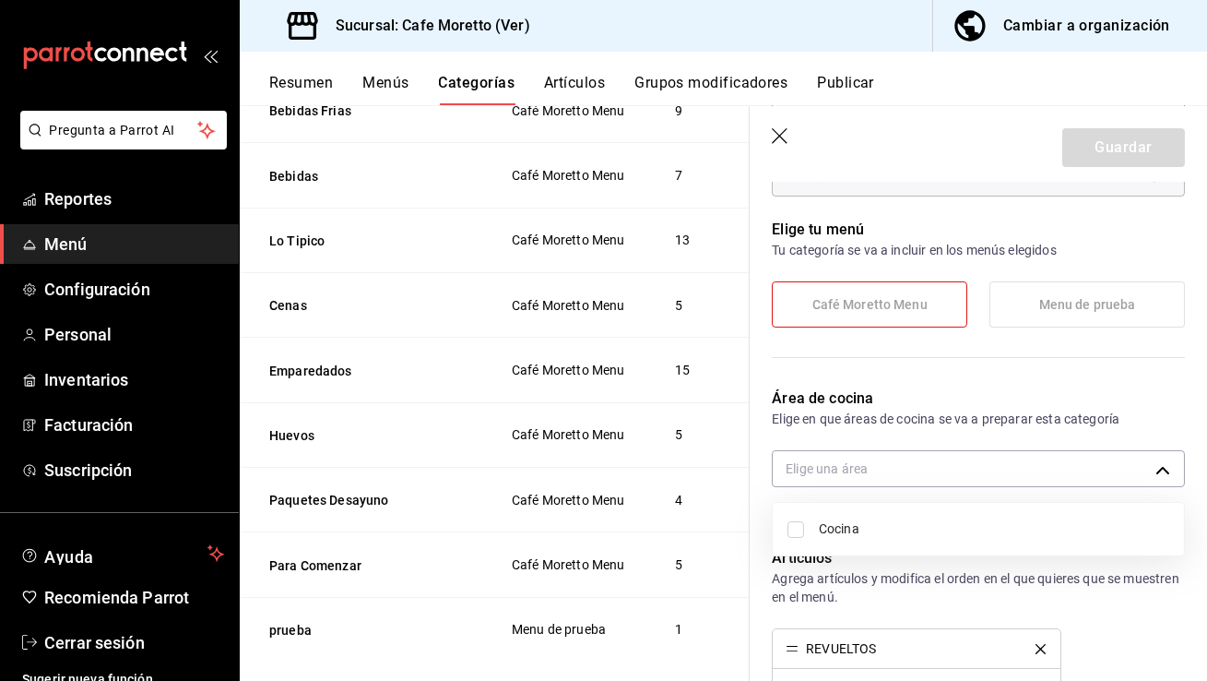
click at [847, 537] on span "Cocina" at bounding box center [994, 528] width 350 height 19
type input "28dde872-560e-4182-9e89-7e58fde0ccb0"
checkbox input "true"
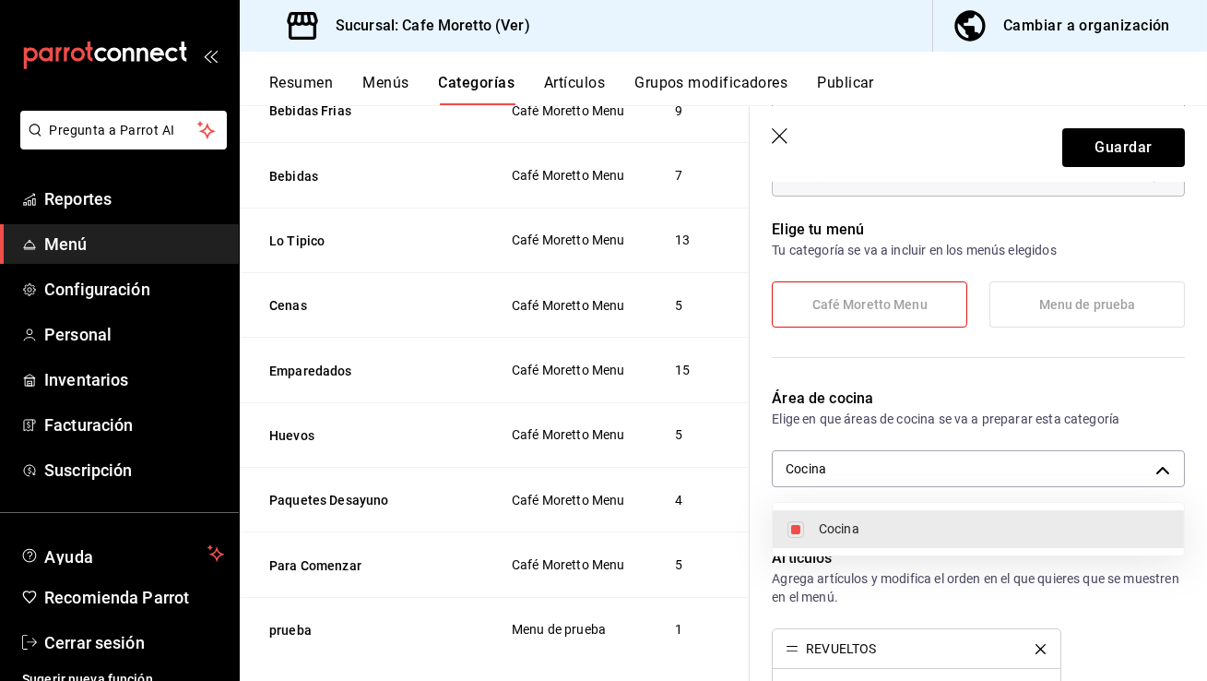
click at [1147, 143] on div at bounding box center [603, 340] width 1207 height 681
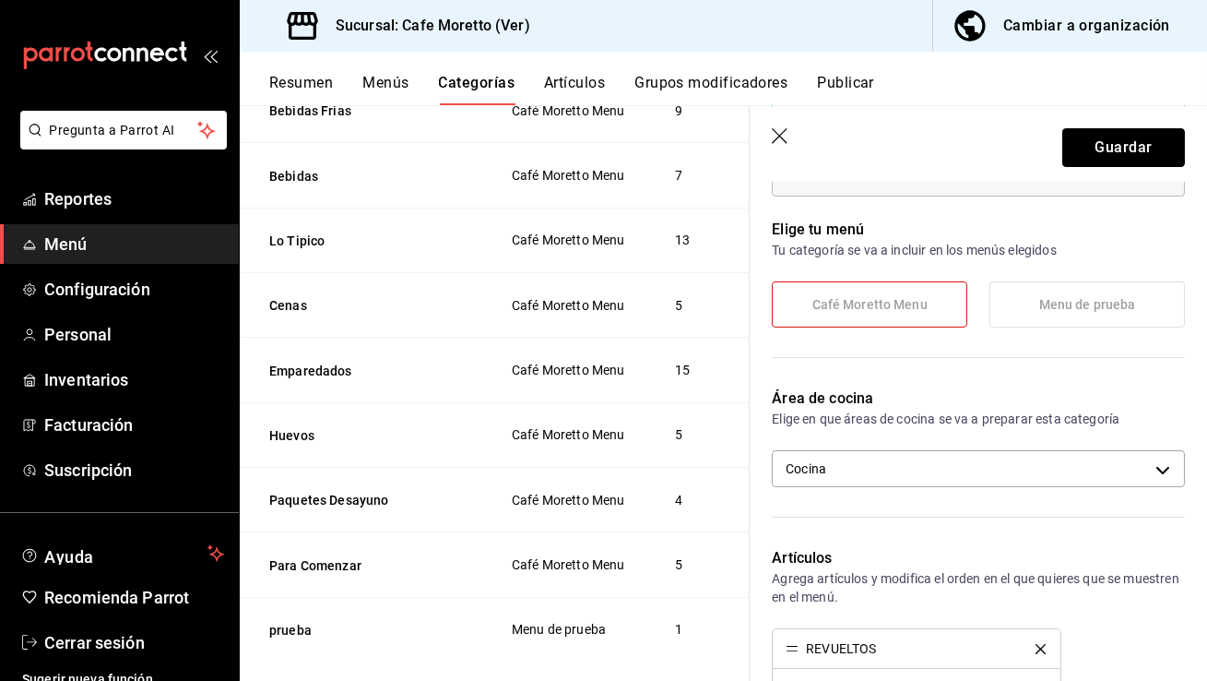
click at [1147, 143] on button "Guardar" at bounding box center [1123, 147] width 123 height 39
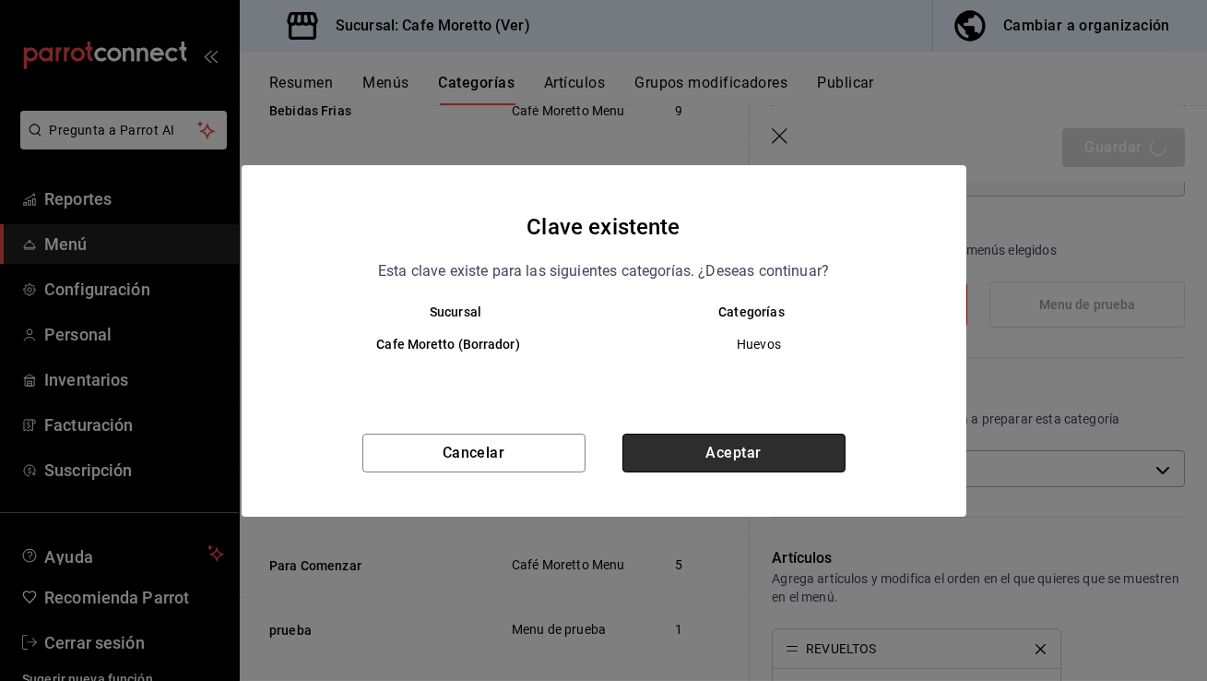
click at [807, 448] on button "Aceptar" at bounding box center [733, 452] width 223 height 39
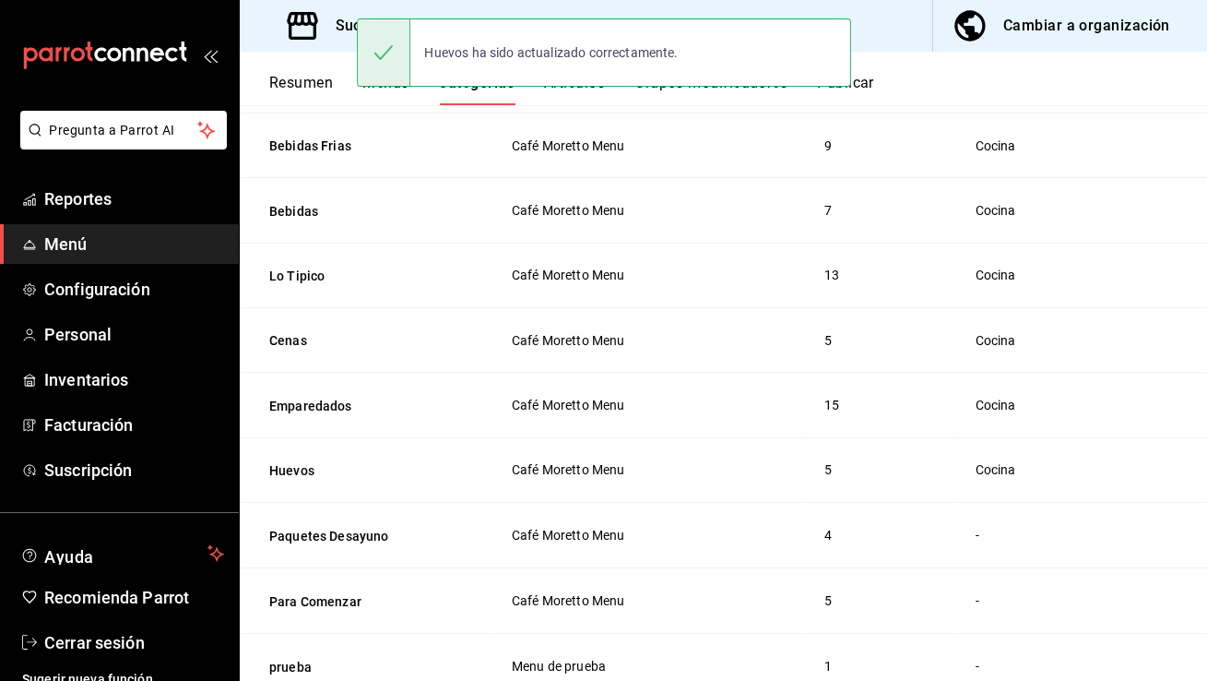
scroll to position [493, 0]
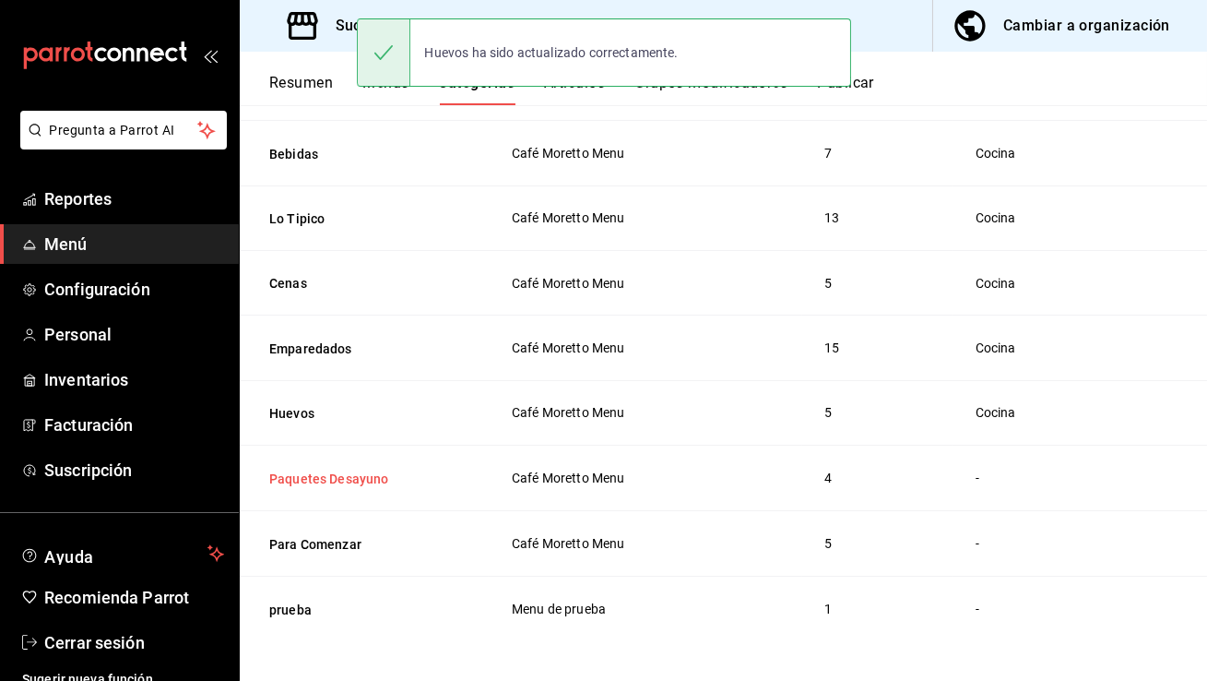
click at [309, 475] on button "Paquetes Desayuno" at bounding box center [361, 478] width 184 height 18
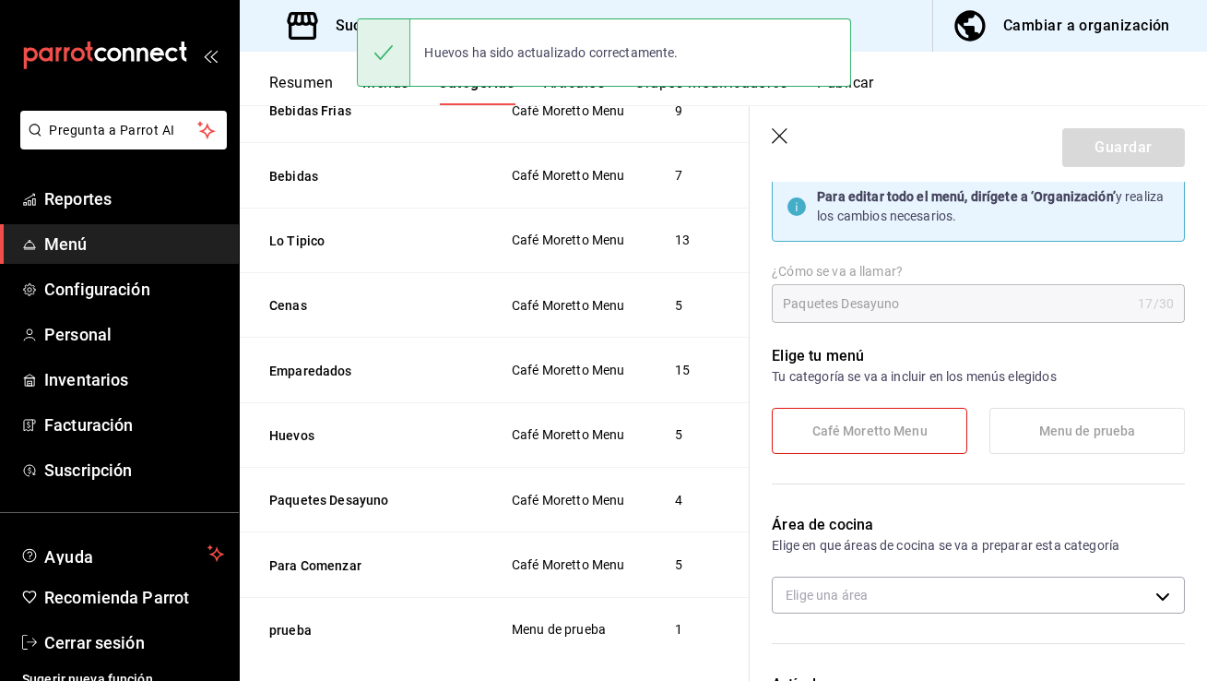
scroll to position [132, 0]
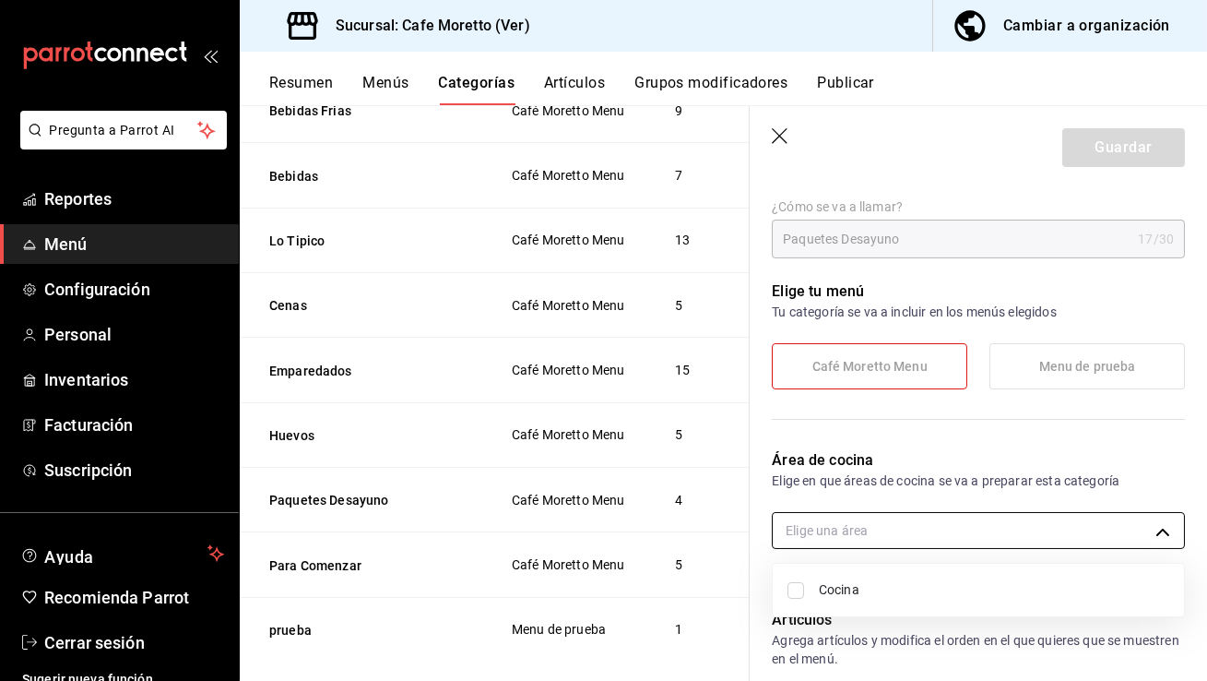
click at [859, 539] on body "Pregunta a Parrot AI Reportes Menú Configuración Personal Inventarios Facturaci…" at bounding box center [603, 340] width 1207 height 681
click at [845, 574] on li "Cocina" at bounding box center [978, 590] width 411 height 38
type input "28dde872-560e-4182-9e89-7e58fde0ccb0"
checkbox input "true"
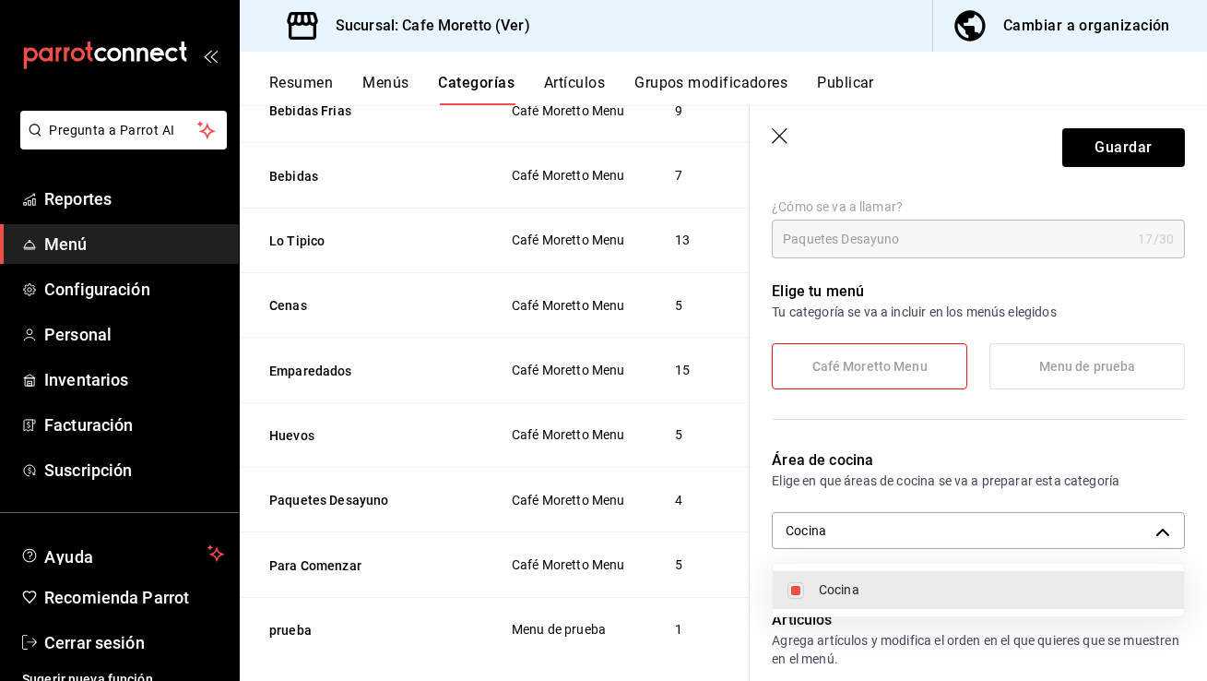
click at [1099, 147] on div at bounding box center [603, 340] width 1207 height 681
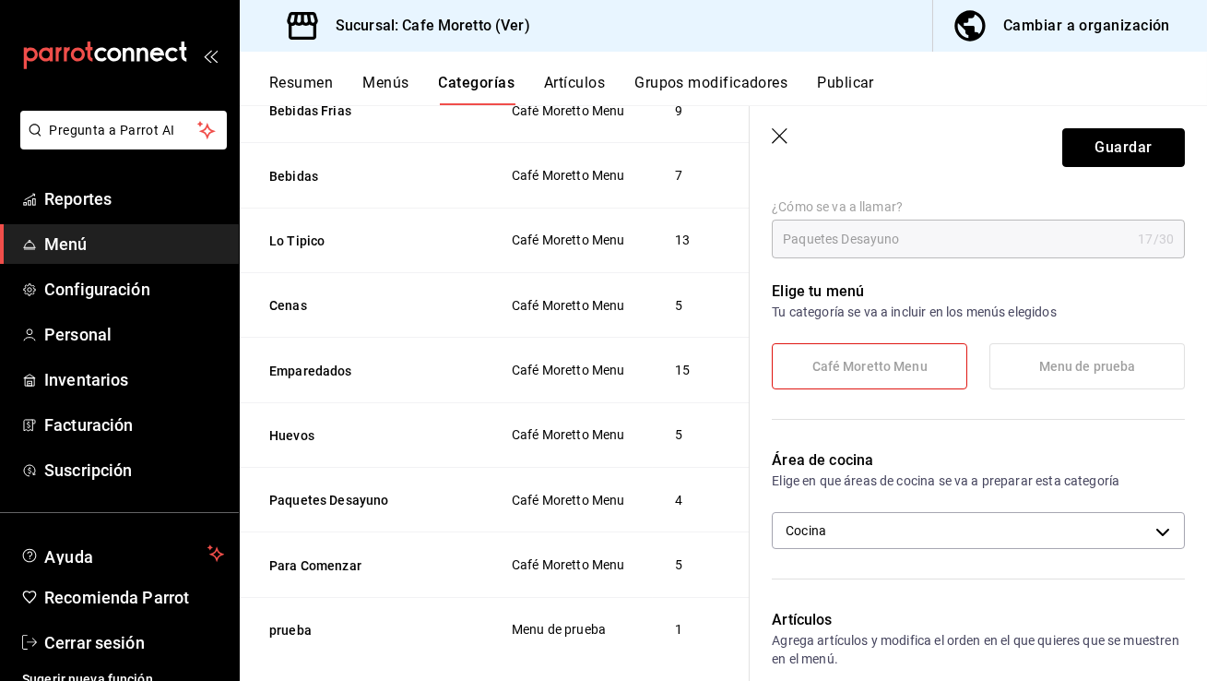
click at [1099, 147] on button "Guardar" at bounding box center [1123, 147] width 123 height 39
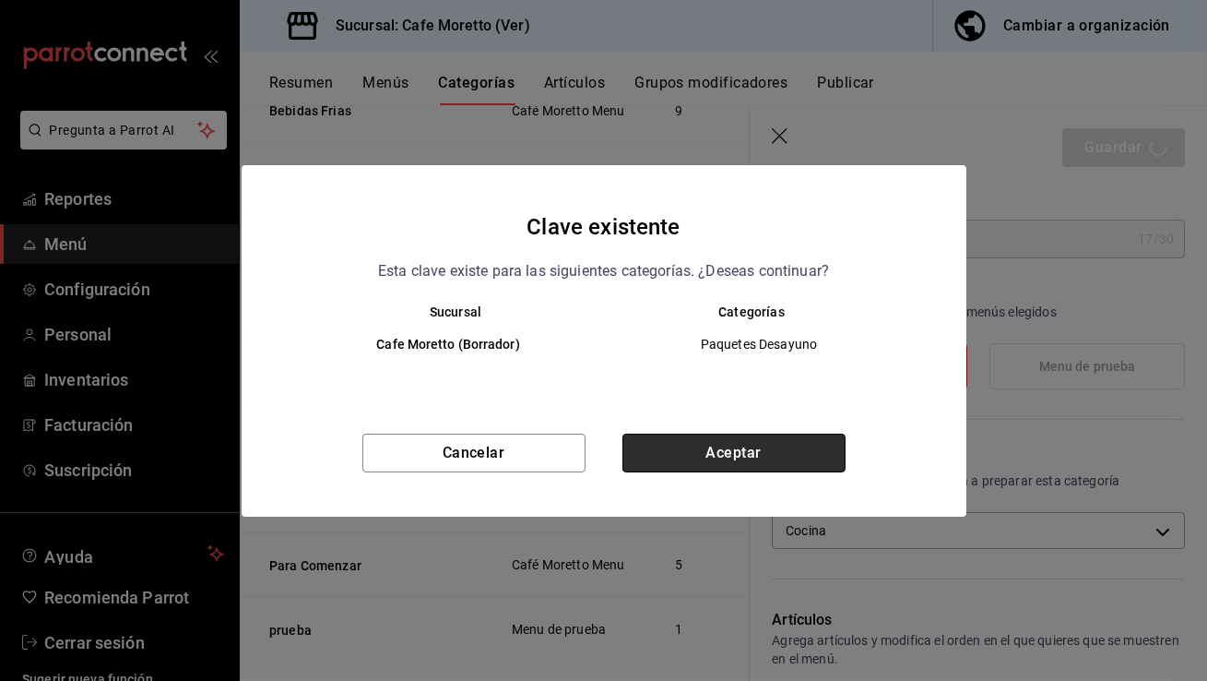
click at [808, 459] on button "Aceptar" at bounding box center [733, 452] width 223 height 39
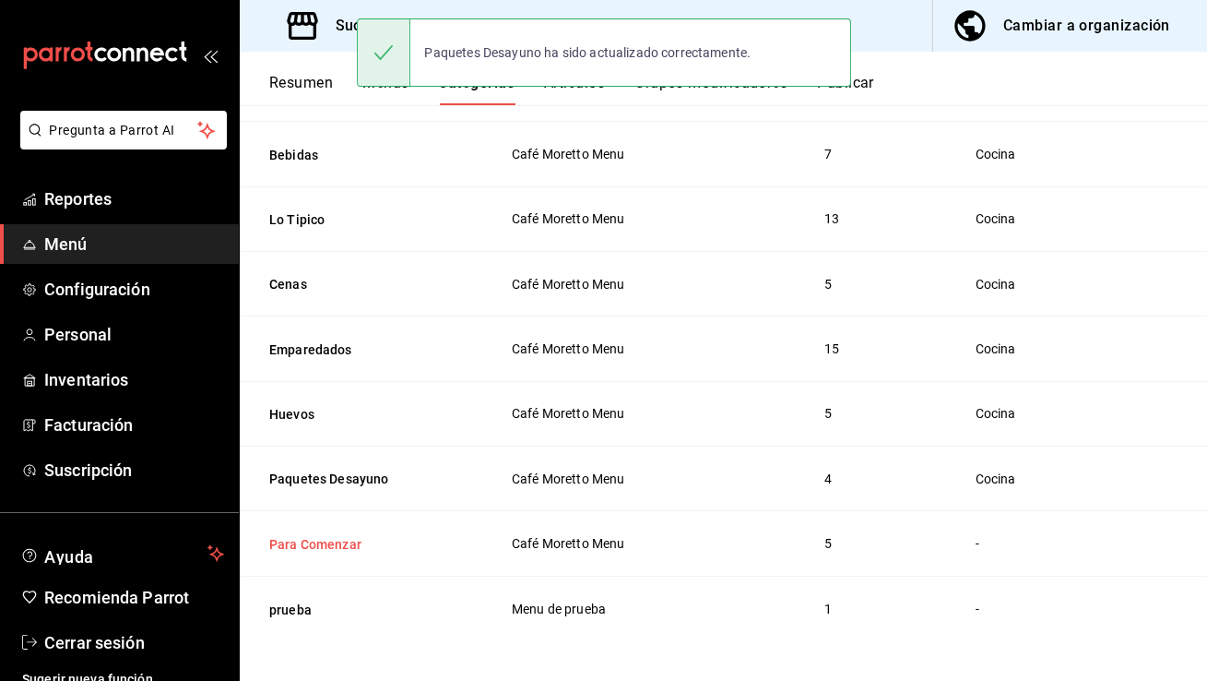
click at [292, 537] on button "Para Comenzar" at bounding box center [361, 544] width 184 height 18
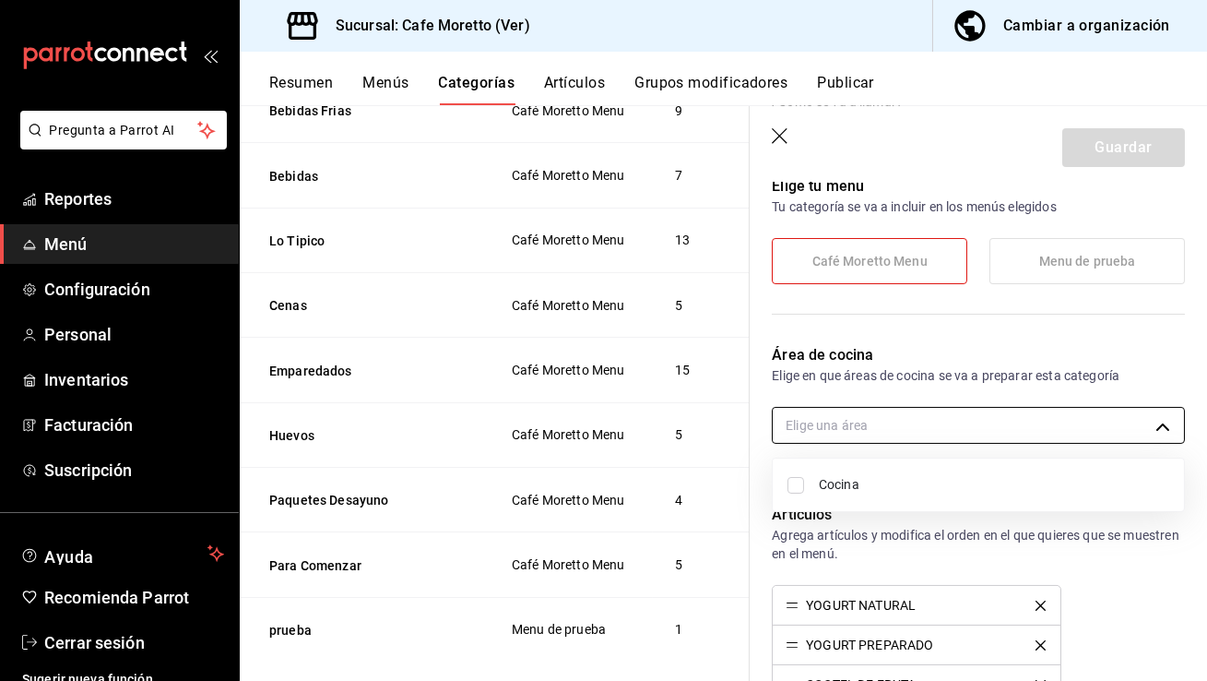
click at [868, 424] on body "Pregunta a Parrot AI Reportes Menú Configuración Personal Inventarios Facturaci…" at bounding box center [603, 340] width 1207 height 681
click at [868, 492] on span "Cocina" at bounding box center [994, 484] width 350 height 19
type input "28dde872-560e-4182-9e89-7e58fde0ccb0"
checkbox input "true"
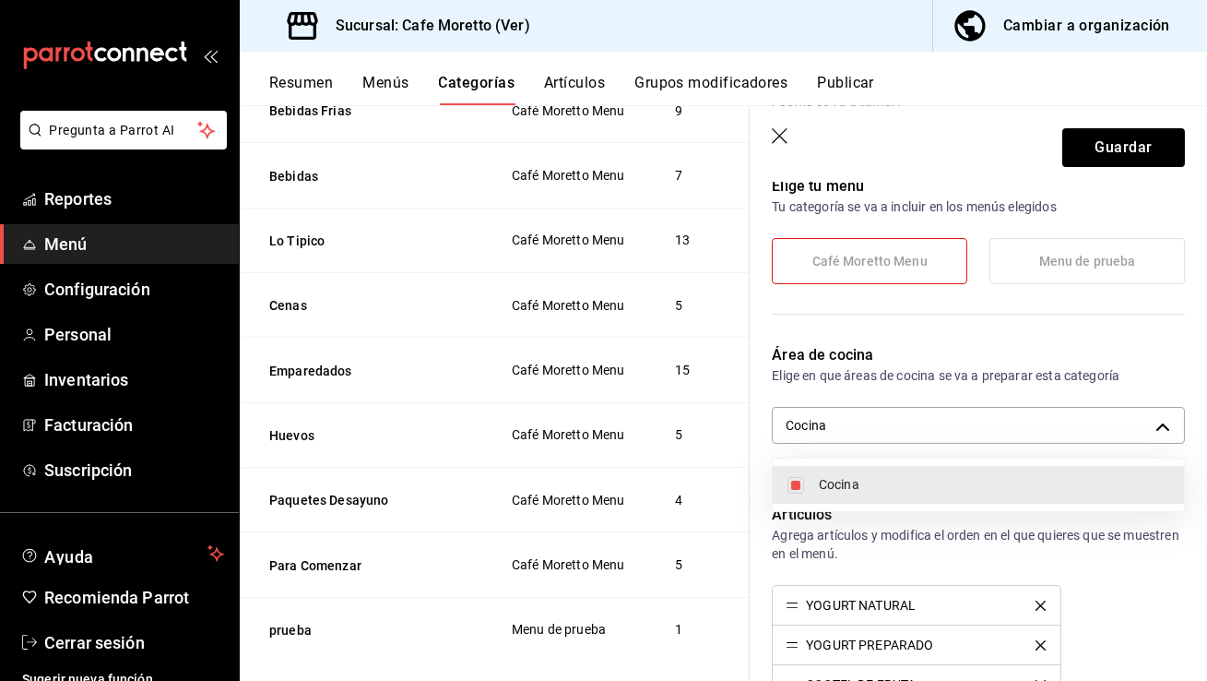
click at [1108, 153] on div at bounding box center [603, 340] width 1207 height 681
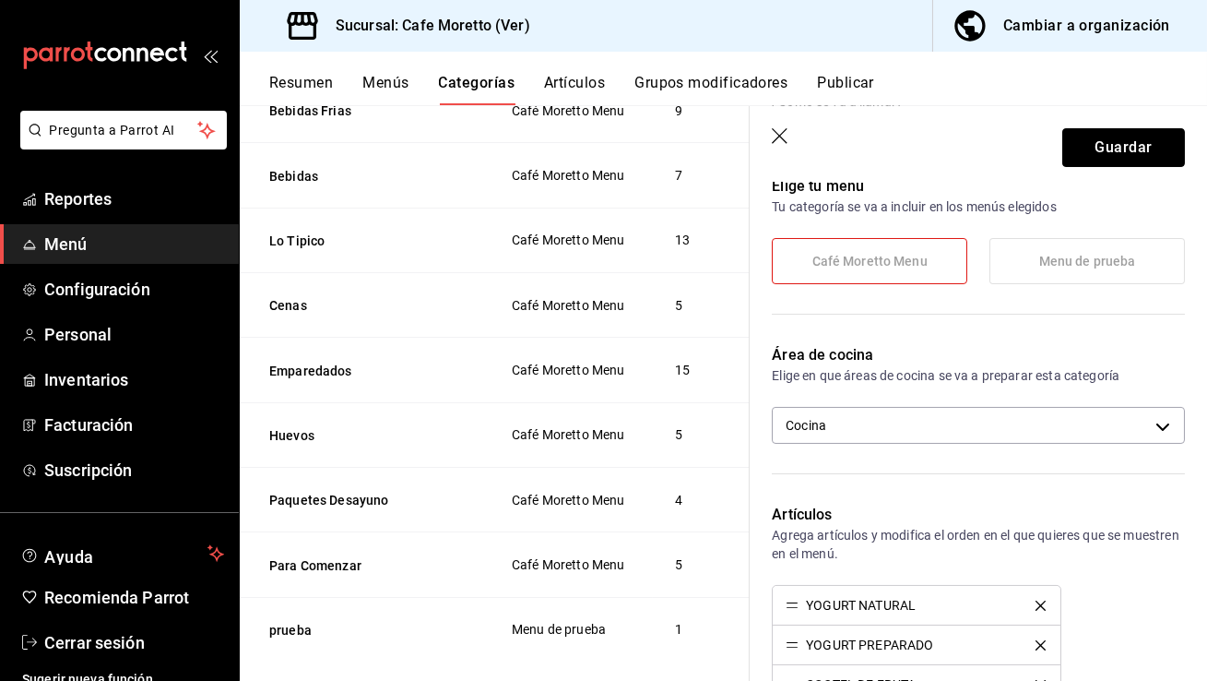
click at [1108, 153] on button "Guardar" at bounding box center [1123, 147] width 123 height 39
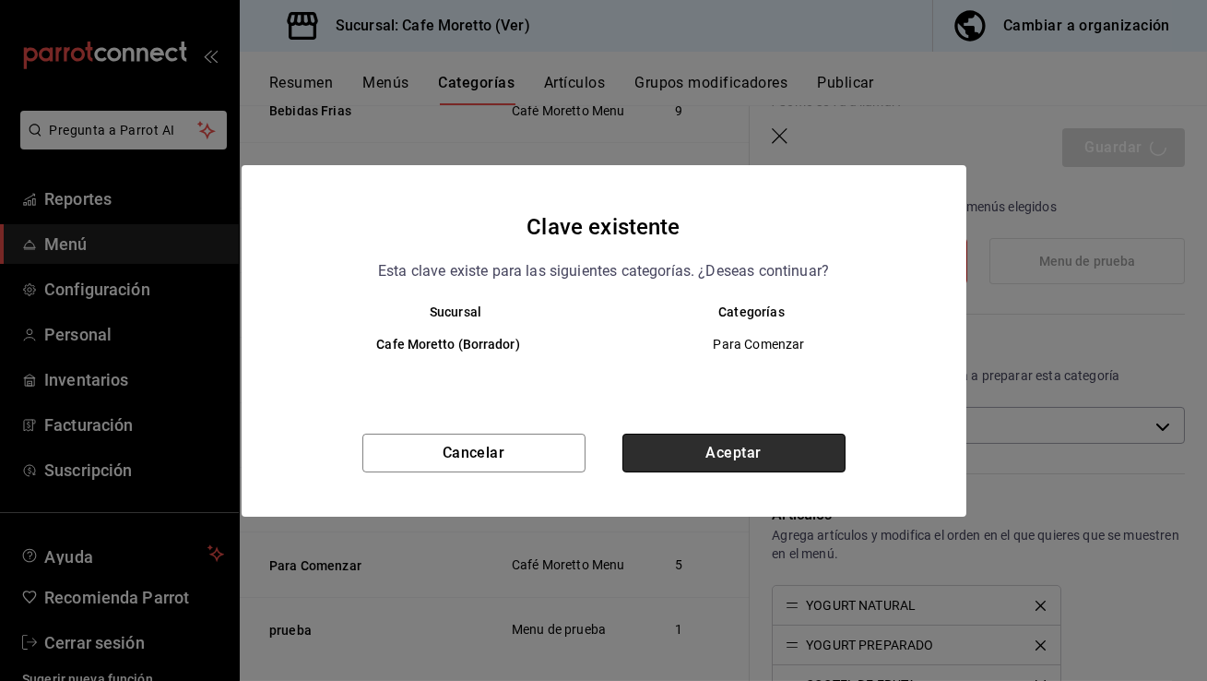
click at [765, 450] on button "Aceptar" at bounding box center [733, 452] width 223 height 39
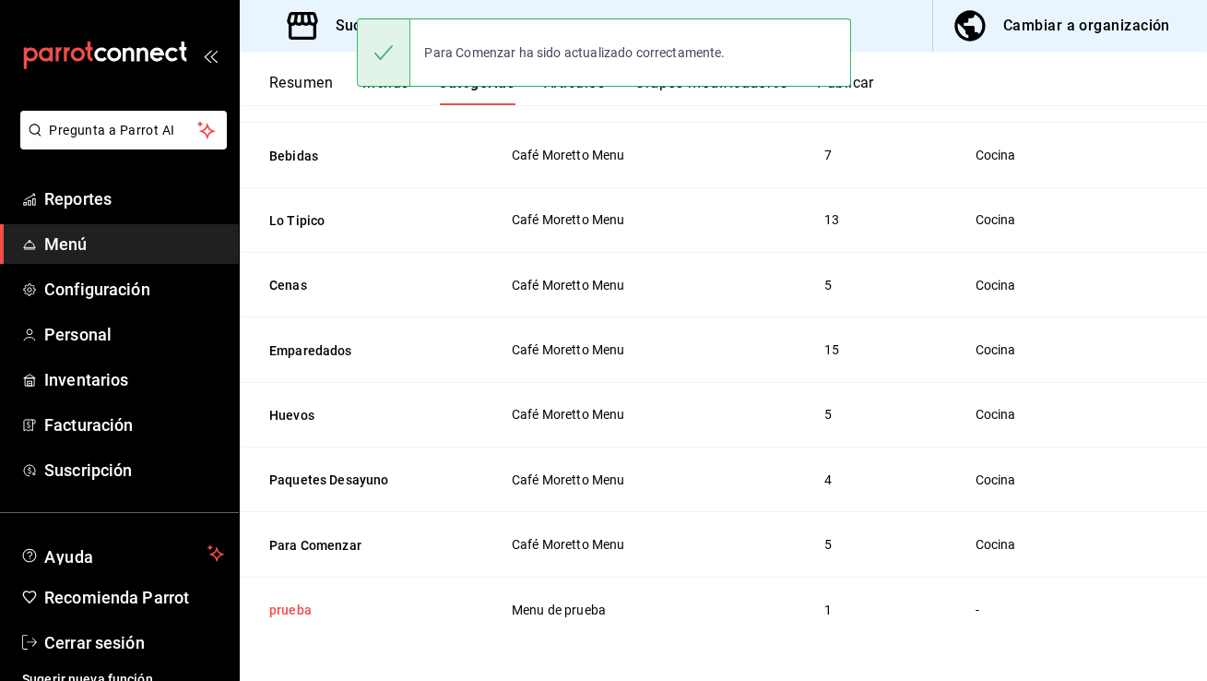
click at [293, 600] on button "prueba" at bounding box center [361, 609] width 184 height 18
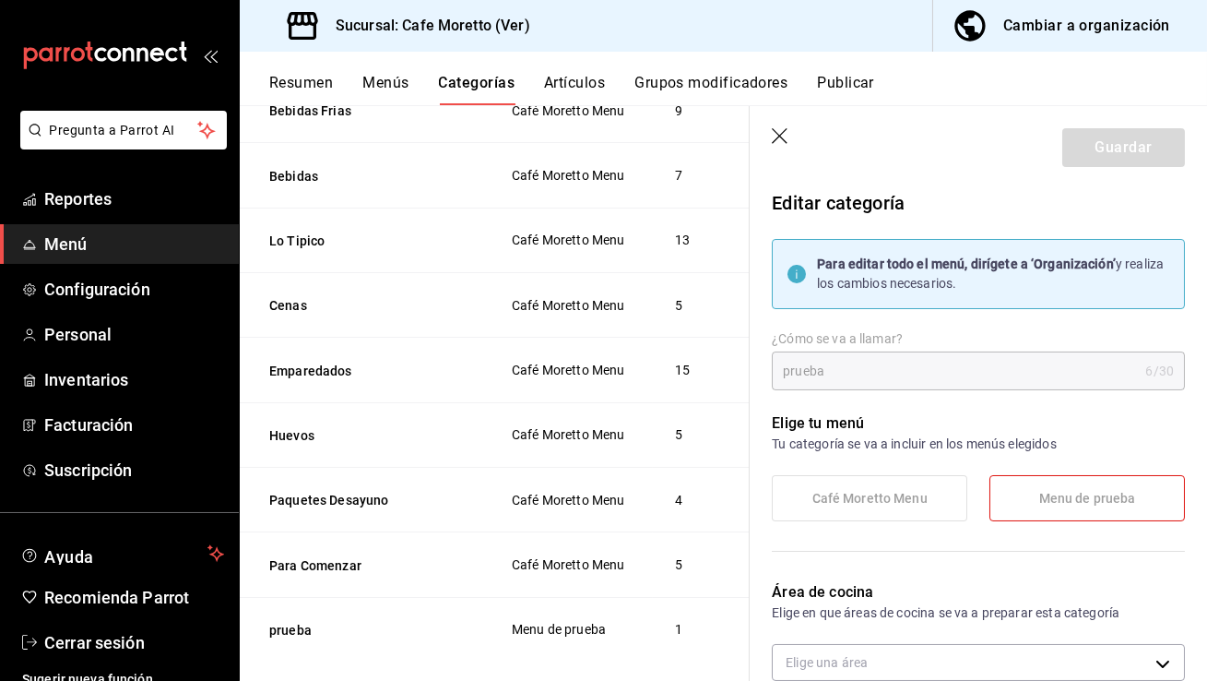
click at [786, 146] on icon "button" at bounding box center [781, 137] width 18 height 18
